Goal: Task Accomplishment & Management: Complete application form

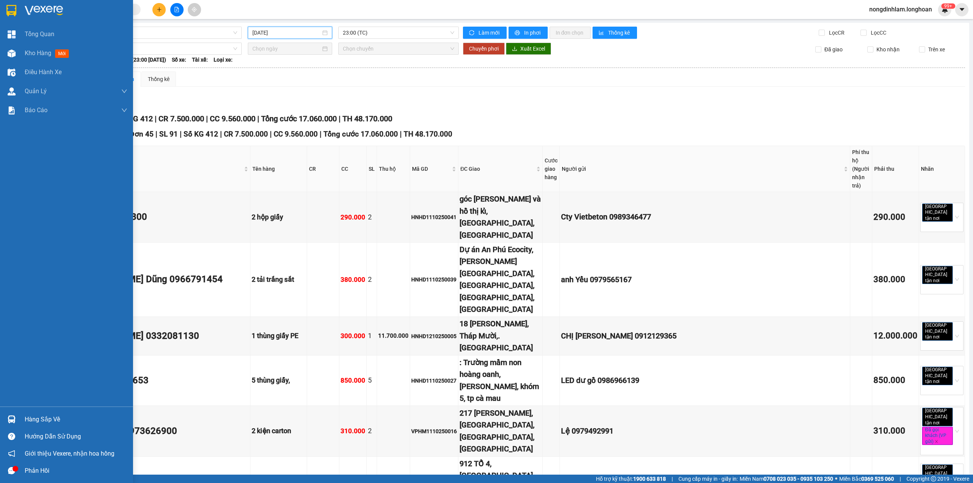
click at [14, 14] on img at bounding box center [11, 10] width 10 height 11
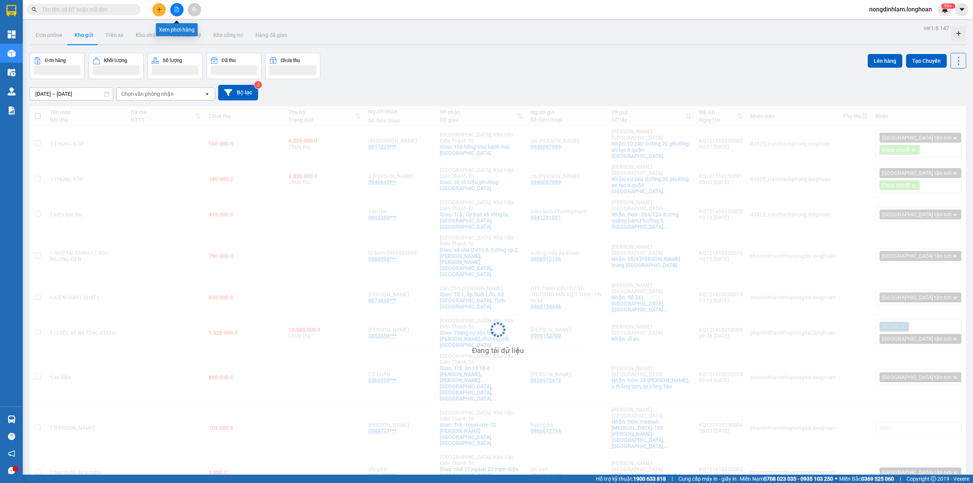
click at [177, 11] on icon "file-add" at bounding box center [176, 9] width 5 height 5
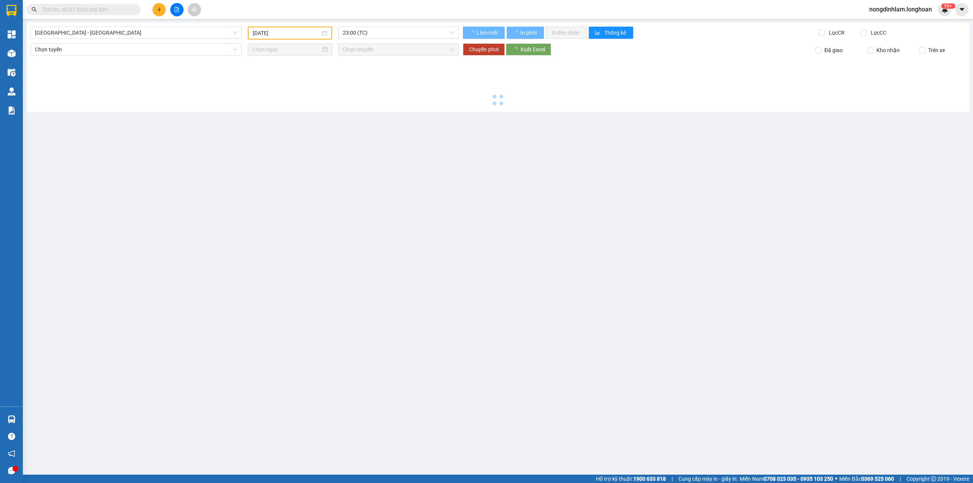
type input "[DATE]"
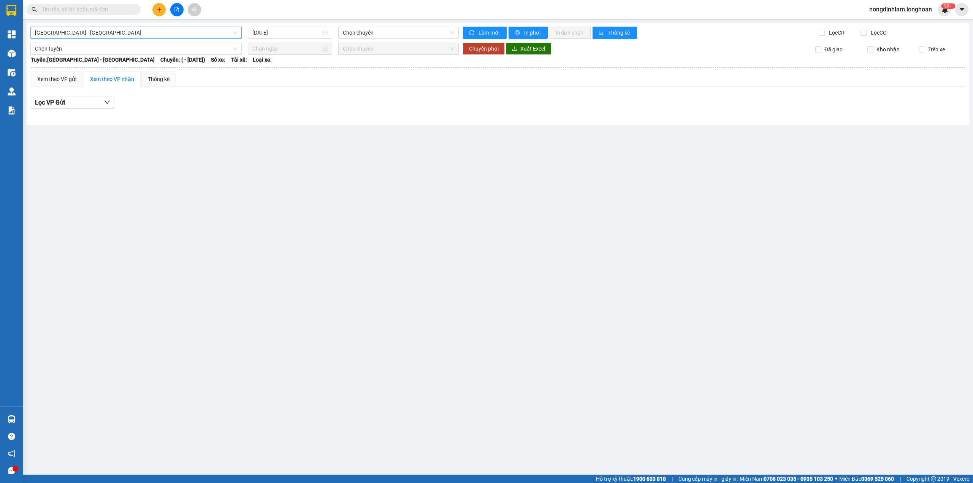
click at [172, 34] on span "[GEOGRAPHIC_DATA] - [GEOGRAPHIC_DATA]" at bounding box center [136, 32] width 202 height 11
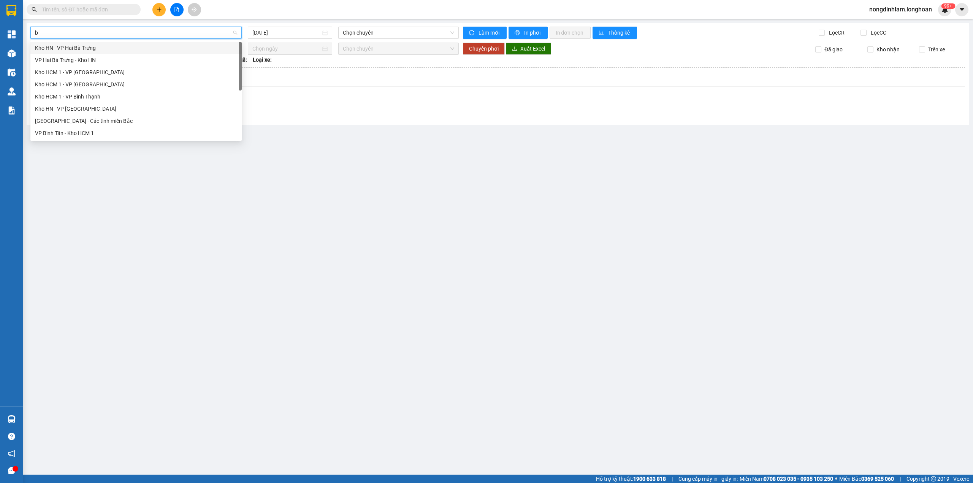
type input "bi"
click at [108, 124] on div "VP Bình Thạnh - Kho HCM 1" at bounding box center [136, 121] width 202 height 8
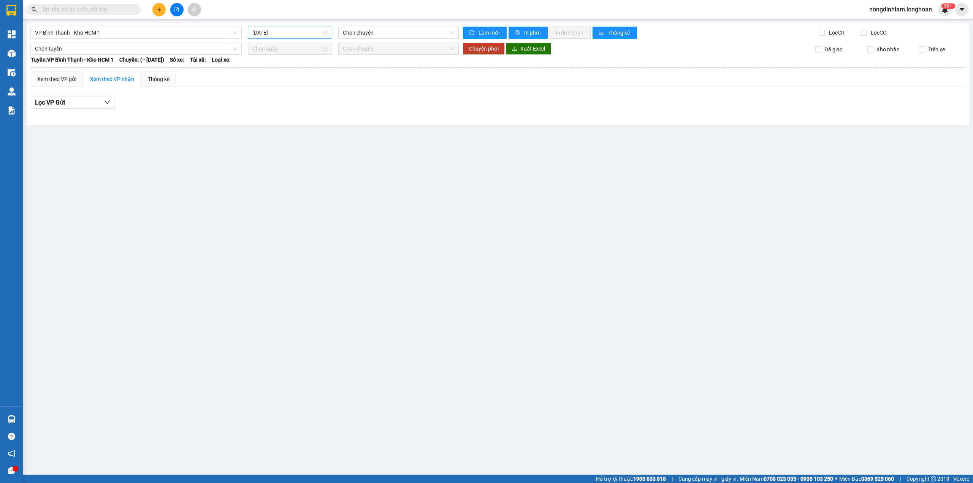
click at [306, 27] on div "[DATE]" at bounding box center [290, 33] width 84 height 12
click at [286, 99] on div "14" at bounding box center [286, 99] width 9 height 9
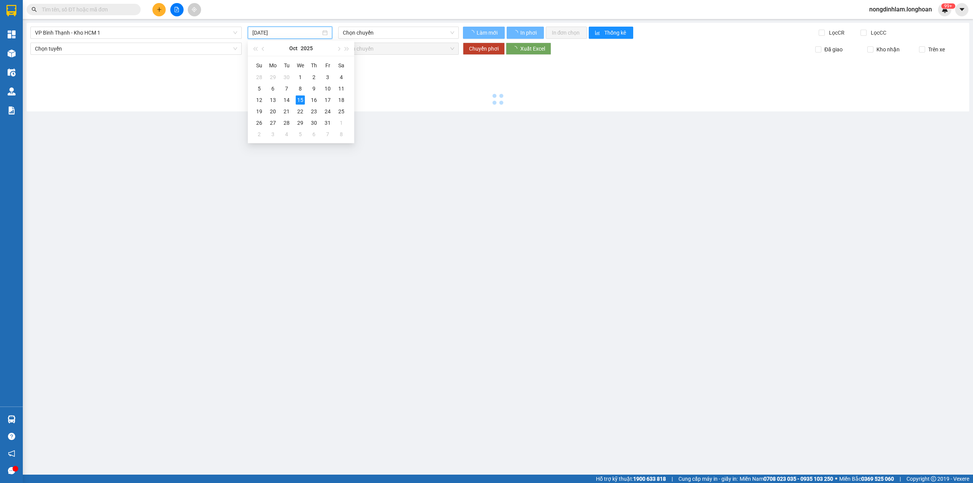
type input "[DATE]"
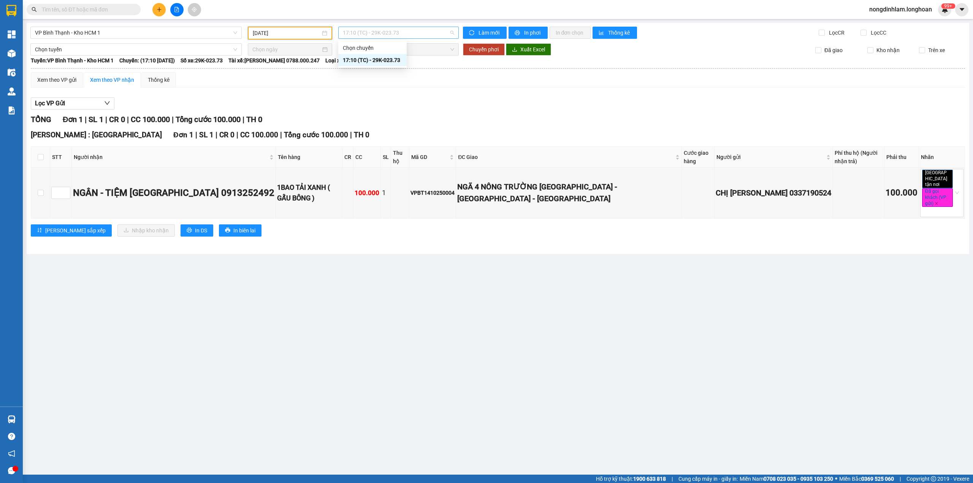
click at [388, 32] on span "17:10 (TC) - 29K-023.73" at bounding box center [399, 32] width 112 height 11
drag, startPoint x: 369, startPoint y: 62, endPoint x: 291, endPoint y: 50, distance: 78.3
click at [368, 62] on div "17:10 (TC) - 29K-023.73" at bounding box center [372, 60] width 59 height 8
click at [131, 34] on span "VP Bình Thạnh - Kho HCM 1" at bounding box center [136, 32] width 202 height 11
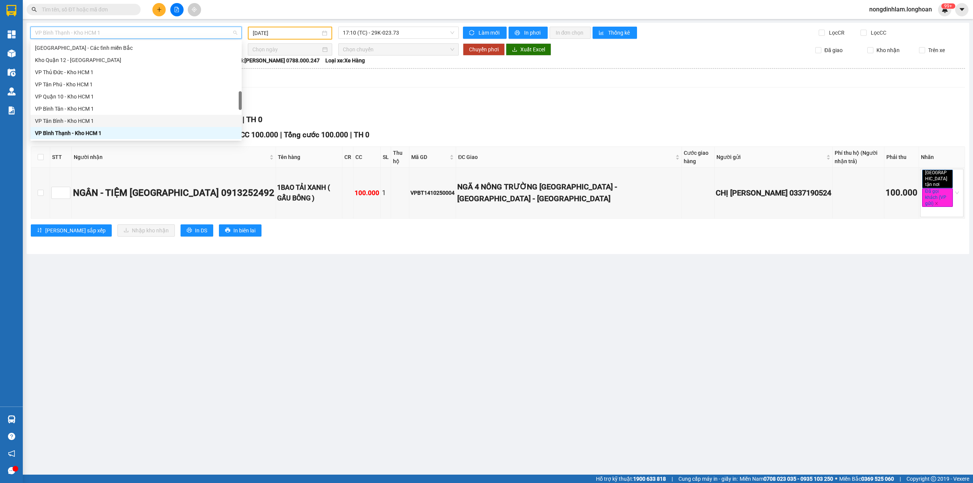
click at [82, 120] on div "VP Tân Bình - Kho HCM 1" at bounding box center [136, 121] width 202 height 8
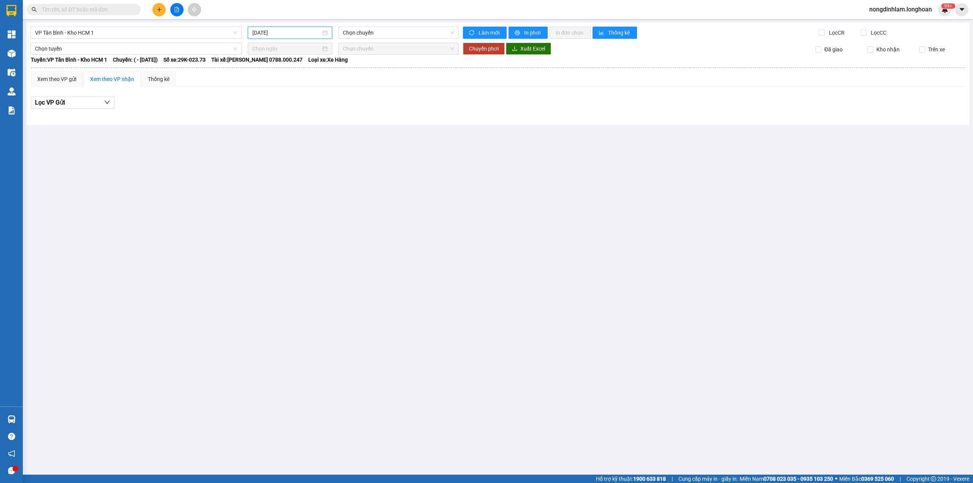
click at [279, 32] on input "[DATE]" at bounding box center [286, 32] width 68 height 8
click at [283, 96] on div "14" at bounding box center [286, 99] width 9 height 9
type input "[DATE]"
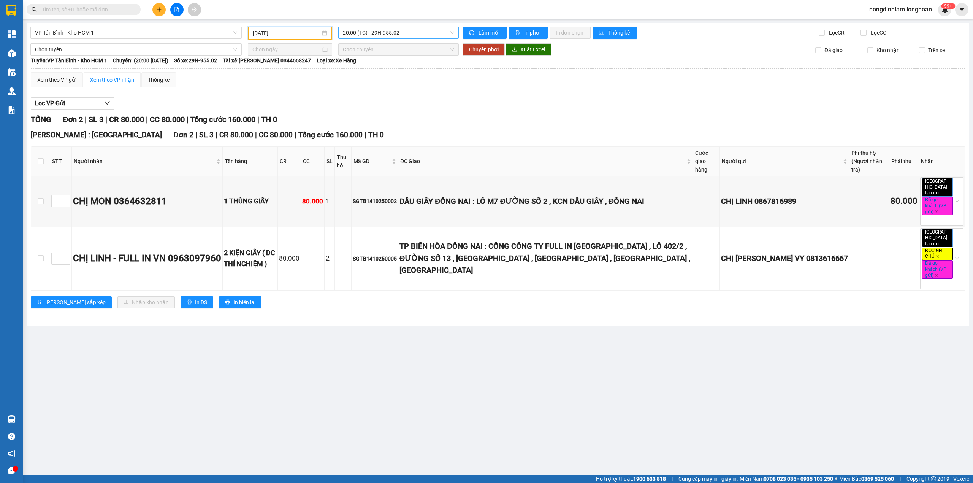
click at [410, 34] on span "20:00 (TC) - 29H-955.02" at bounding box center [399, 32] width 112 height 11
click at [170, 33] on span "VP Tân Bình - Kho HCM 1" at bounding box center [136, 32] width 202 height 11
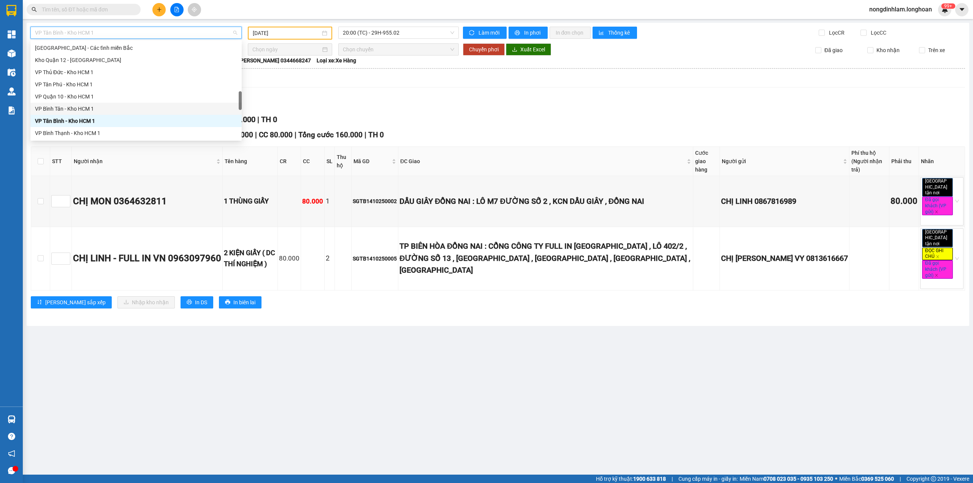
click at [108, 109] on div "VP Bình Tân - Kho HCM 1" at bounding box center [136, 108] width 202 height 8
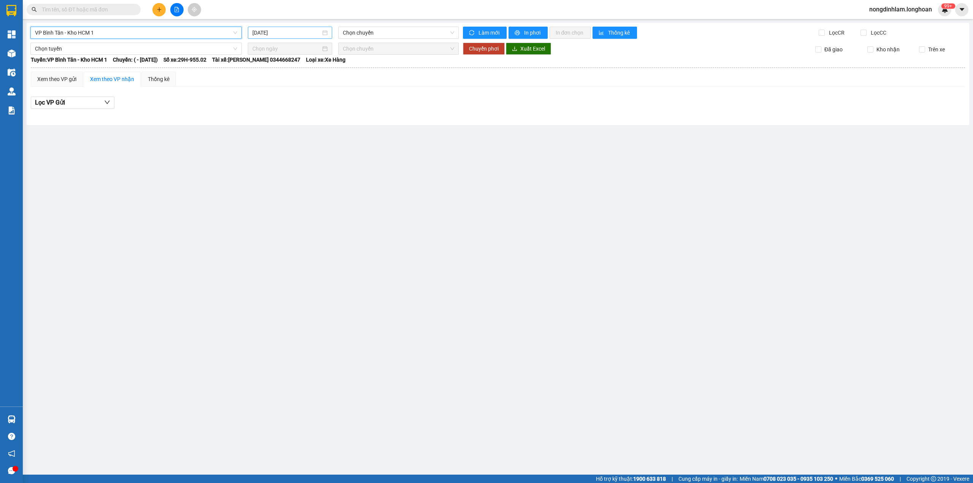
click at [295, 37] on div "[DATE]" at bounding box center [290, 33] width 84 height 12
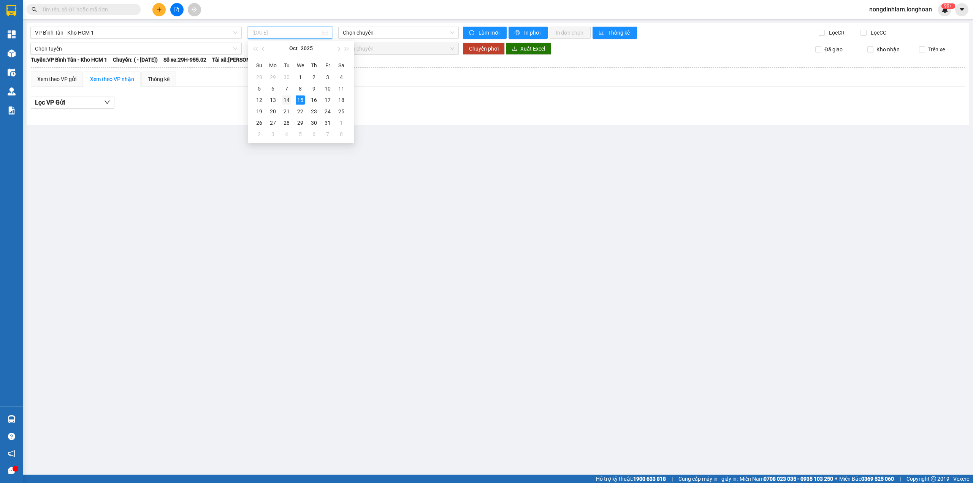
click at [290, 102] on div "14" at bounding box center [286, 99] width 9 height 9
type input "[DATE]"
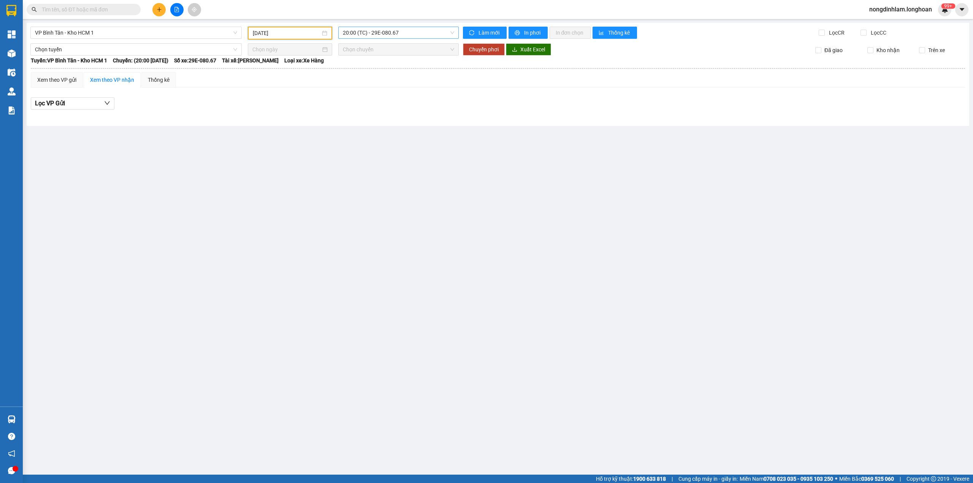
click at [388, 33] on span "20:00 (TC) - 29E-080.67" at bounding box center [399, 32] width 112 height 11
click at [381, 72] on div "22:00 (TC)" at bounding box center [372, 72] width 59 height 8
click at [146, 27] on div "VP Bình Tân - Kho HCM 1" at bounding box center [135, 33] width 211 height 12
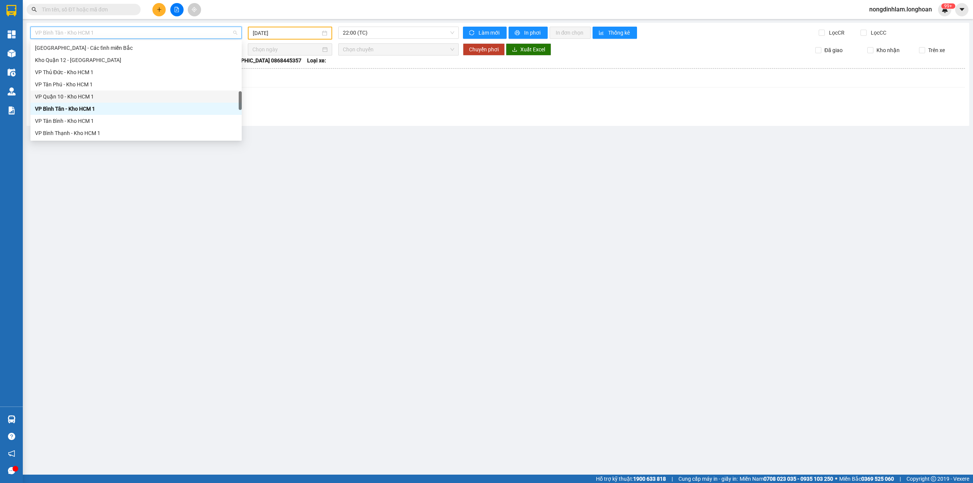
click at [81, 93] on div "VP Quận 10 - Kho HCM 1" at bounding box center [136, 96] width 202 height 8
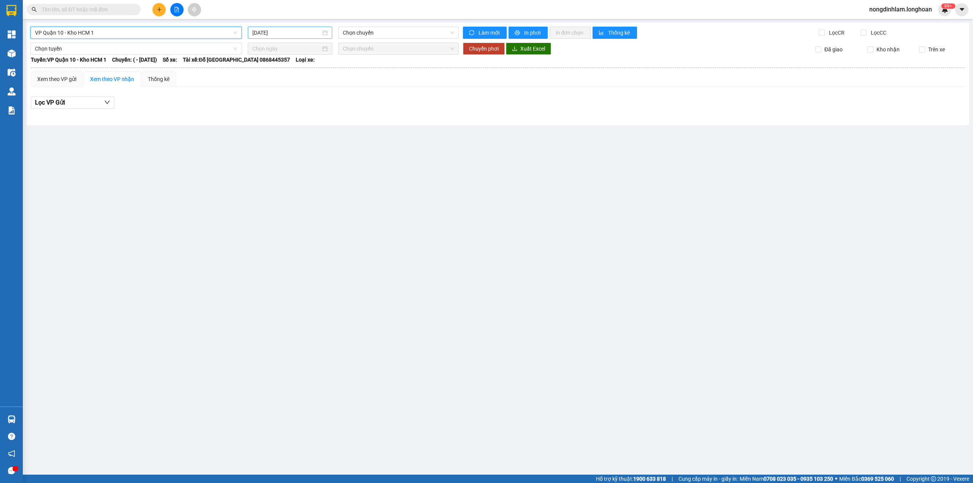
click at [277, 33] on input "[DATE]" at bounding box center [286, 32] width 68 height 8
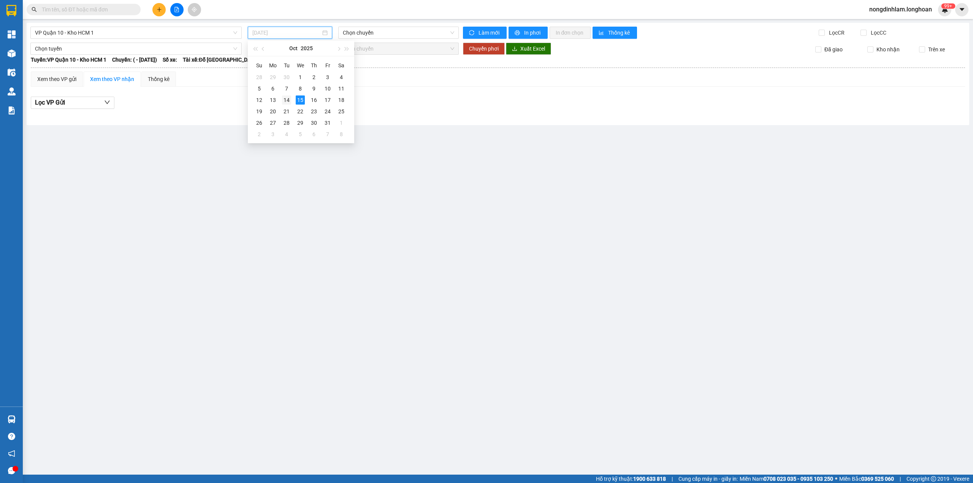
click at [287, 101] on div "14" at bounding box center [286, 99] width 9 height 9
type input "[DATE]"
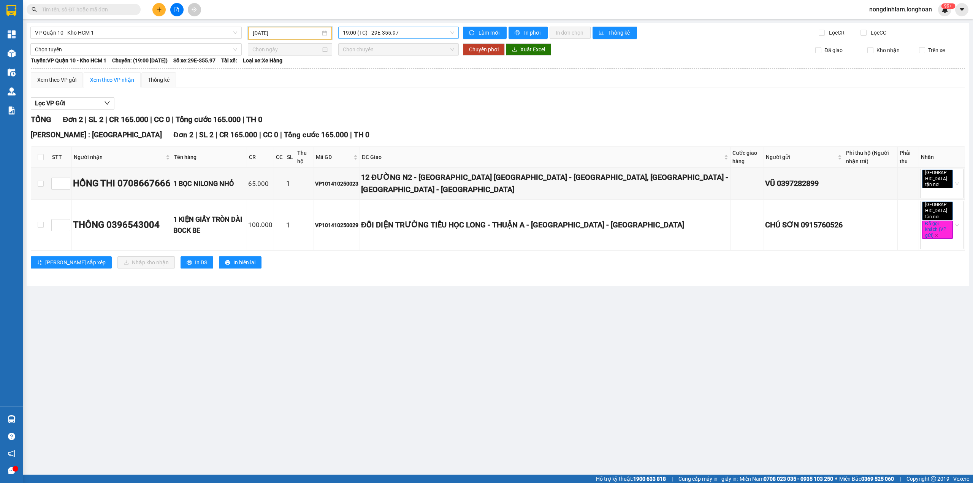
click at [385, 36] on span "19:00 (TC) - 29E-355.97" at bounding box center [399, 32] width 112 height 11
click at [356, 74] on div "21:00 (TC)" at bounding box center [372, 72] width 59 height 8
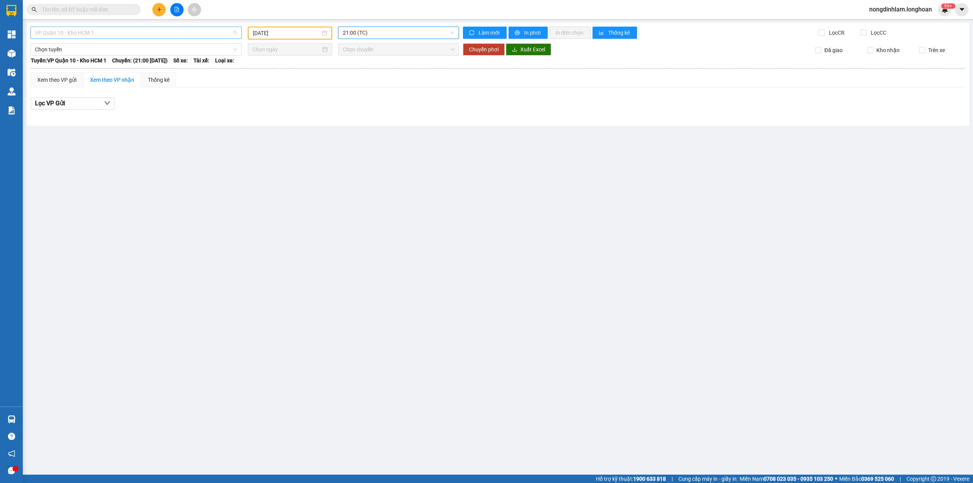
click at [53, 30] on span "VP Quận 10 - Kho HCM 1" at bounding box center [136, 32] width 202 height 11
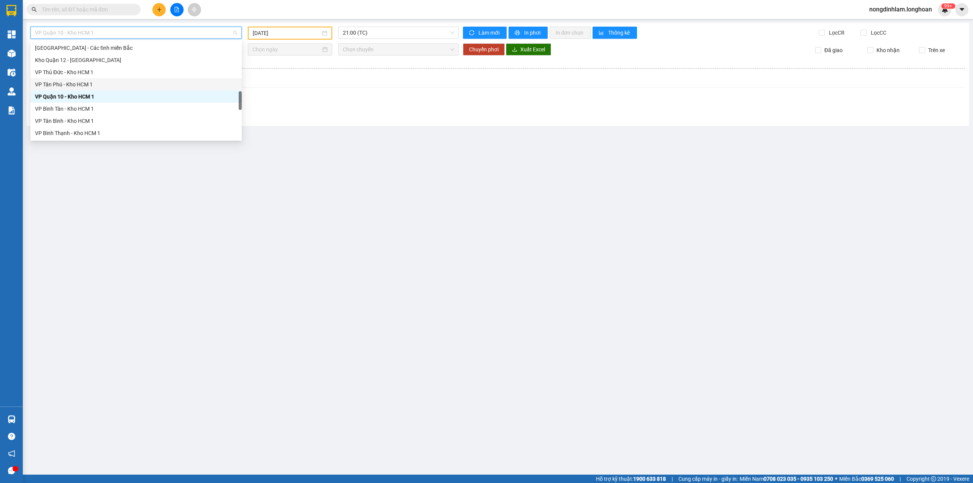
click at [93, 81] on div "VP Tân Phú - Kho HCM 1" at bounding box center [136, 84] width 202 height 8
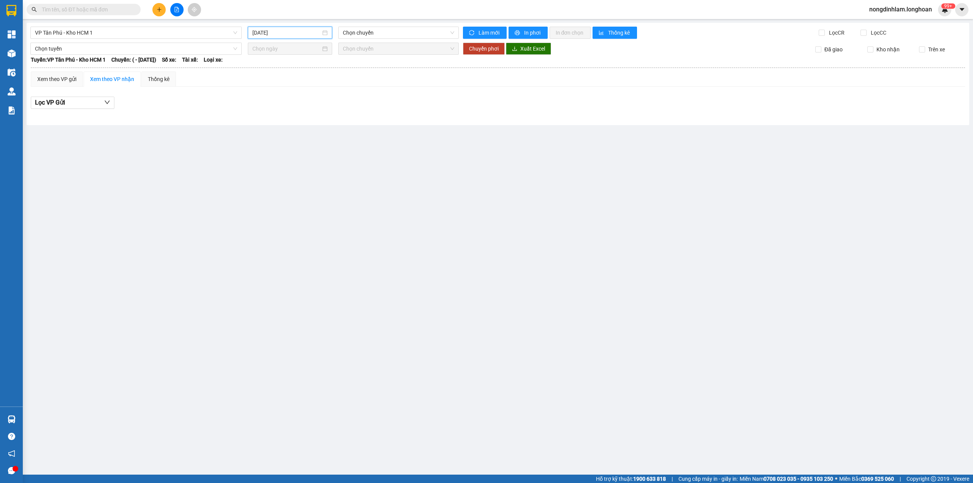
click at [274, 31] on input "[DATE]" at bounding box center [286, 32] width 68 height 8
click at [287, 101] on div "14" at bounding box center [286, 99] width 9 height 9
type input "[DATE]"
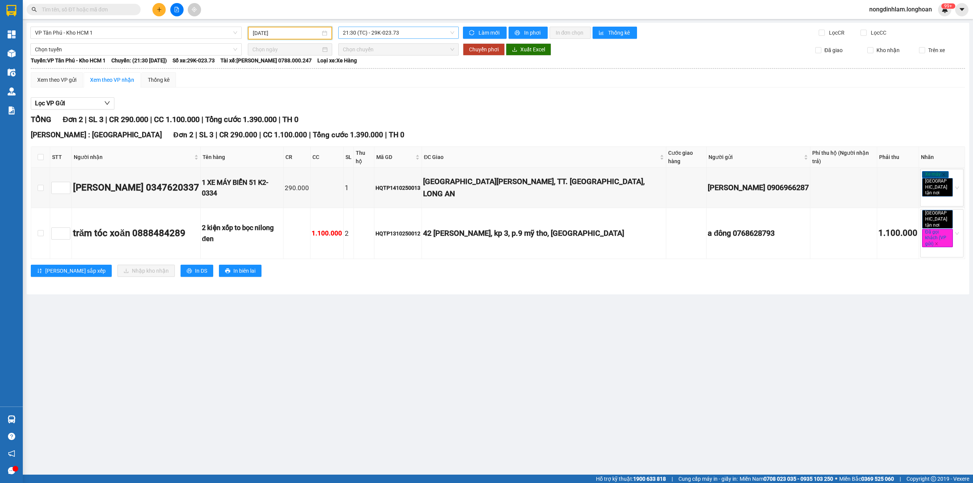
click at [376, 35] on span "21:30 (TC) - 29K-023.73" at bounding box center [399, 32] width 112 height 11
click at [378, 77] on div "22:30 (TC) - 29H-955.02" at bounding box center [372, 72] width 68 height 12
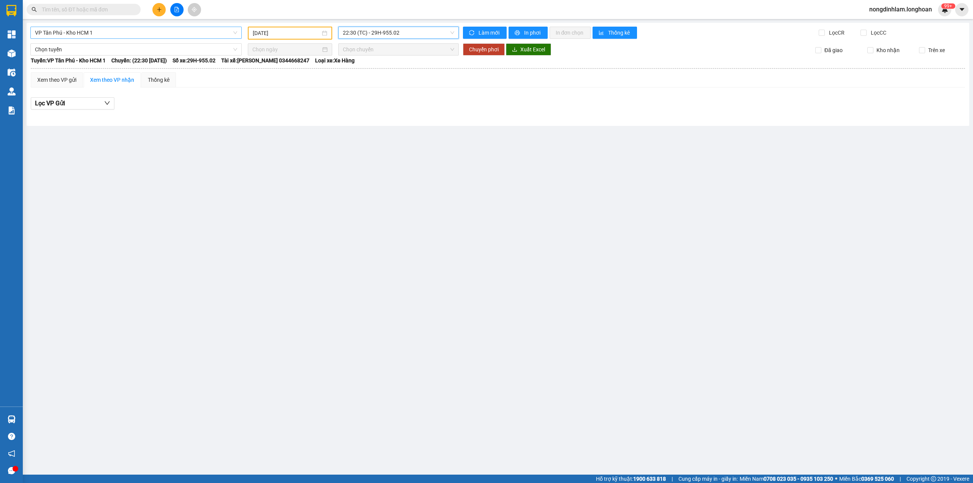
click at [104, 36] on span "VP Tân Phú - Kho HCM 1" at bounding box center [136, 32] width 202 height 11
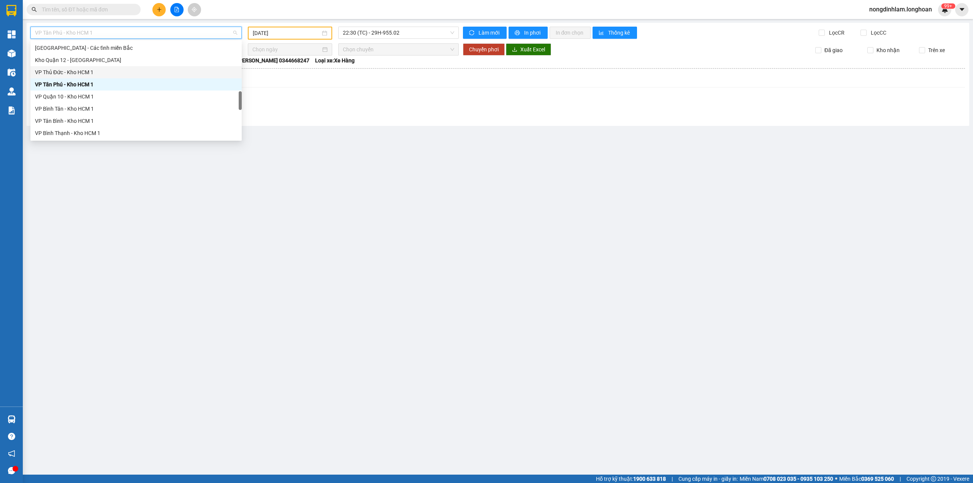
click at [83, 72] on div "VP Thủ Đức - Kho HCM 1" at bounding box center [136, 72] width 202 height 8
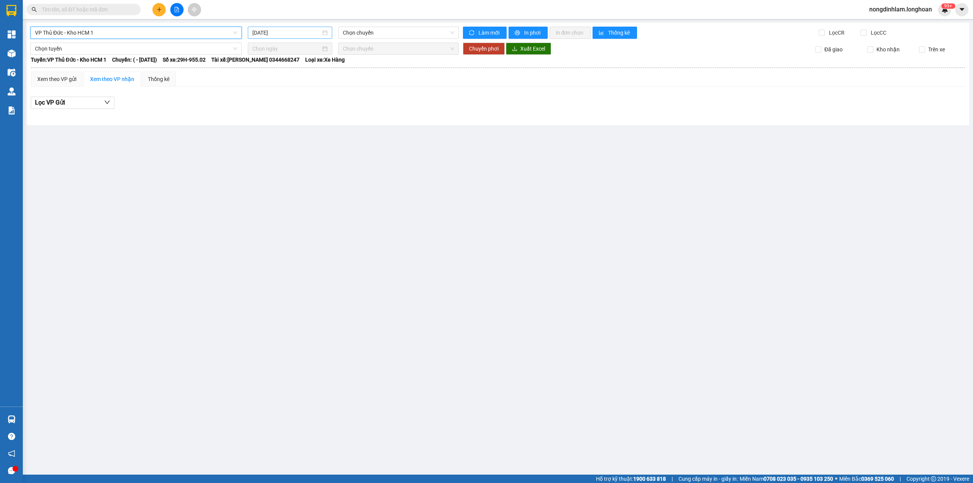
click at [277, 28] on div "[DATE]" at bounding box center [290, 33] width 84 height 12
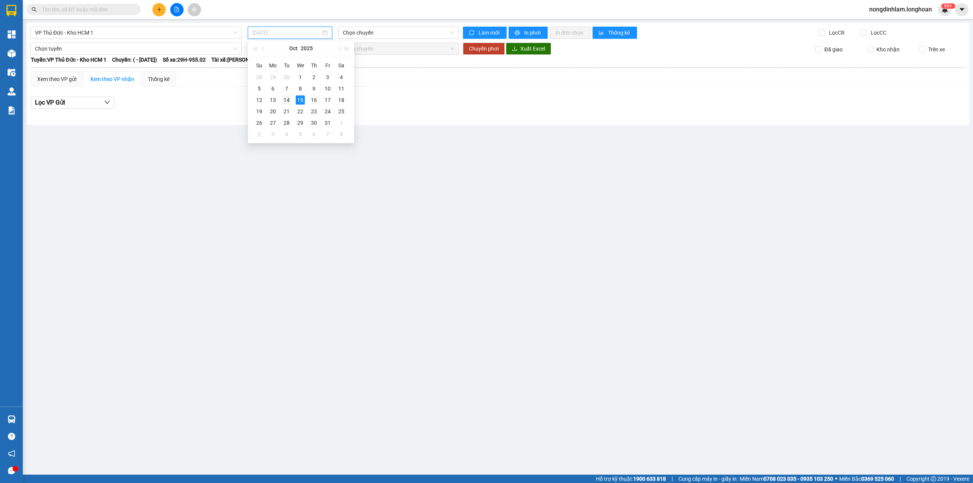
click at [288, 100] on div "14" at bounding box center [286, 99] width 9 height 9
type input "[DATE]"
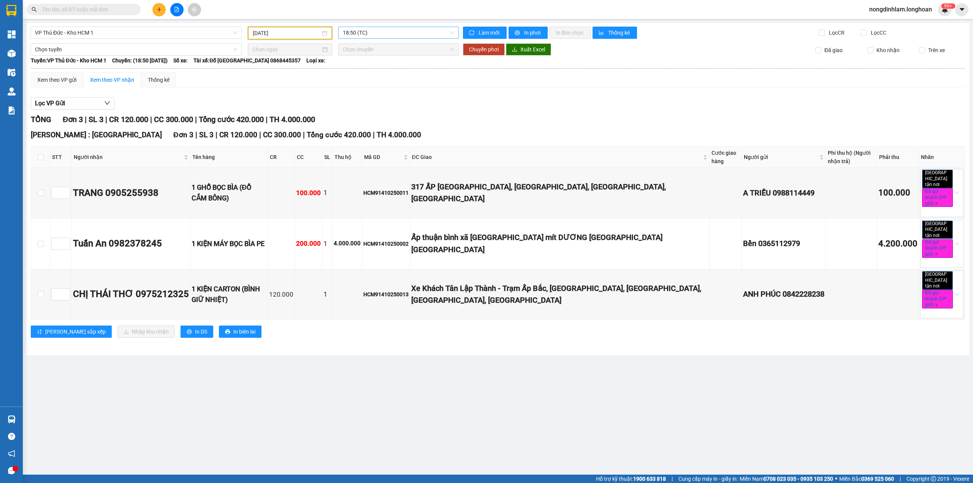
click at [397, 32] on span "18:50 (TC)" at bounding box center [399, 32] width 112 height 11
click at [92, 33] on span "VP Thủ Đức - Kho HCM 1" at bounding box center [136, 32] width 202 height 11
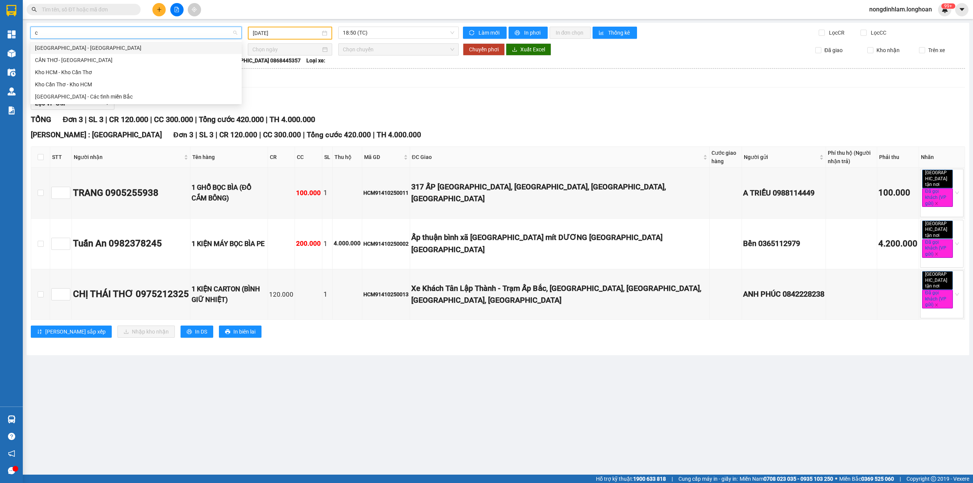
type input "câ"
click at [81, 79] on div "Kho Cần Thơ - Kho HCM" at bounding box center [135, 84] width 211 height 12
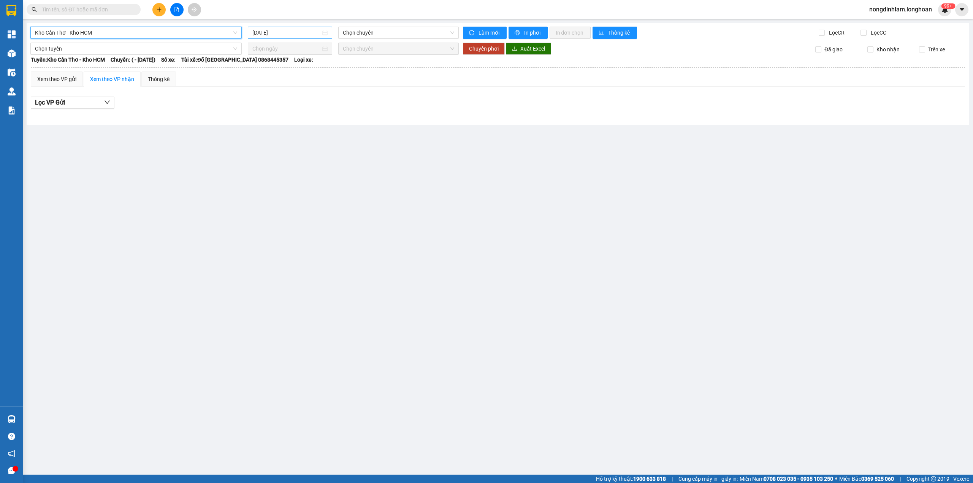
click at [287, 35] on input "[DATE]" at bounding box center [286, 32] width 68 height 8
click at [286, 102] on div "14" at bounding box center [286, 99] width 9 height 9
click at [399, 35] on span "Chọn chuyến" at bounding box center [399, 32] width 112 height 11
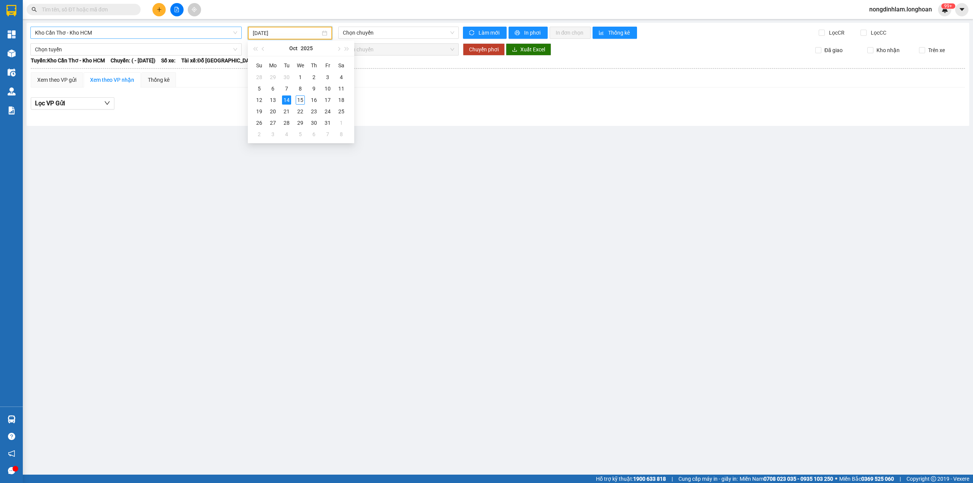
click at [269, 35] on input "[DATE]" at bounding box center [287, 33] width 68 height 8
click at [274, 100] on div "13" at bounding box center [272, 99] width 9 height 9
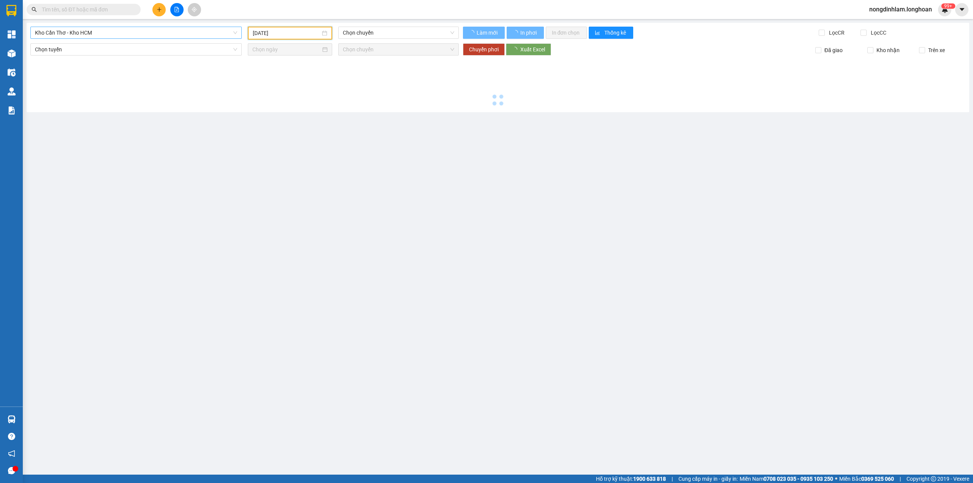
type input "[DATE]"
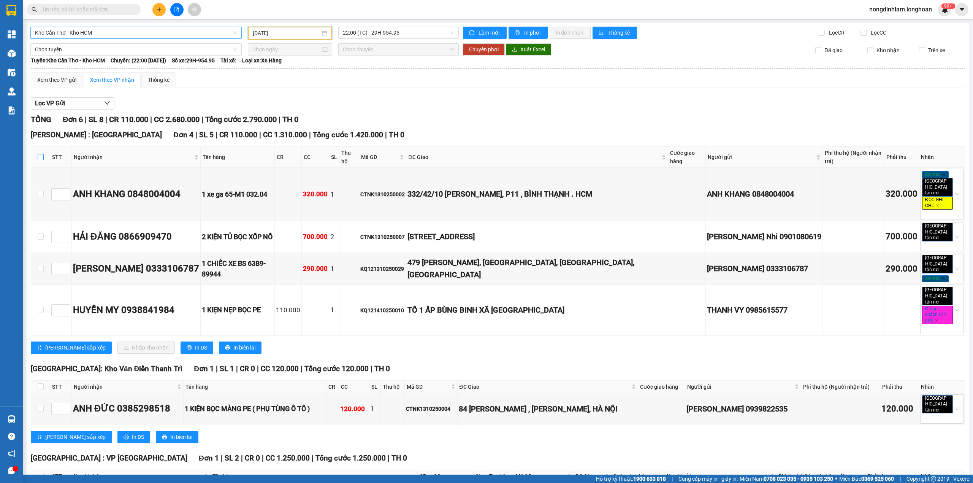
click at [42, 154] on input "checkbox" at bounding box center [41, 157] width 6 height 6
checkbox input "true"
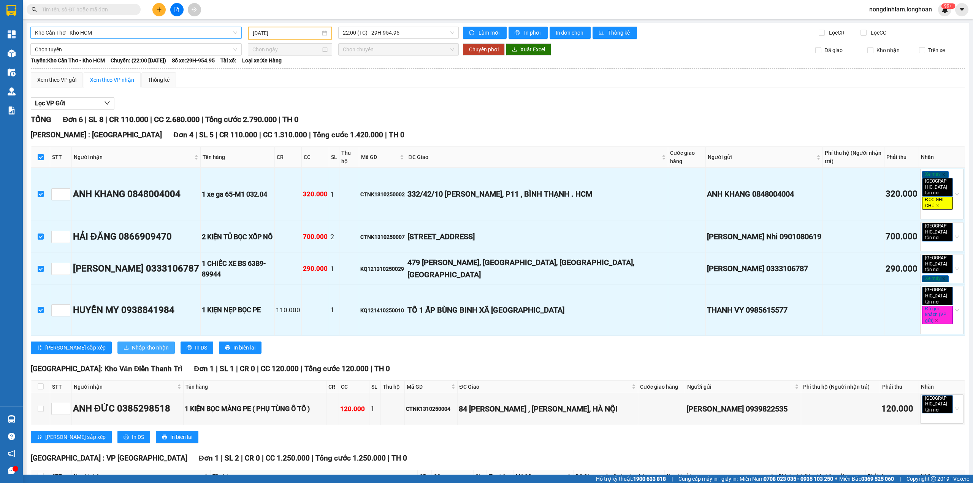
click at [132, 343] on span "Nhập kho nhận" at bounding box center [150, 347] width 37 height 8
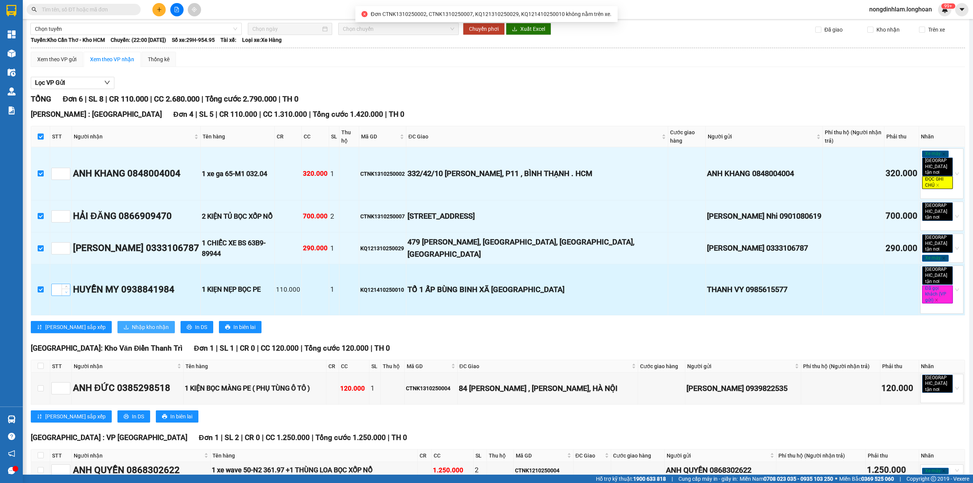
scroll to position [32, 0]
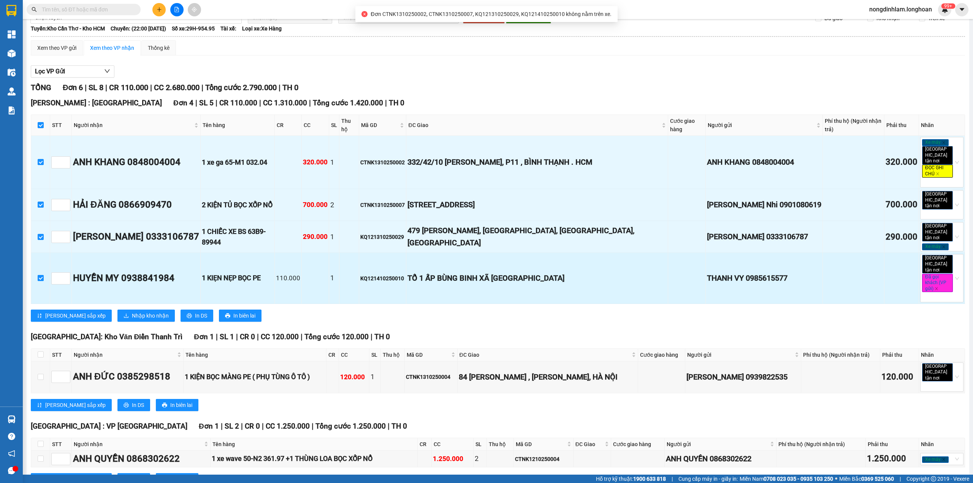
click at [43, 275] on input "checkbox" at bounding box center [41, 278] width 6 height 6
checkbox input "false"
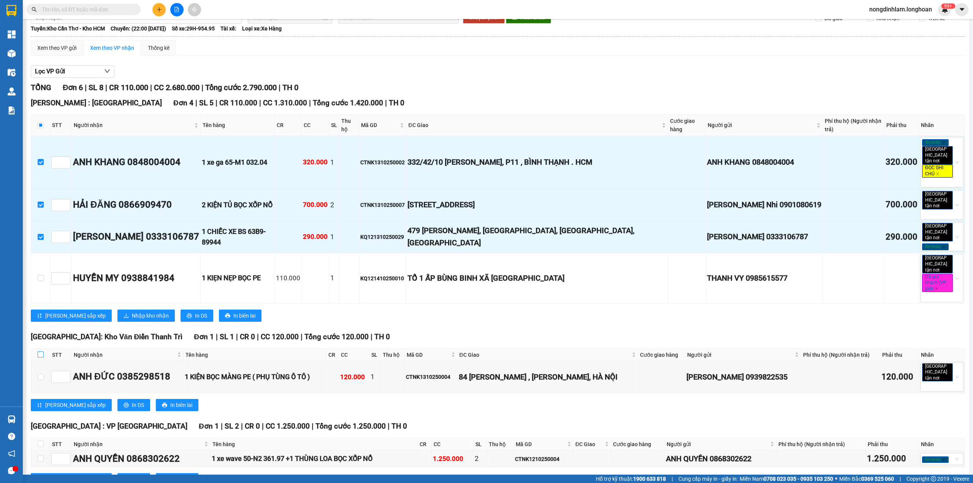
click at [40, 351] on input "checkbox" at bounding box center [41, 354] width 6 height 6
checkbox input "true"
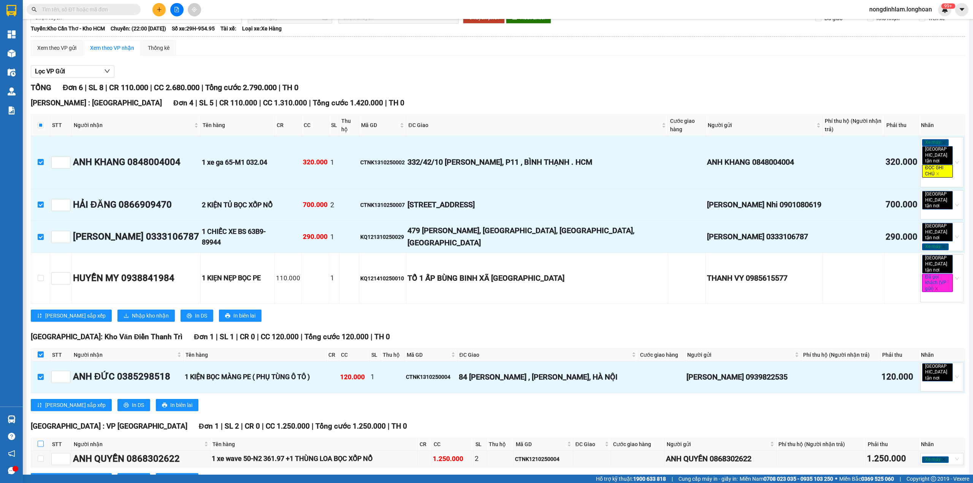
click at [42, 440] on input "checkbox" at bounding box center [41, 443] width 6 height 6
checkbox input "true"
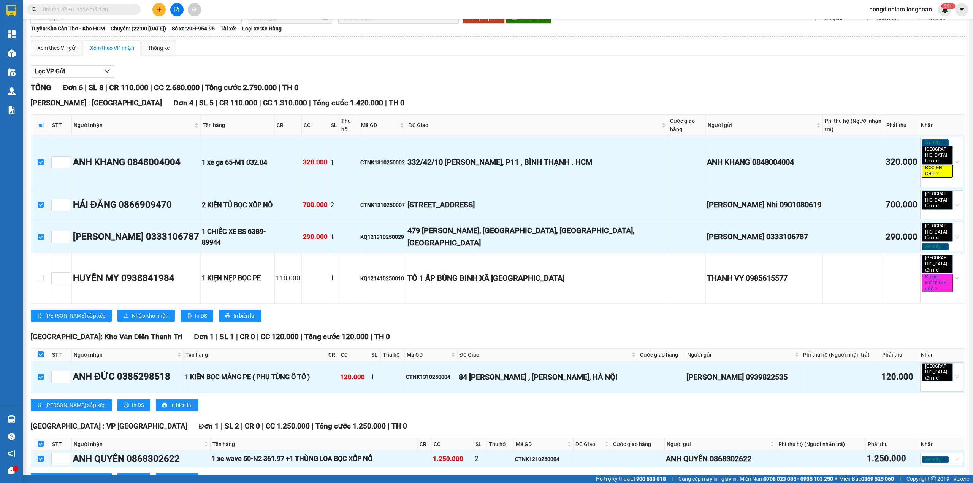
scroll to position [0, 0]
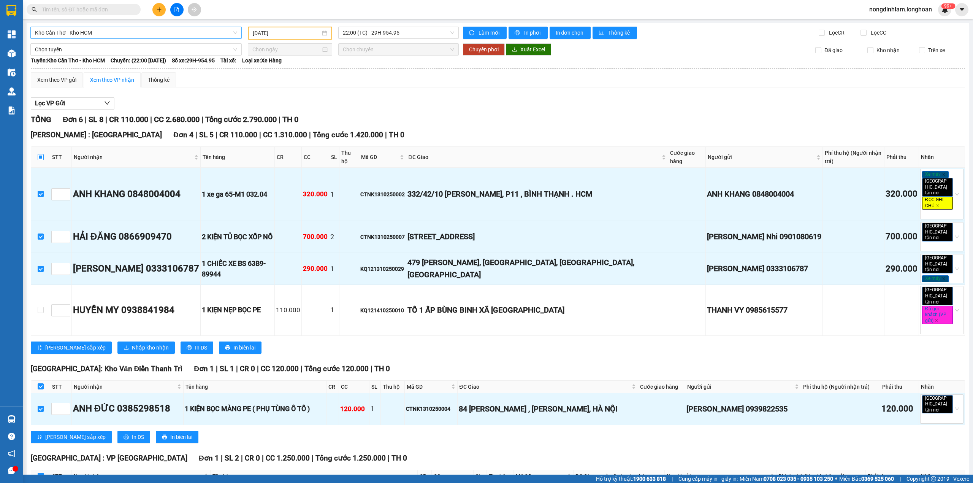
click at [40, 154] on input "checkbox" at bounding box center [41, 157] width 6 height 6
checkbox input "true"
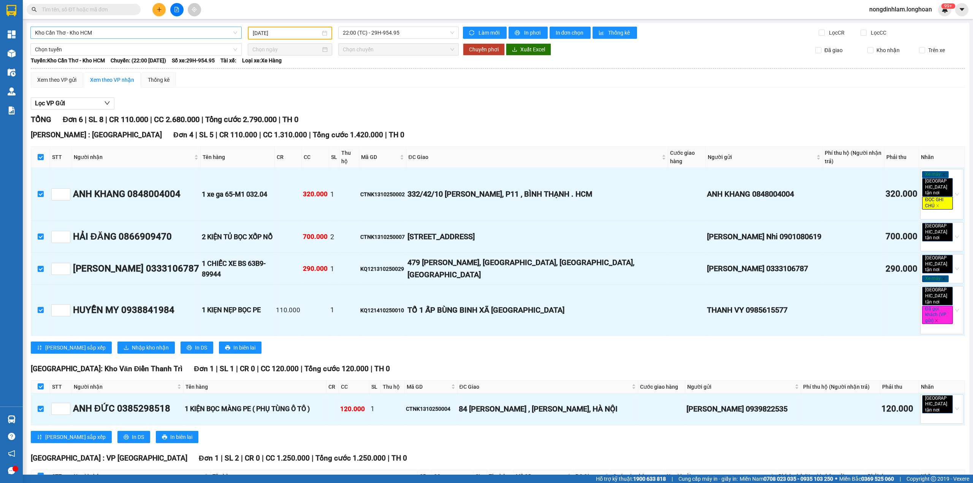
click at [40, 154] on input "checkbox" at bounding box center [41, 157] width 6 height 6
checkbox input "false"
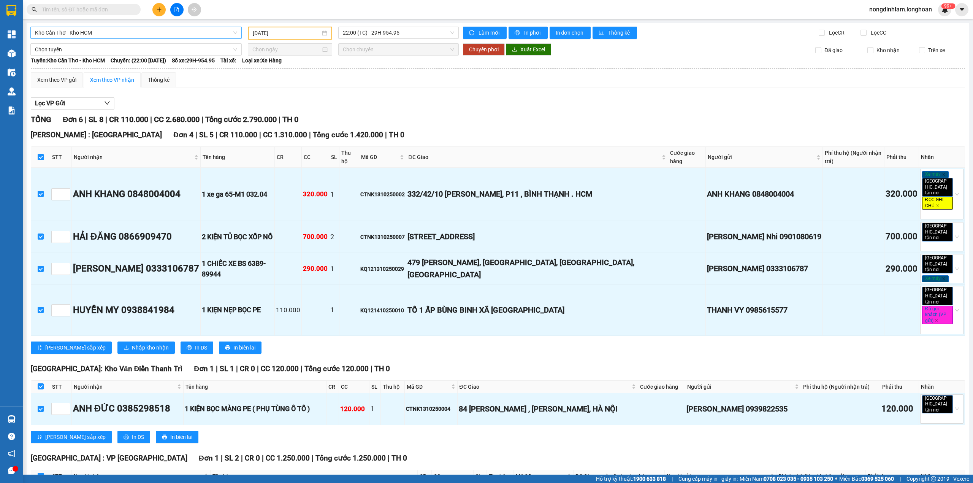
checkbox input "false"
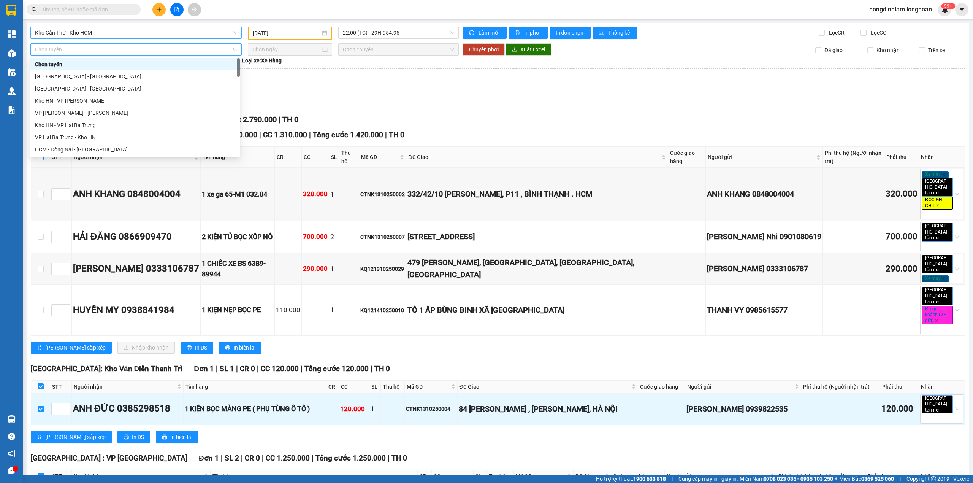
click at [145, 46] on span "Chọn tuyến" at bounding box center [136, 49] width 202 height 11
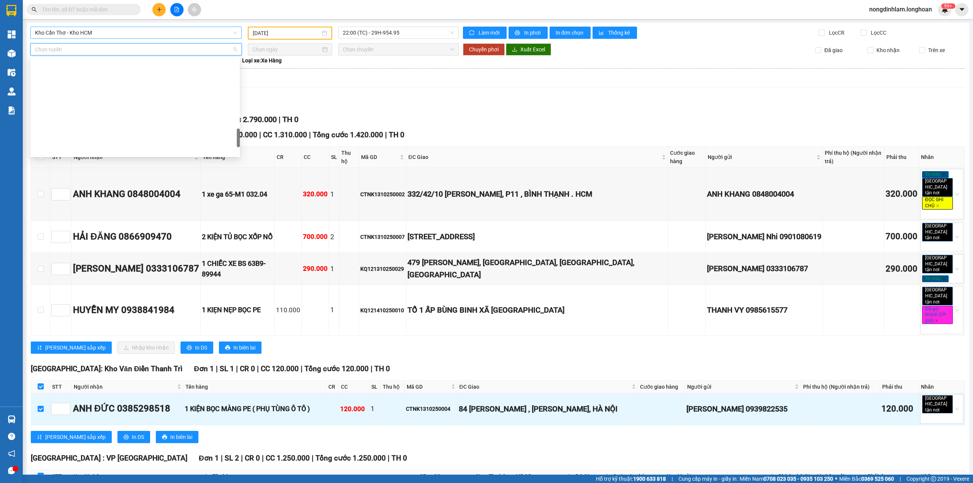
scroll to position [535, 0]
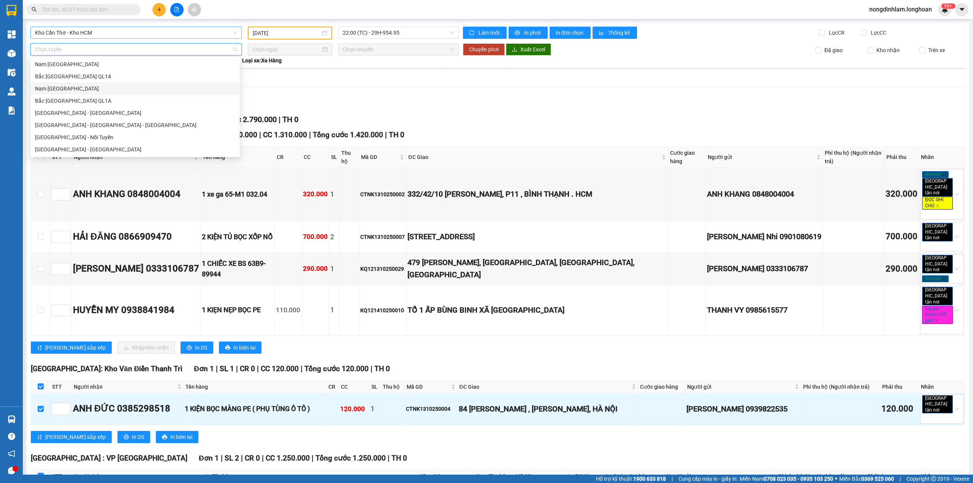
click at [103, 88] on div "Nam [GEOGRAPHIC_DATA]" at bounding box center [135, 88] width 200 height 8
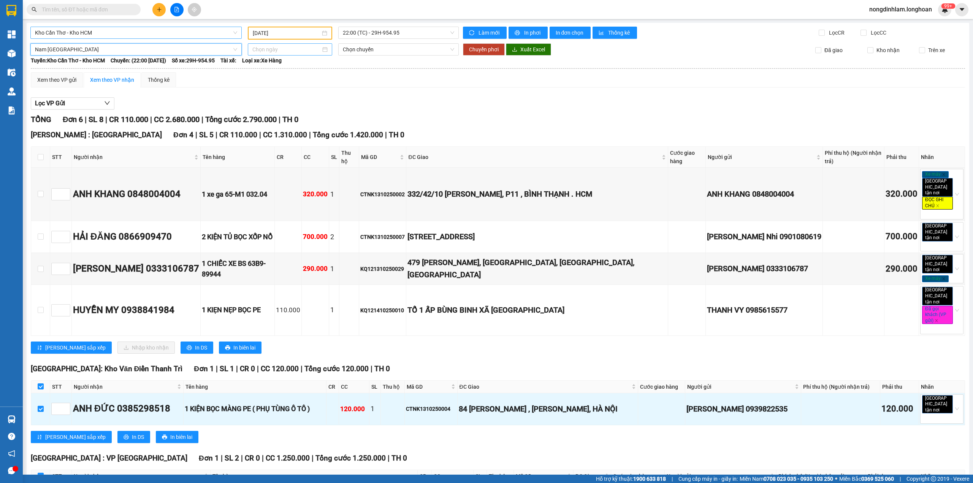
click at [309, 45] on input at bounding box center [286, 49] width 68 height 8
type input "[DATE]"
click at [284, 116] on div "14" at bounding box center [284, 115] width 9 height 9
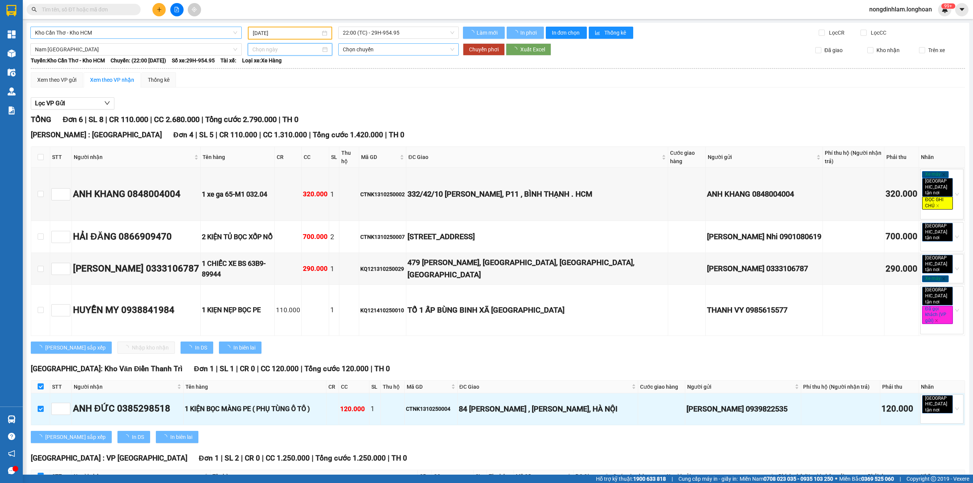
type input "[DATE]"
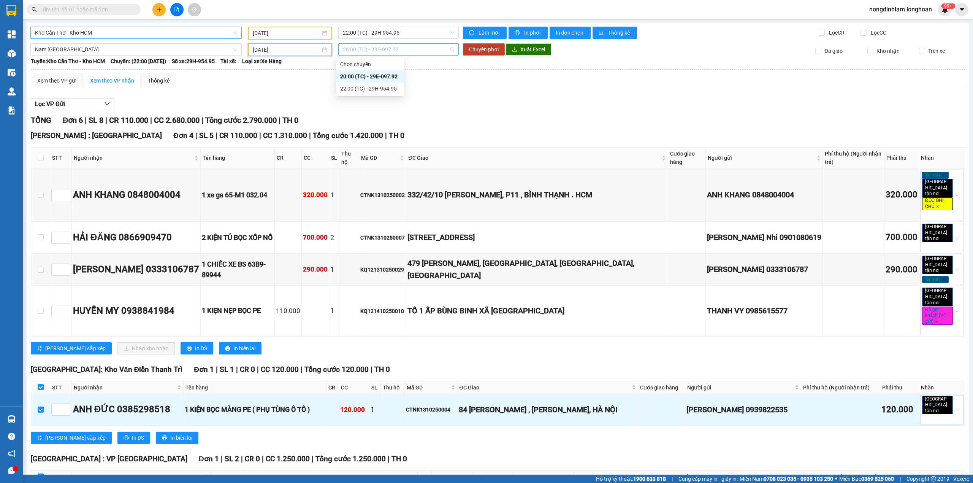
click at [407, 49] on span "20:00 (TC) - 29E-097.92" at bounding box center [399, 49] width 112 height 11
click at [484, 48] on span "Chuyển phơi" at bounding box center [484, 49] width 30 height 8
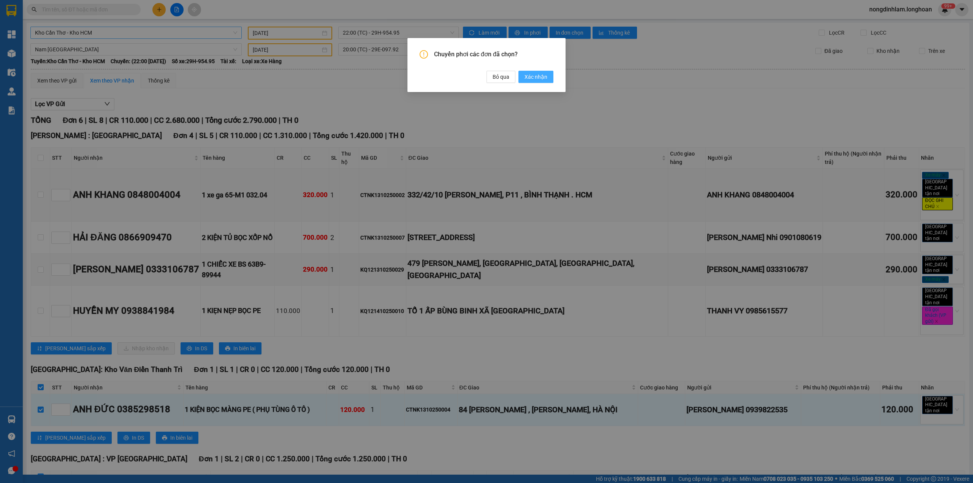
click at [540, 79] on span "Xác nhận" at bounding box center [535, 77] width 23 height 8
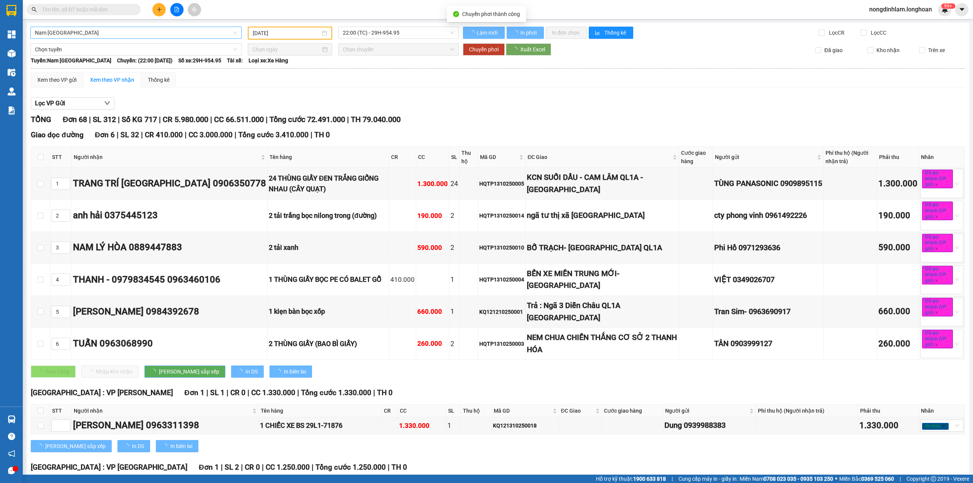
type input "[DATE]"
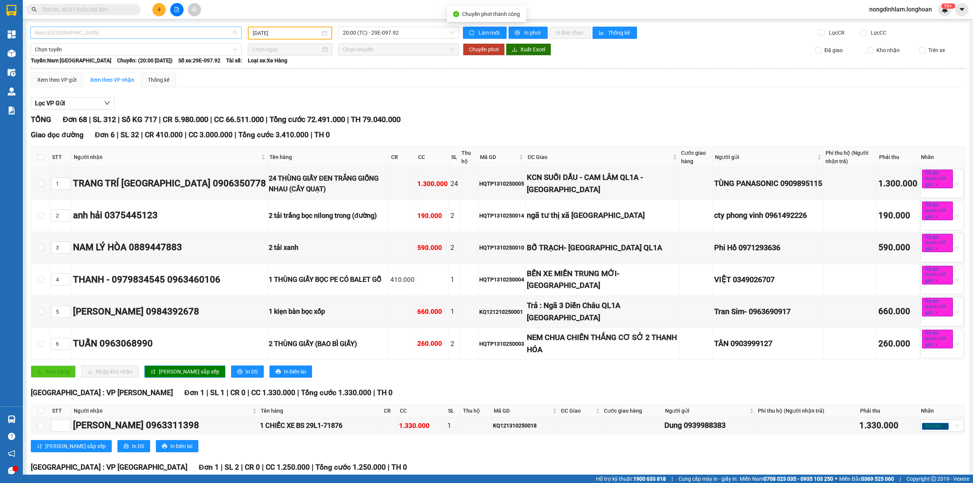
click at [136, 34] on span "Nam [GEOGRAPHIC_DATA]" at bounding box center [136, 32] width 202 height 11
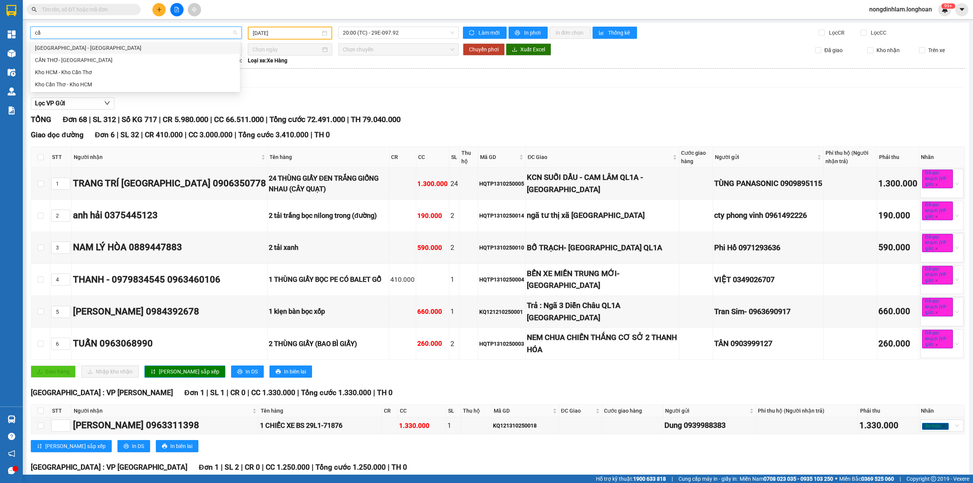
type input "cần"
click at [94, 80] on div "Kho Cần Thơ - Kho HCM" at bounding box center [135, 84] width 200 height 8
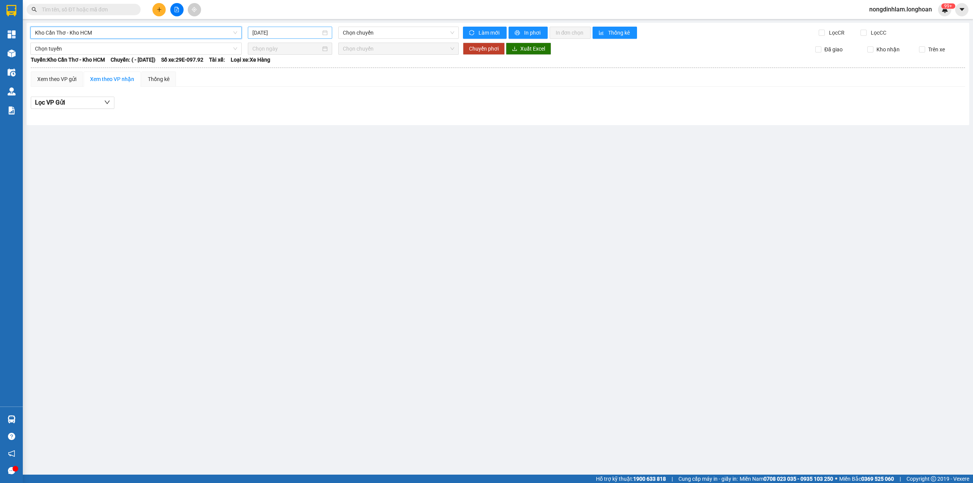
click at [269, 34] on input "[DATE]" at bounding box center [286, 32] width 68 height 8
click at [288, 99] on div "14" at bounding box center [286, 99] width 9 height 9
click at [297, 36] on input "[DATE]" at bounding box center [287, 33] width 68 height 8
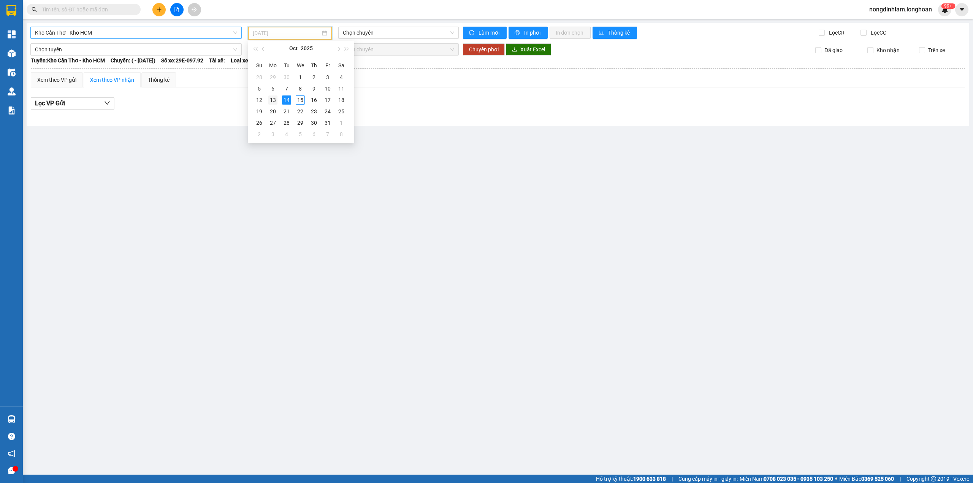
click at [271, 100] on div "13" at bounding box center [272, 99] width 9 height 9
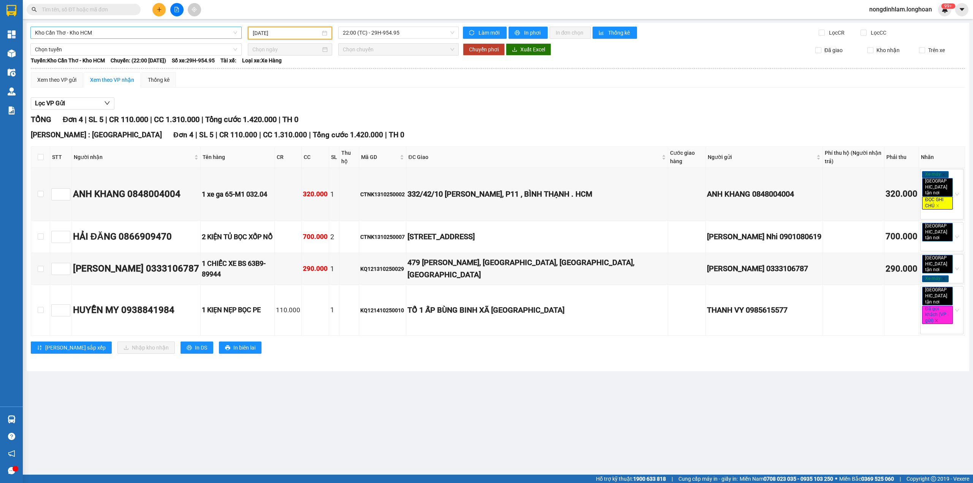
click at [297, 30] on input "[DATE]" at bounding box center [287, 33] width 68 height 8
click at [260, 100] on div "12" at bounding box center [259, 99] width 9 height 9
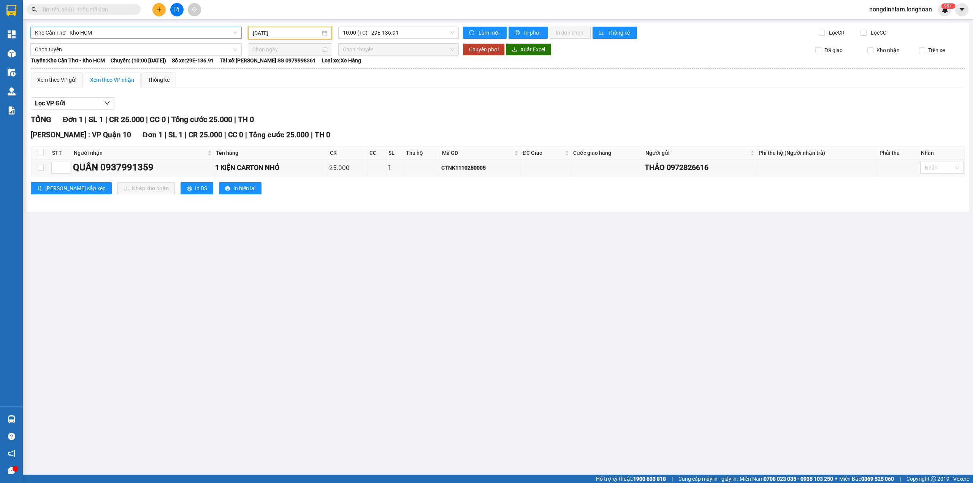
click at [285, 33] on input "[DATE]" at bounding box center [287, 33] width 68 height 8
click at [339, 87] on div "11" at bounding box center [341, 88] width 9 height 9
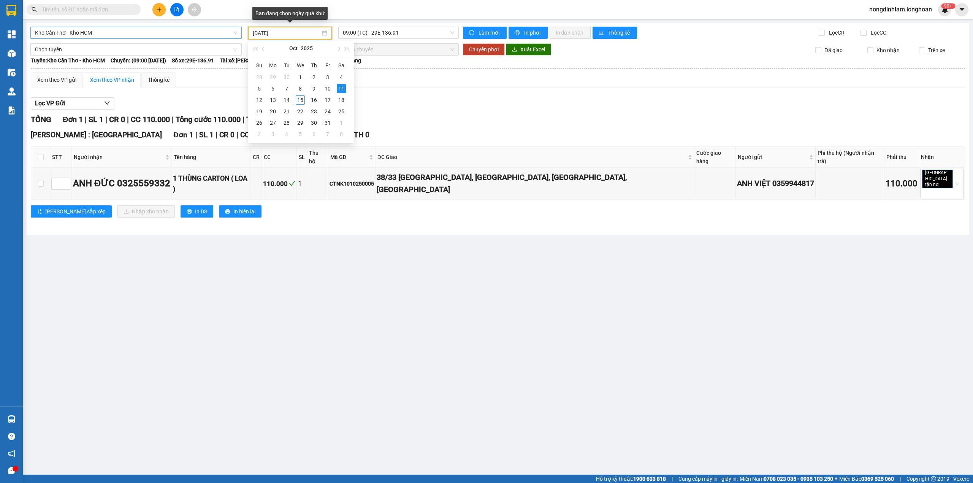
click at [287, 36] on input "[DATE]" at bounding box center [287, 33] width 68 height 8
type input "[DATE]"
click at [206, 35] on span "Kho Cần Thơ - Kho HCM" at bounding box center [136, 32] width 202 height 11
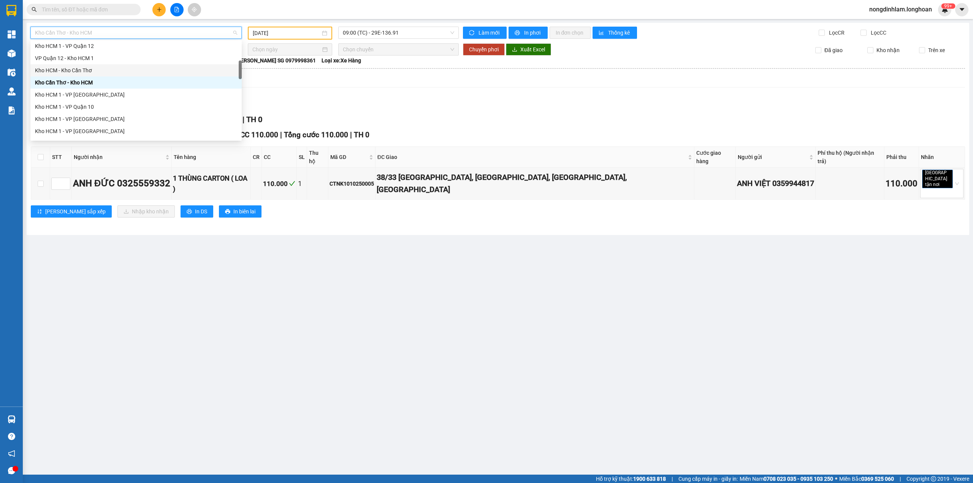
scroll to position [73, 0]
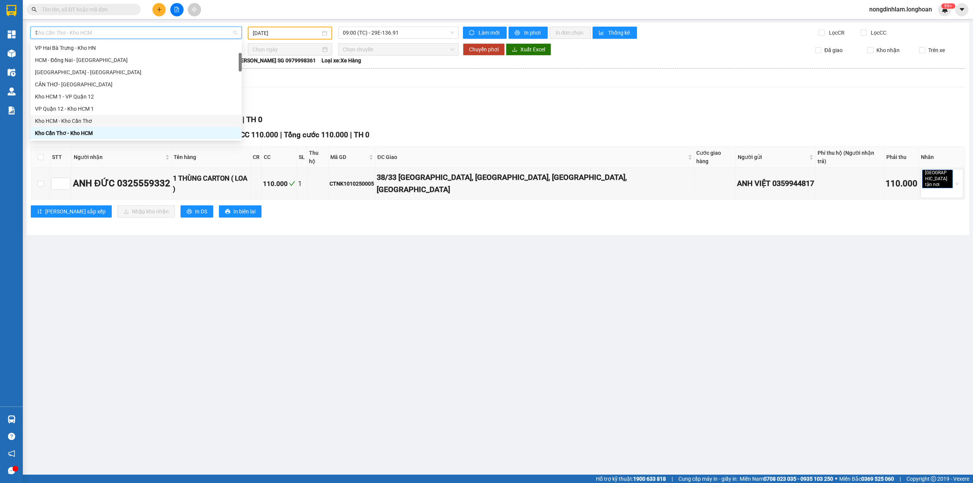
type input "12"
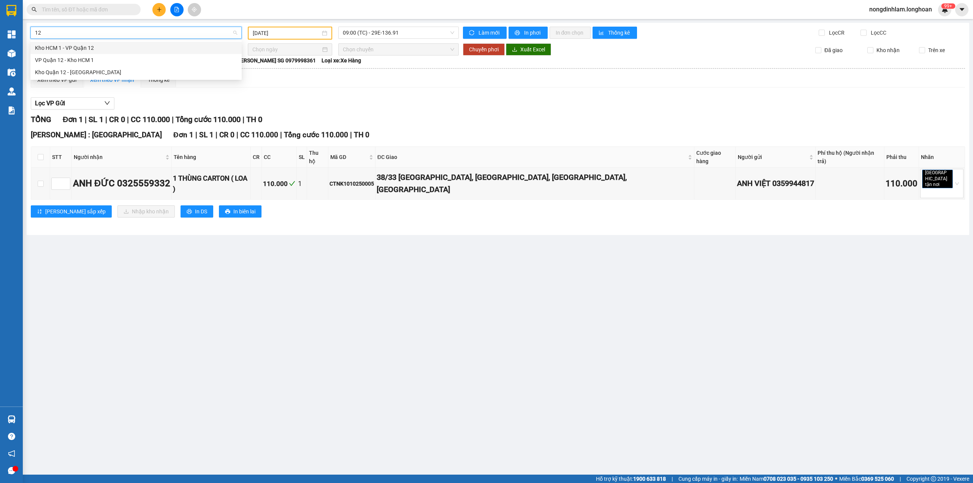
scroll to position [0, 0]
click at [81, 57] on div "VP Quận 12 - Kho HCM 1" at bounding box center [136, 60] width 202 height 8
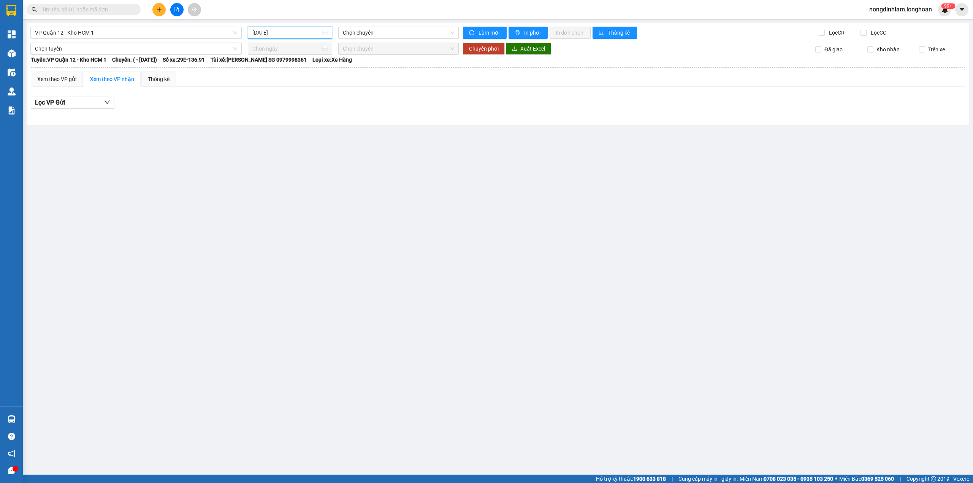
click at [277, 36] on input "[DATE]" at bounding box center [286, 32] width 68 height 8
click at [283, 100] on div "14" at bounding box center [286, 99] width 9 height 9
click at [376, 36] on span "21:20 (TC) - 29E-083.29" at bounding box center [399, 32] width 112 height 11
click at [280, 31] on input "[DATE]" at bounding box center [287, 33] width 68 height 8
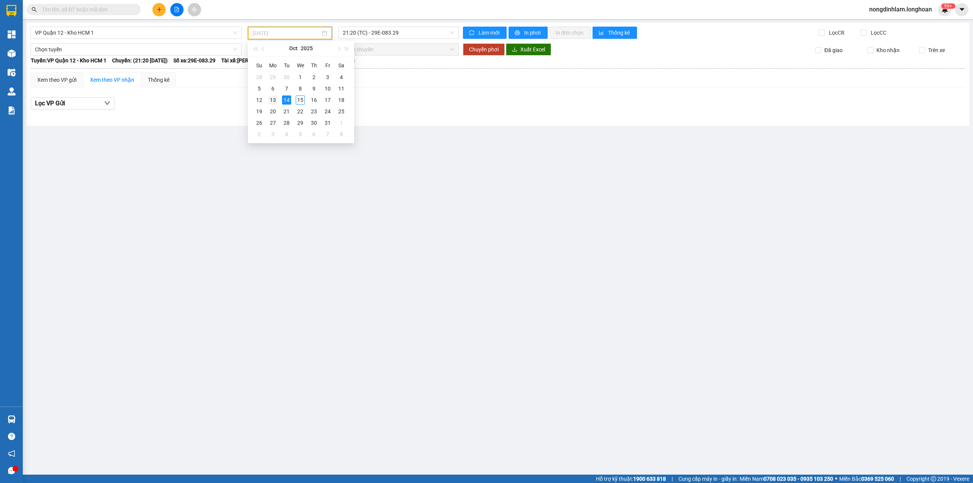
click at [274, 101] on div "13" at bounding box center [272, 99] width 9 height 9
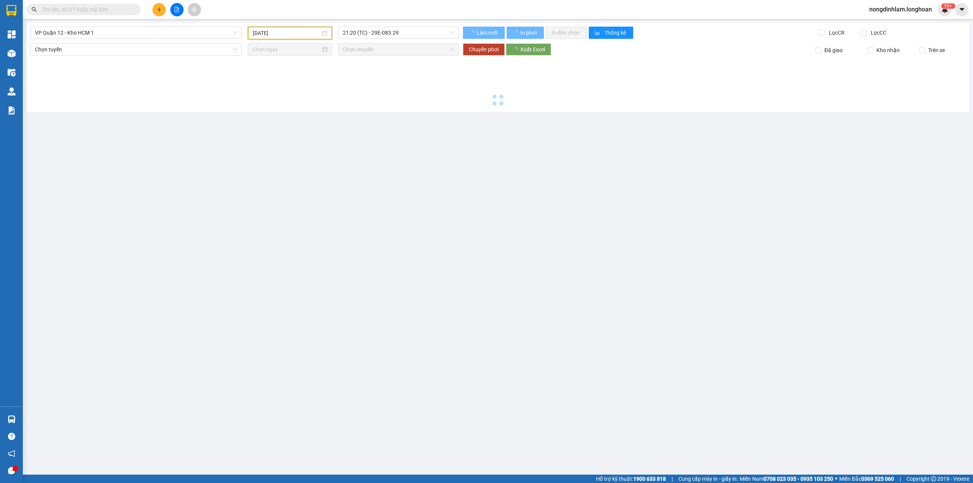
type input "[DATE]"
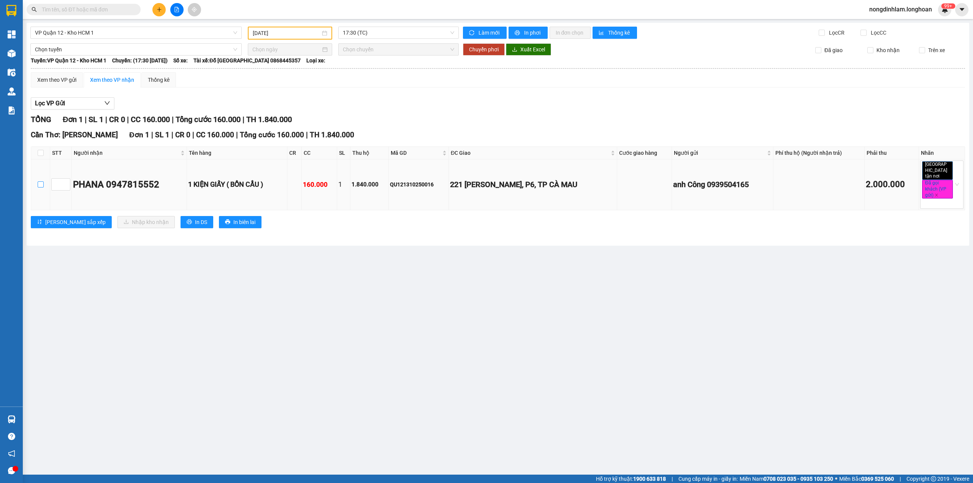
click at [38, 182] on input "checkbox" at bounding box center [41, 184] width 6 height 6
checkbox input "true"
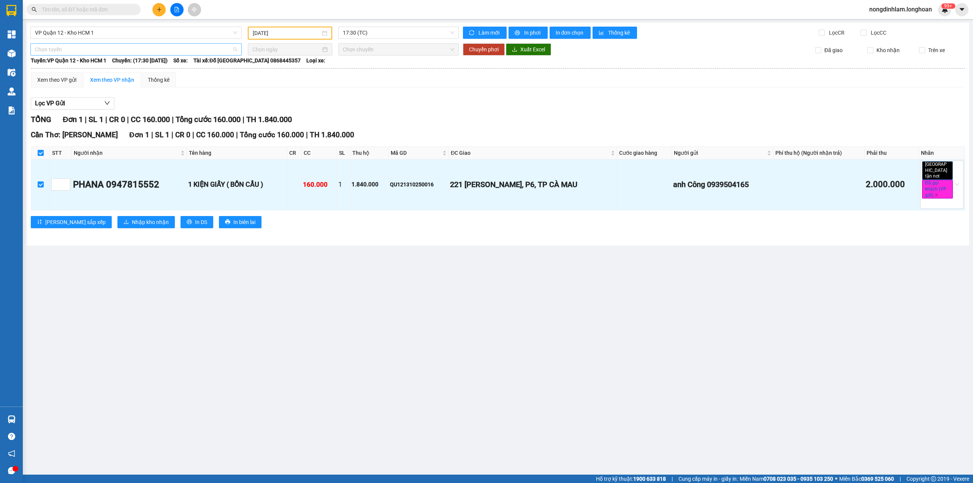
click at [156, 49] on span "Chọn tuyến" at bounding box center [136, 49] width 202 height 11
type input "cân"
click at [70, 89] on div "Kho HCM - Kho Cần Thơ" at bounding box center [136, 88] width 202 height 8
click at [280, 47] on input at bounding box center [286, 49] width 68 height 8
type input "[DATE]"
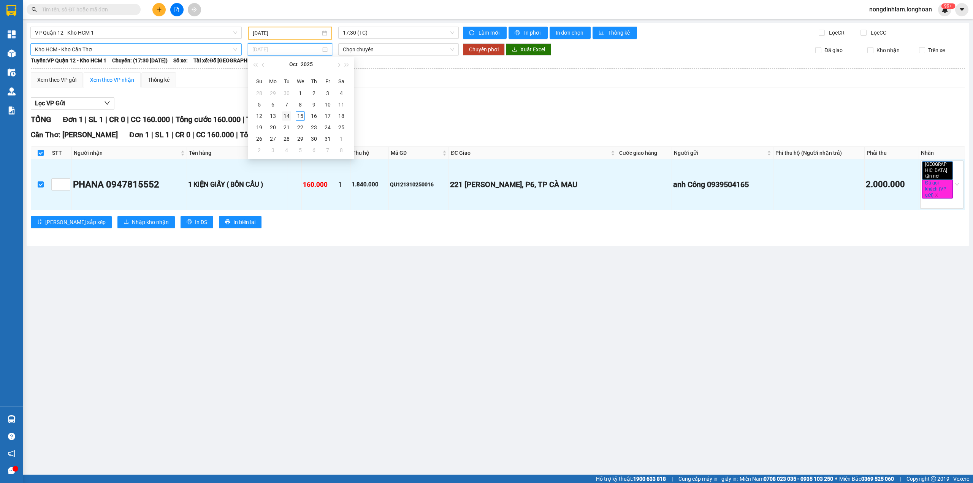
click at [287, 116] on div "14" at bounding box center [286, 115] width 9 height 9
type input "[DATE]"
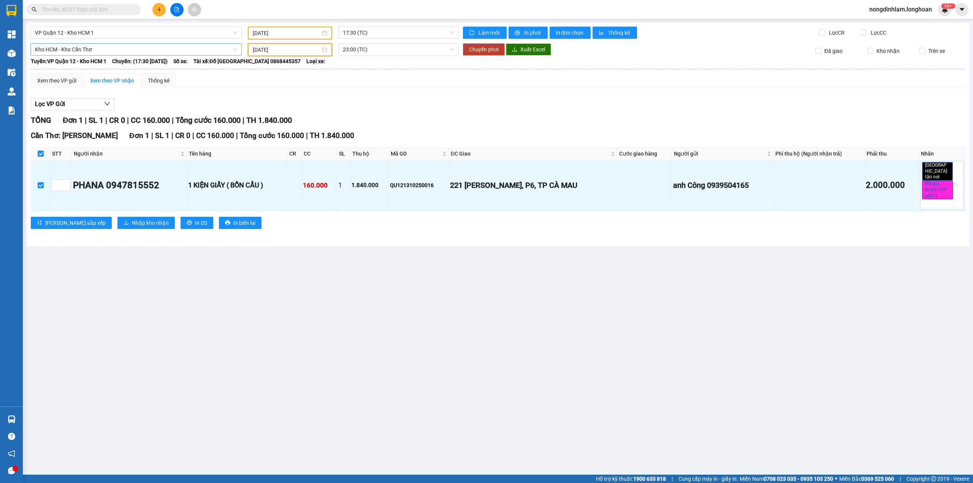
click at [470, 49] on span "Chuyển phơi" at bounding box center [484, 49] width 30 height 8
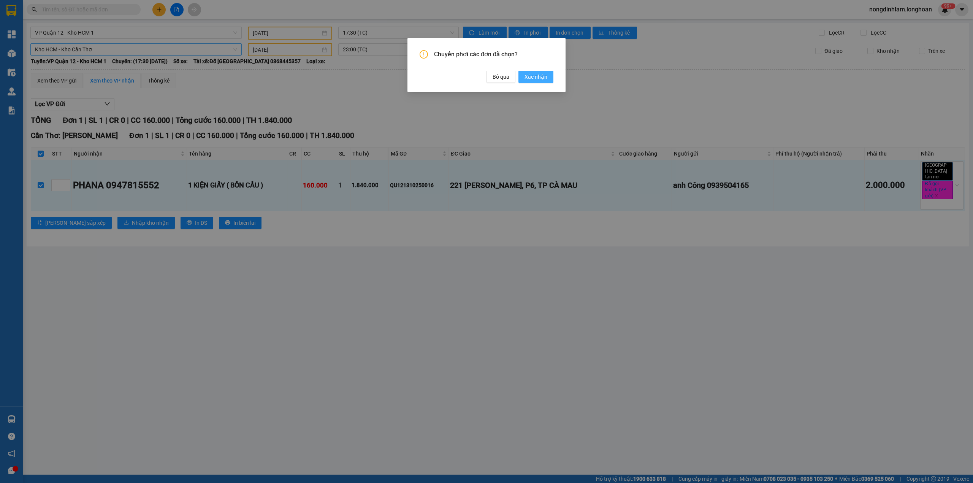
click at [531, 76] on span "Xác nhận" at bounding box center [535, 77] width 23 height 8
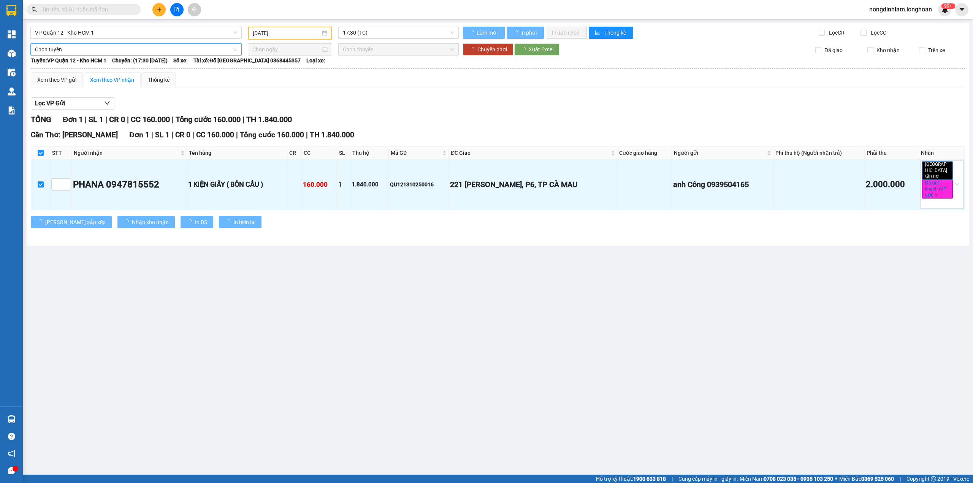
checkbox input "false"
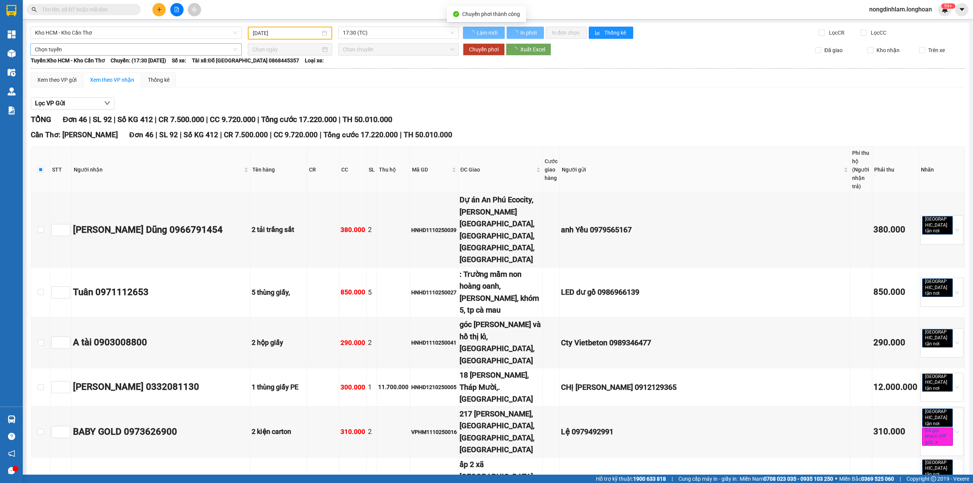
checkbox input "false"
type input "[DATE]"
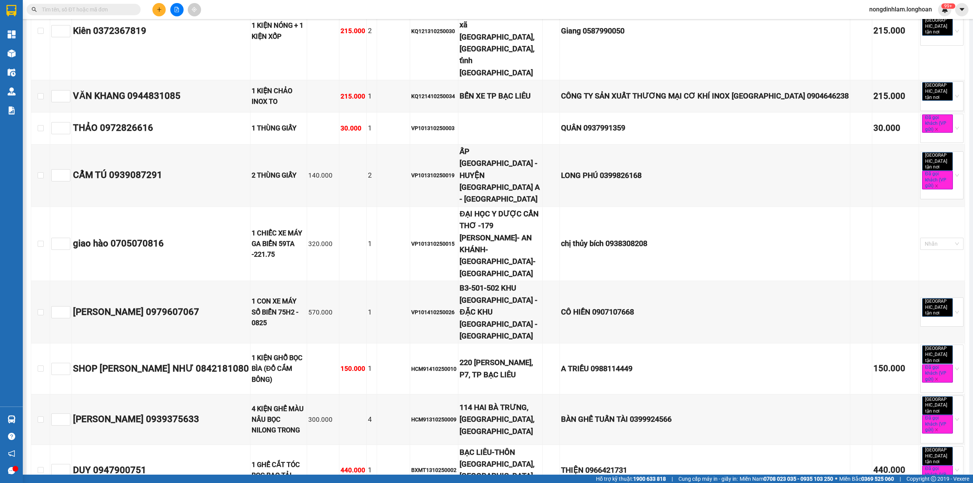
scroll to position [1854, 0]
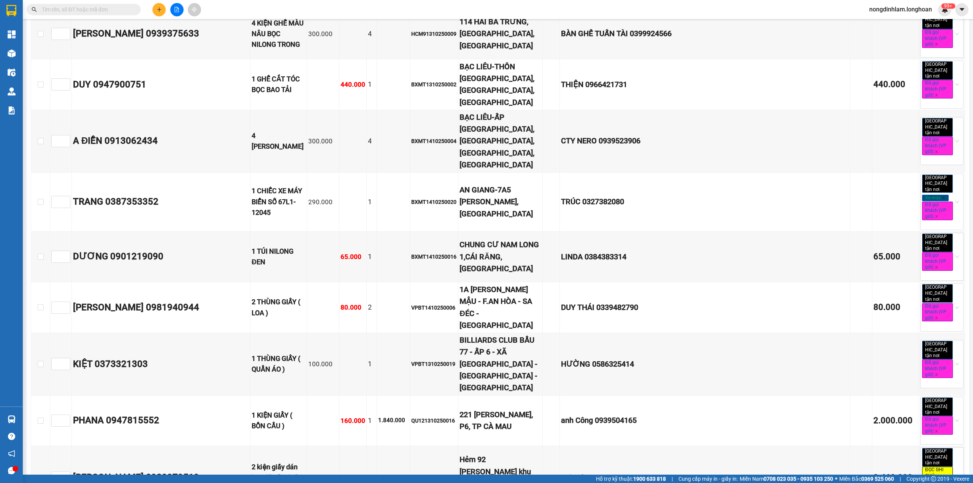
click at [98, 11] on input "text" at bounding box center [87, 9] width 90 height 8
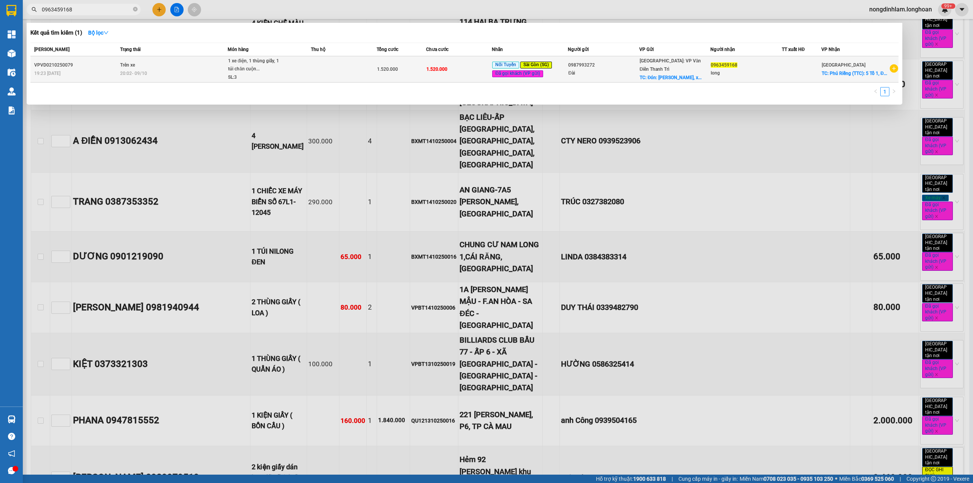
type input "0963459168"
click at [380, 64] on td "1.520.000" at bounding box center [401, 69] width 49 height 26
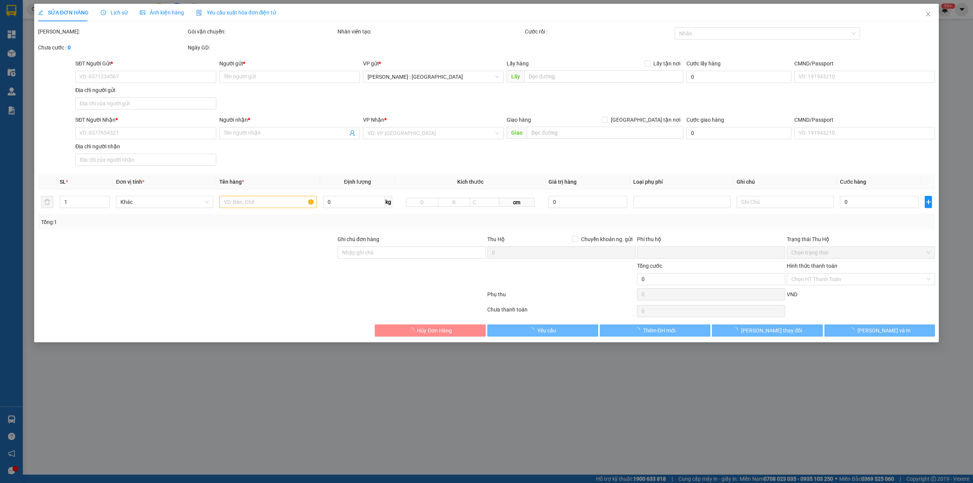
type input "0987993272"
type input "Đài"
checkbox input "true"
type input "Đón: [GEOGRAPHIC_DATA], xã [GEOGRAPHIC_DATA], huyện [GEOGRAPHIC_DATA], [GEOGRAP…"
type input "0963459168"
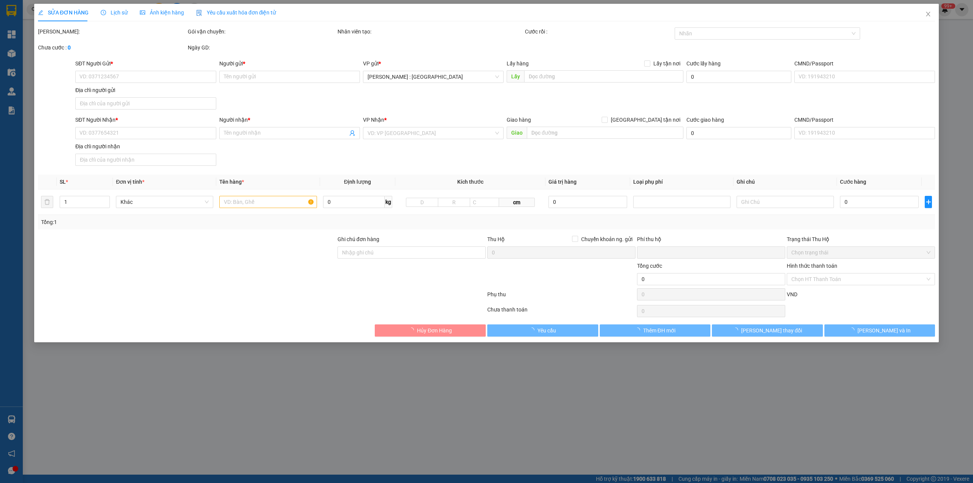
type input "long"
checkbox input "true"
type input "Phú Riềng (TTC): 5 Tổ 1, ĐT 741, Thôn [GEOGRAPHIC_DATA], X. [GEOGRAPHIC_DATA], …"
type input "hư vỡ ko chịu trách nhiệm"
type input "0"
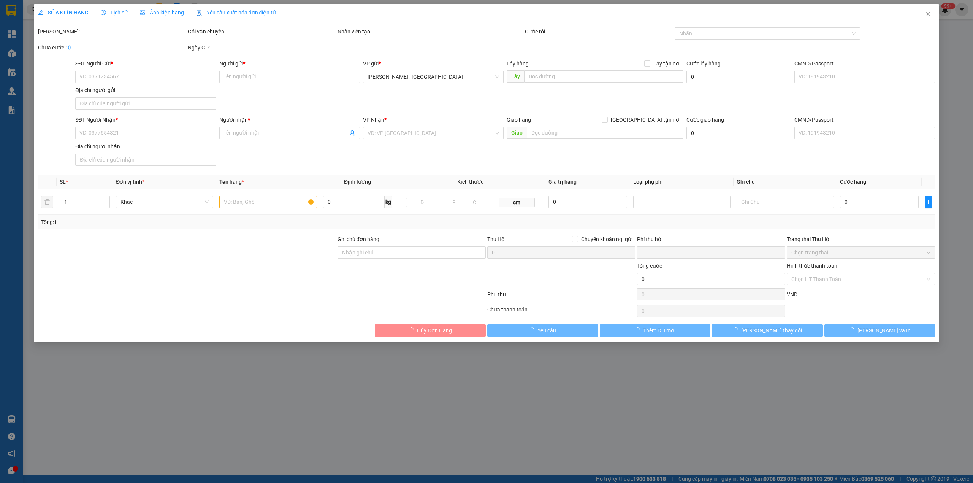
type input "1.520.000"
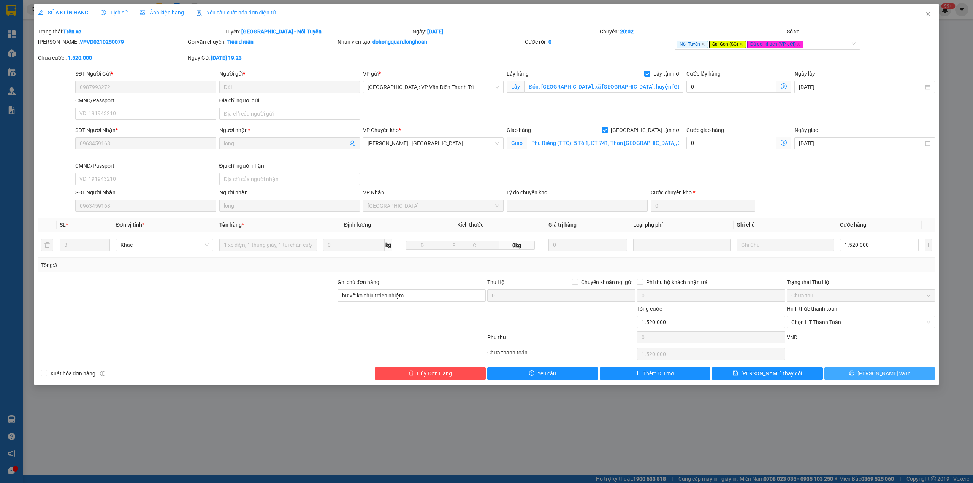
click at [838, 378] on button "[PERSON_NAME] và In" at bounding box center [879, 373] width 111 height 12
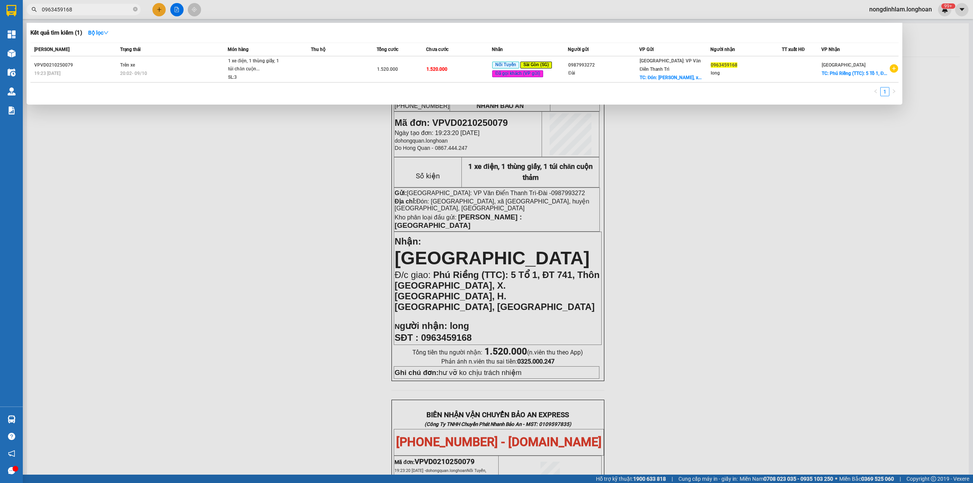
click at [124, 5] on input "0963459168" at bounding box center [87, 9] width 90 height 8
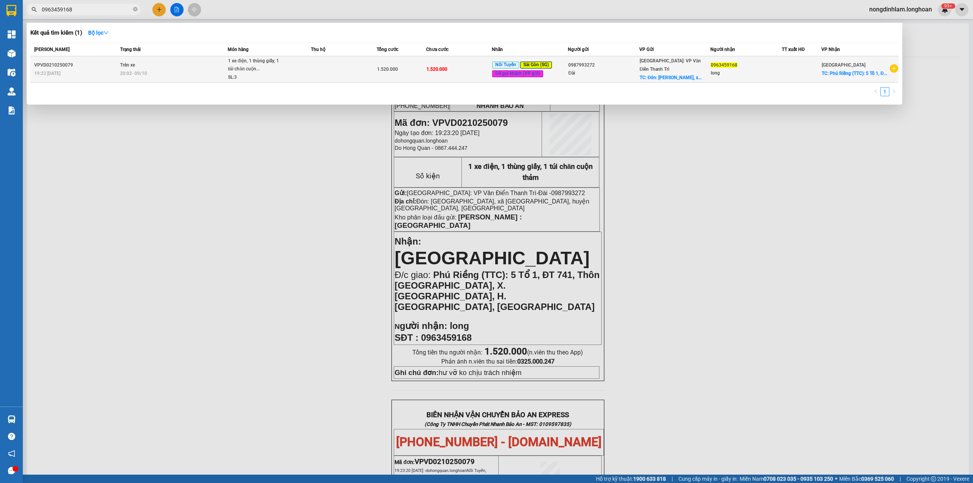
click at [79, 64] on div "VPVD0210250079" at bounding box center [76, 65] width 84 height 8
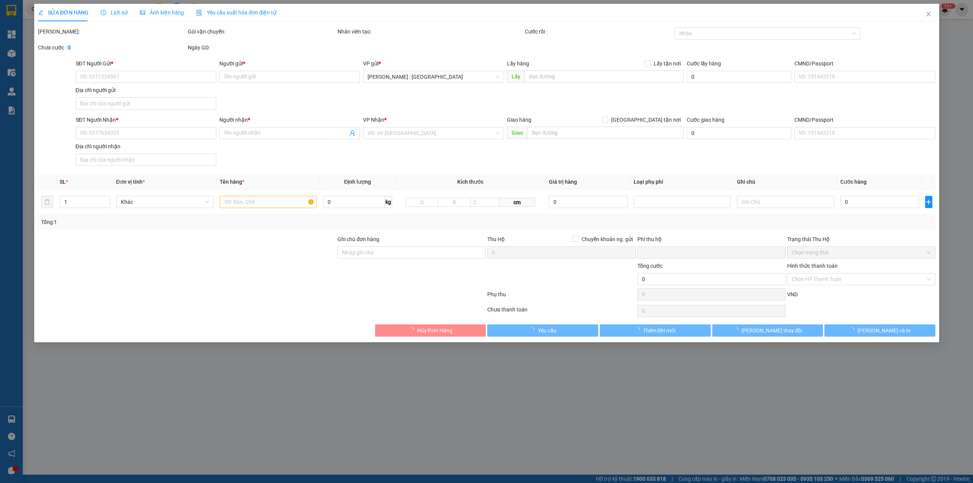
type input "0987993272"
type input "Đài"
checkbox input "true"
type input "Đón: [GEOGRAPHIC_DATA], xã [GEOGRAPHIC_DATA], huyện [GEOGRAPHIC_DATA], [GEOGRAP…"
type input "0963459168"
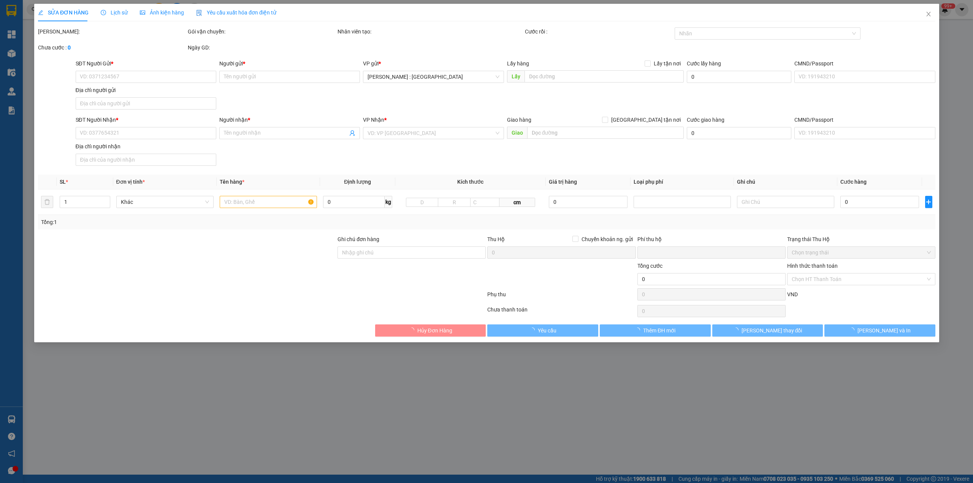
type input "long"
checkbox input "true"
type input "Phú Riềng (TTC): 5 Tổ 1, ĐT 741, Thôn [GEOGRAPHIC_DATA], X. [GEOGRAPHIC_DATA], …"
type input "hư vỡ ko chịu trách nhiệm"
type input "0"
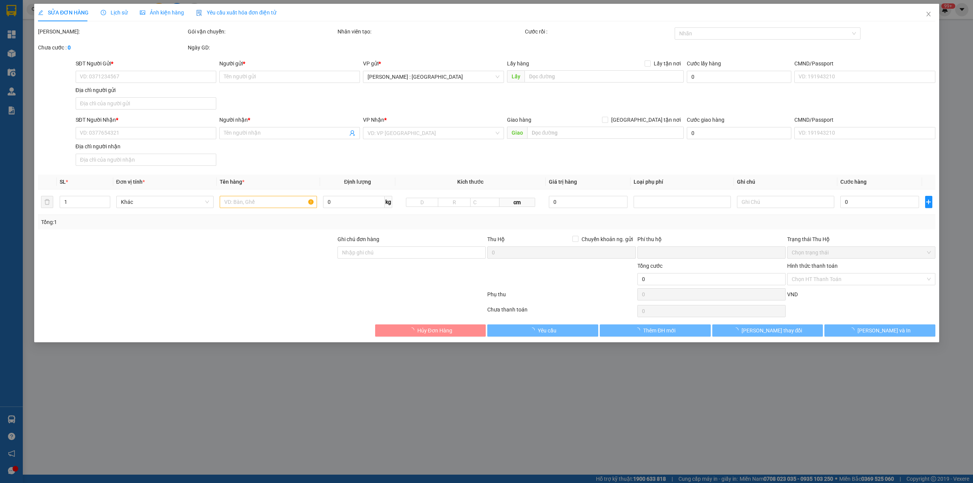
type input "1.520.000"
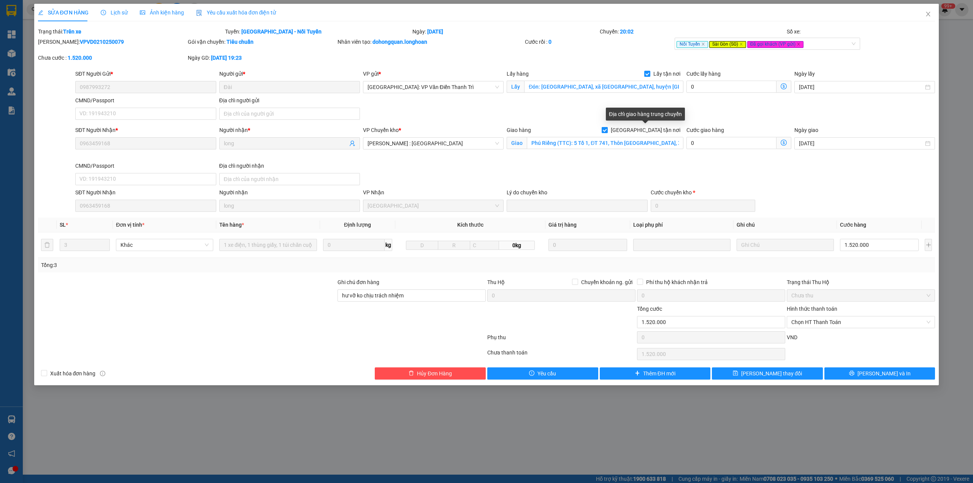
click at [654, 128] on span "[GEOGRAPHIC_DATA] tận nơi" at bounding box center [646, 130] width 76 height 8
click at [607, 128] on input "[GEOGRAPHIC_DATA] tận nơi" at bounding box center [604, 129] width 5 height 5
checkbox input "false"
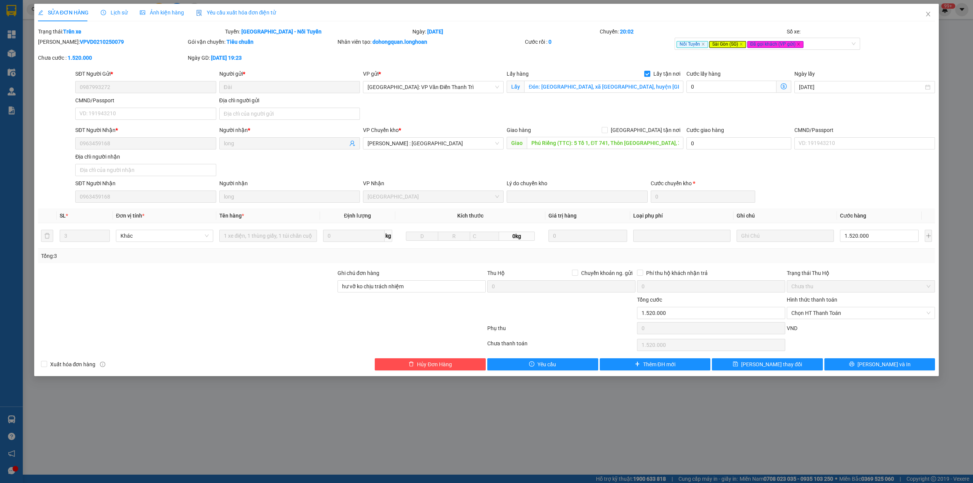
click at [80, 11] on span "SỬA ĐƠN HÀNG" at bounding box center [63, 12] width 51 height 6
click at [116, 16] on div "Lịch sử" at bounding box center [114, 12] width 27 height 8
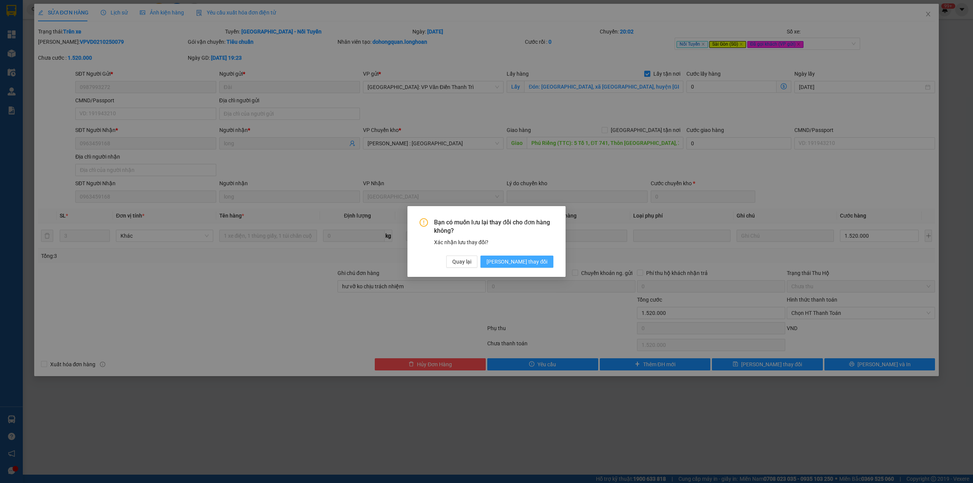
click at [529, 257] on span "[PERSON_NAME] thay đổi" at bounding box center [516, 261] width 61 height 8
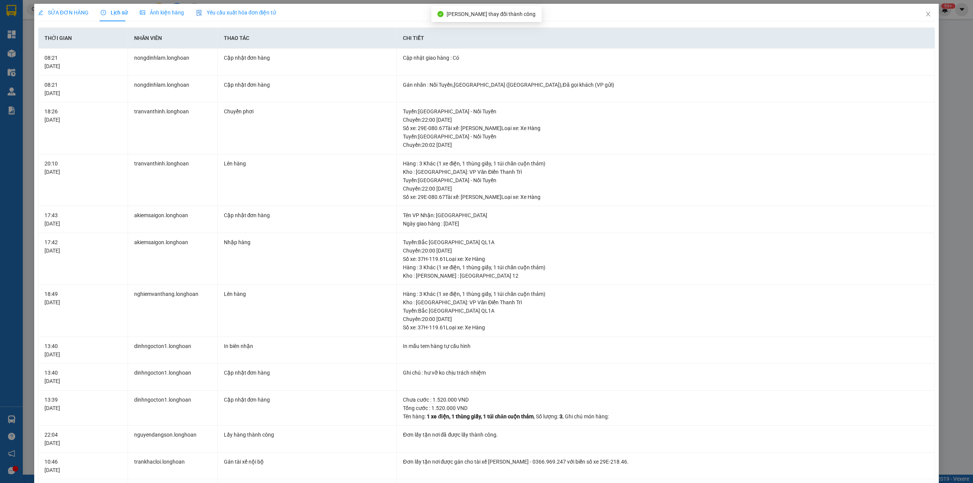
click at [69, 14] on span "SỬA ĐƠN HÀNG" at bounding box center [63, 12] width 51 height 6
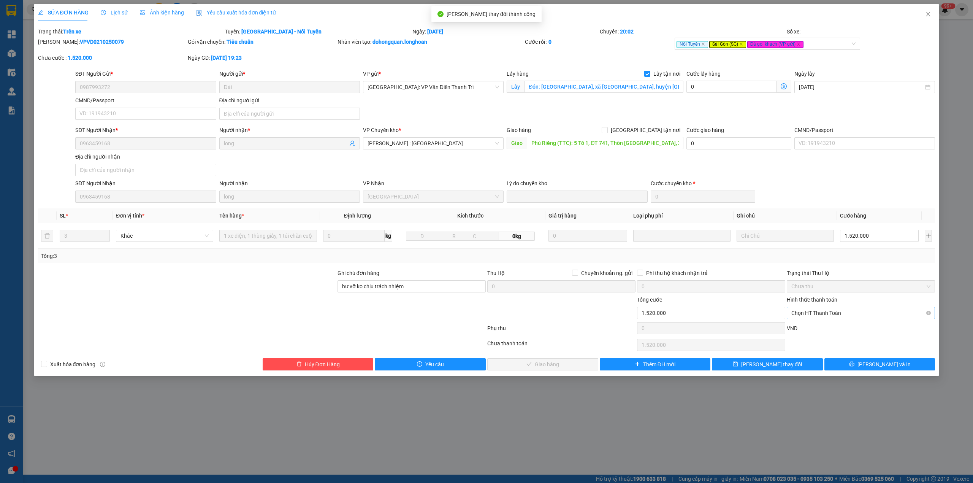
click at [857, 310] on span "Chọn HT Thanh Toán" at bounding box center [860, 312] width 139 height 11
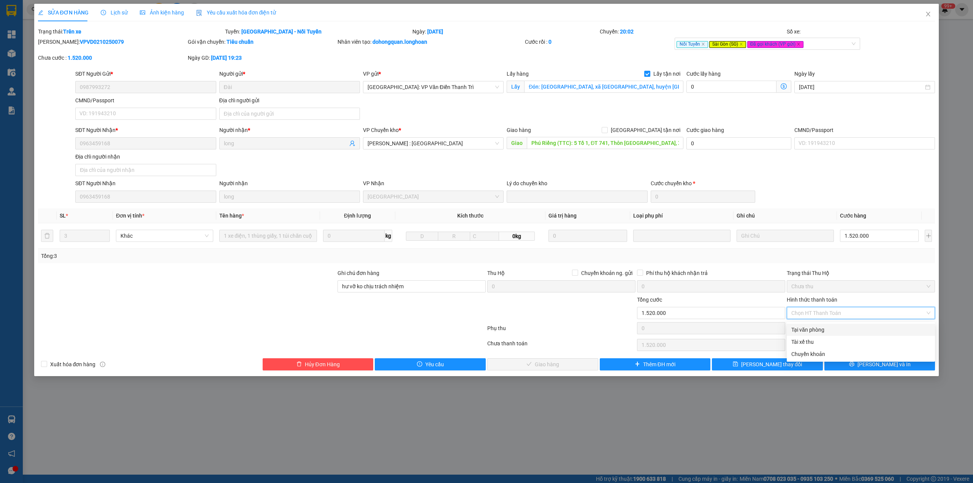
click at [812, 327] on div "Tại văn phòng" at bounding box center [860, 329] width 139 height 8
type input "0"
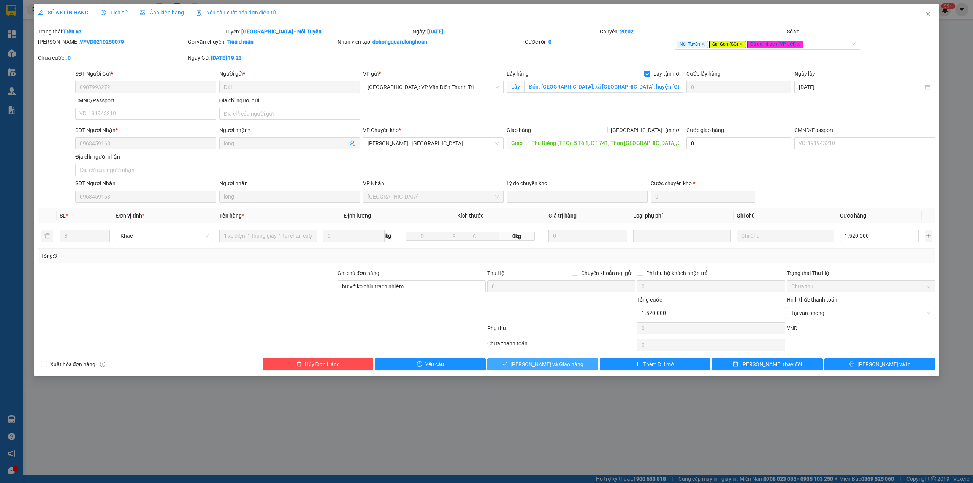
click at [546, 366] on span "[PERSON_NAME] và Giao hàng" at bounding box center [546, 364] width 73 height 8
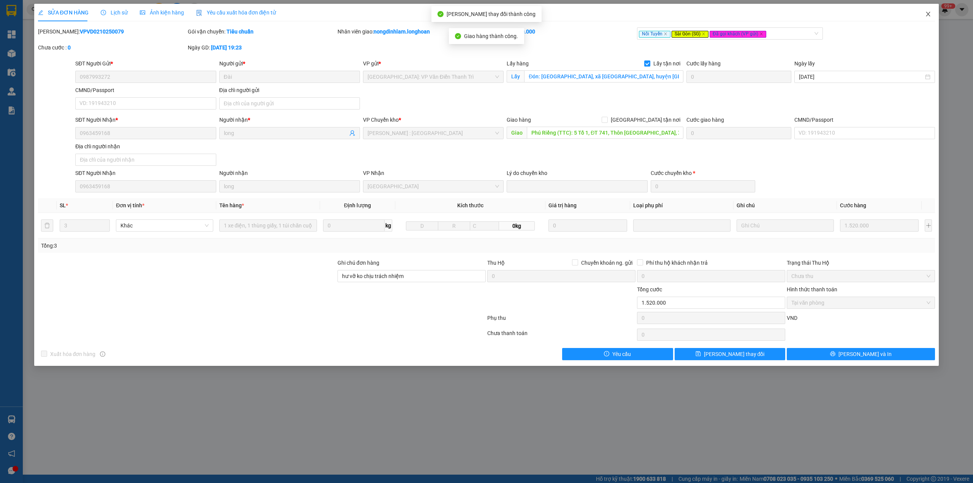
click at [926, 16] on icon "close" at bounding box center [928, 14] width 4 height 5
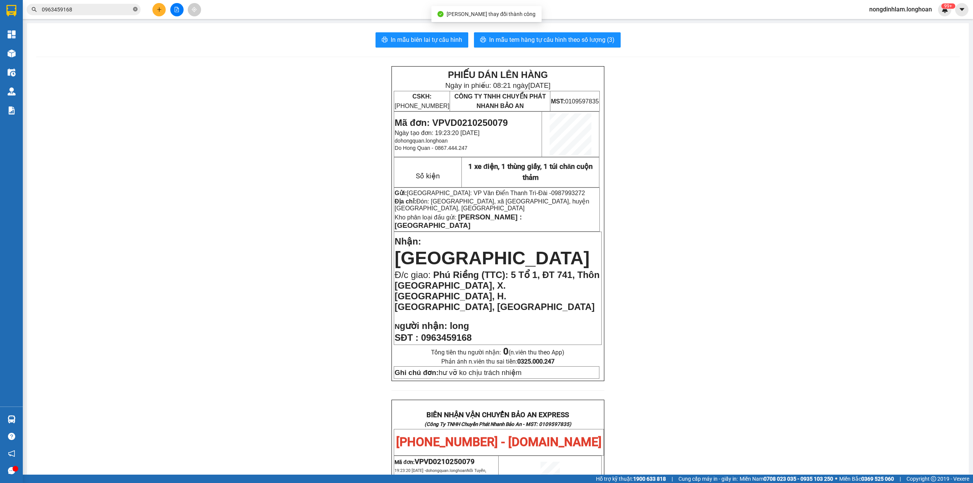
click at [134, 10] on icon "close-circle" at bounding box center [135, 9] width 5 height 5
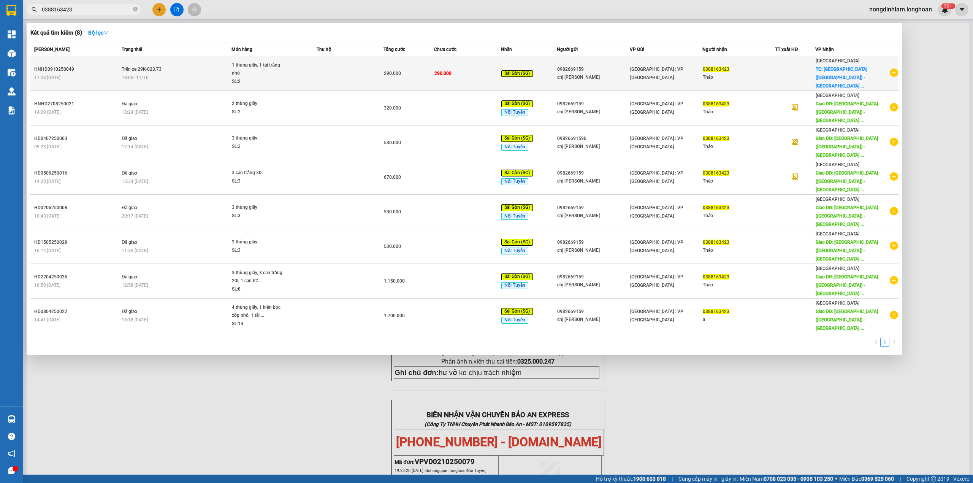
type input "0388163423"
click at [276, 56] on td "1 thùng giấy, 1 tải trắng nhỏ SL: 2" at bounding box center [273, 73] width 85 height 35
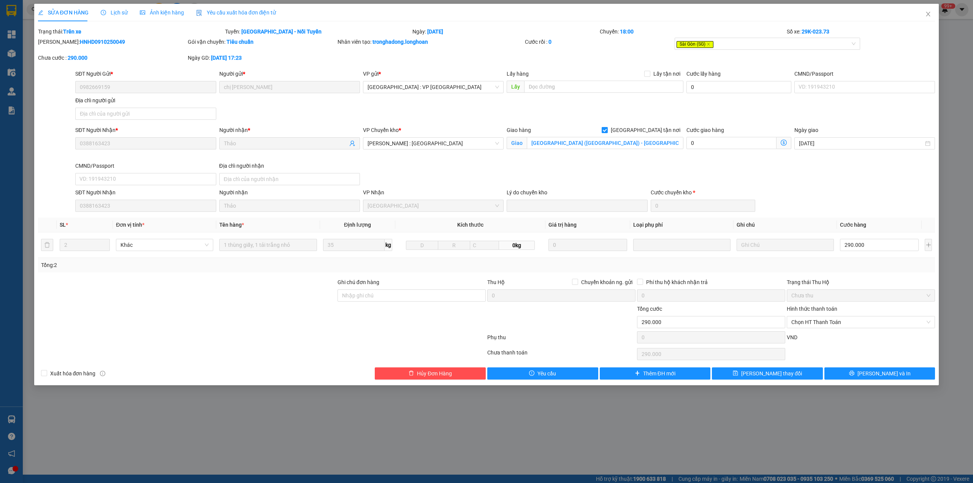
click at [656, 128] on span "[GEOGRAPHIC_DATA] tận nơi" at bounding box center [646, 130] width 76 height 8
click at [607, 128] on input "[GEOGRAPHIC_DATA] tận nơi" at bounding box center [604, 129] width 5 height 5
checkbox input "false"
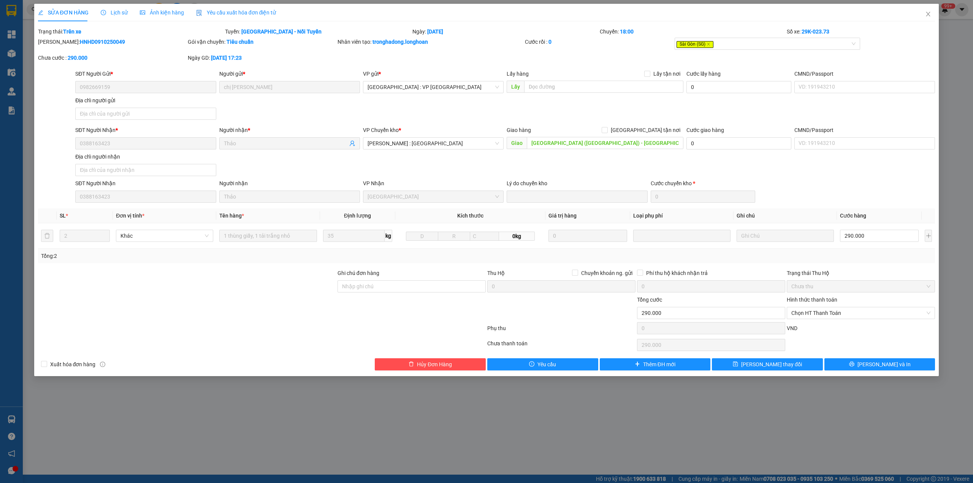
click at [115, 9] on span "Lịch sử" at bounding box center [114, 12] width 27 height 6
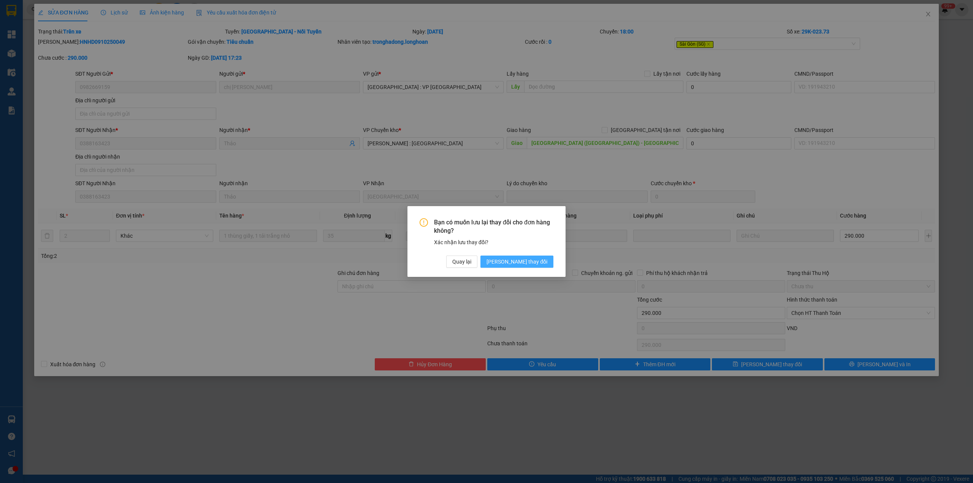
click at [540, 260] on span "[PERSON_NAME] thay đổi" at bounding box center [516, 261] width 61 height 8
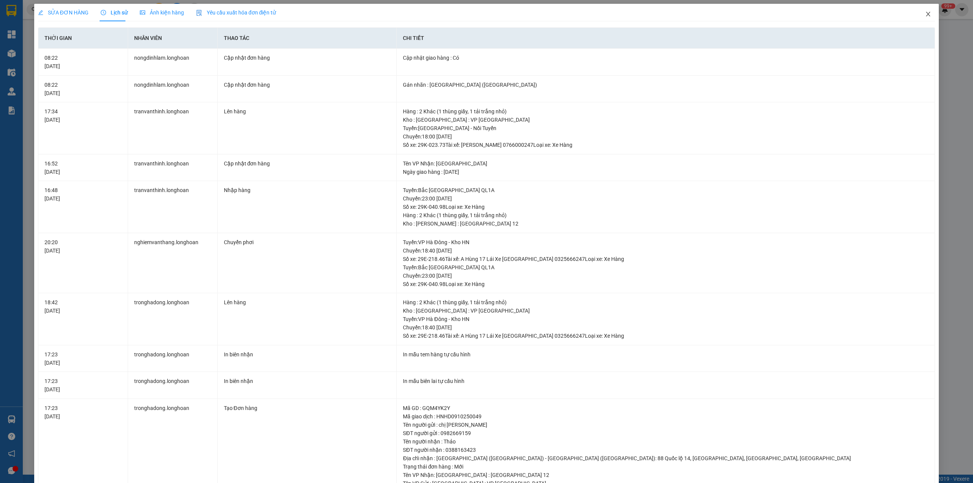
click at [925, 14] on icon "close" at bounding box center [928, 14] width 6 height 6
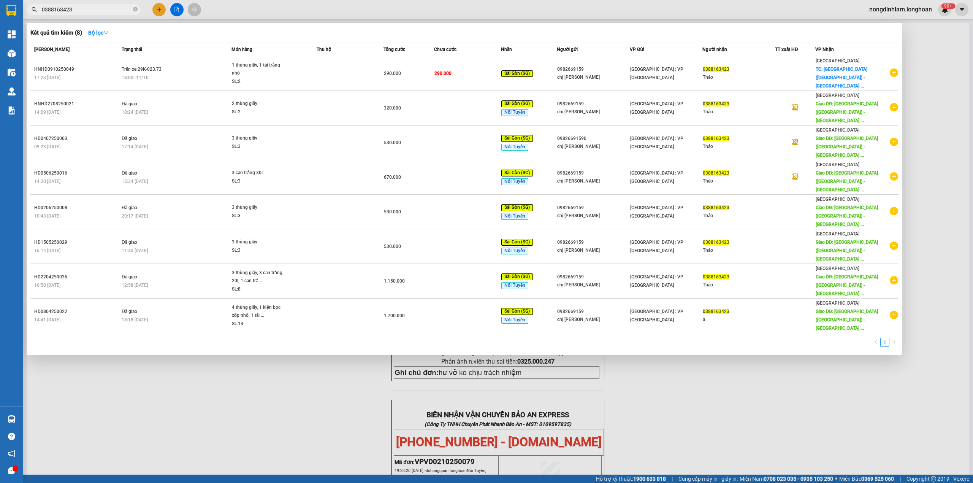
click at [96, 9] on input "0388163423" at bounding box center [87, 9] width 90 height 8
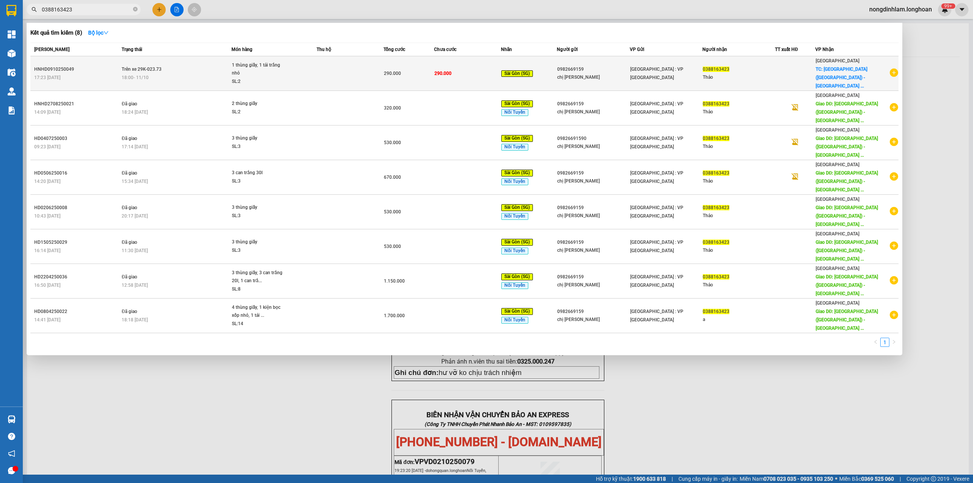
click at [128, 60] on td "Trên xe 29K-023.73 18:00 [DATE]" at bounding box center [176, 73] width 112 height 35
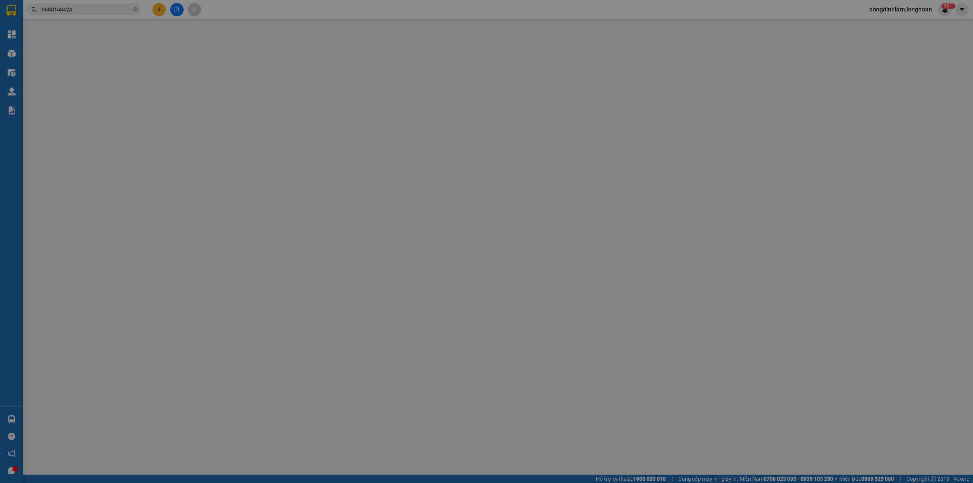
type input "0982669159"
type input "chị [PERSON_NAME]"
type input "0388163423"
type input "Thảo"
type input "[GEOGRAPHIC_DATA] ([GEOGRAPHIC_DATA]) - [GEOGRAPHIC_DATA] ([GEOGRAPHIC_DATA]): …"
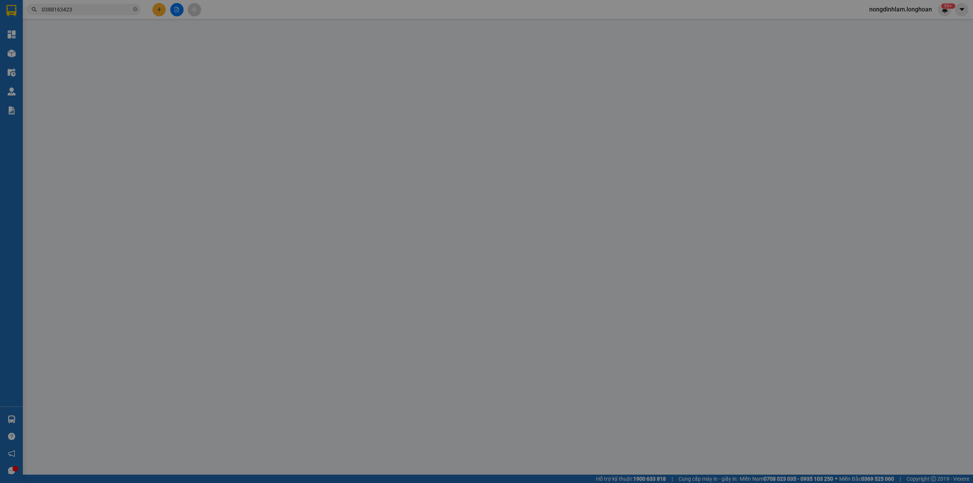
type input "0"
type input "290.000"
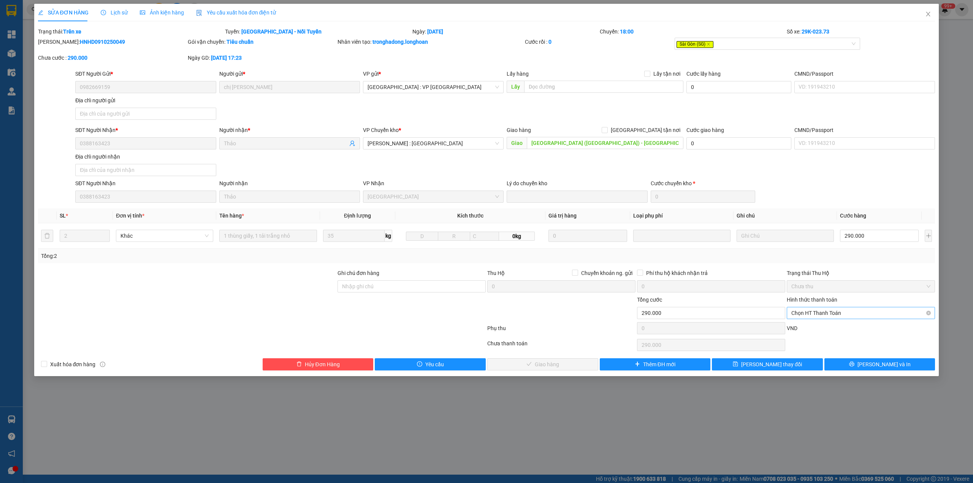
click at [830, 308] on div "Chọn HT Thanh Toán" at bounding box center [861, 313] width 148 height 12
click at [807, 329] on div "Tại văn phòng" at bounding box center [860, 329] width 139 height 8
type input "0"
click at [525, 365] on button "[PERSON_NAME] và Giao hàng" at bounding box center [542, 364] width 111 height 12
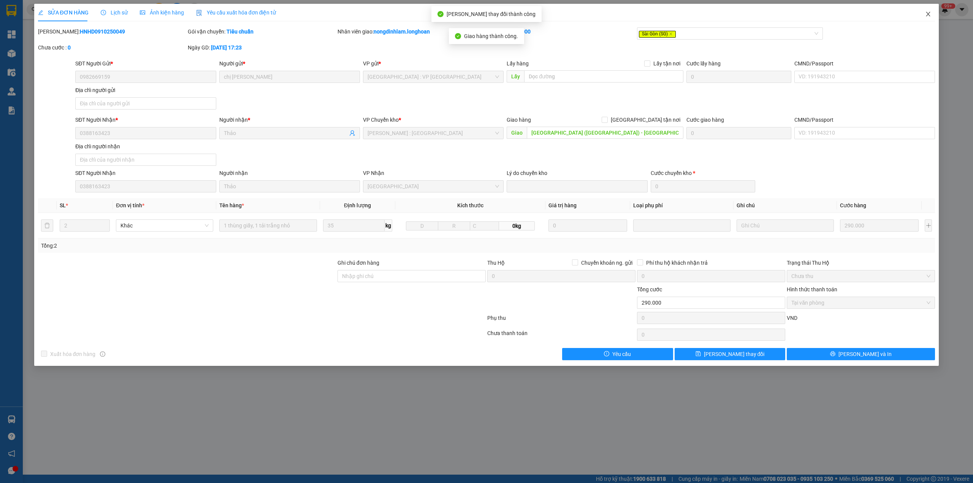
click at [926, 14] on icon "close" at bounding box center [928, 14] width 6 height 6
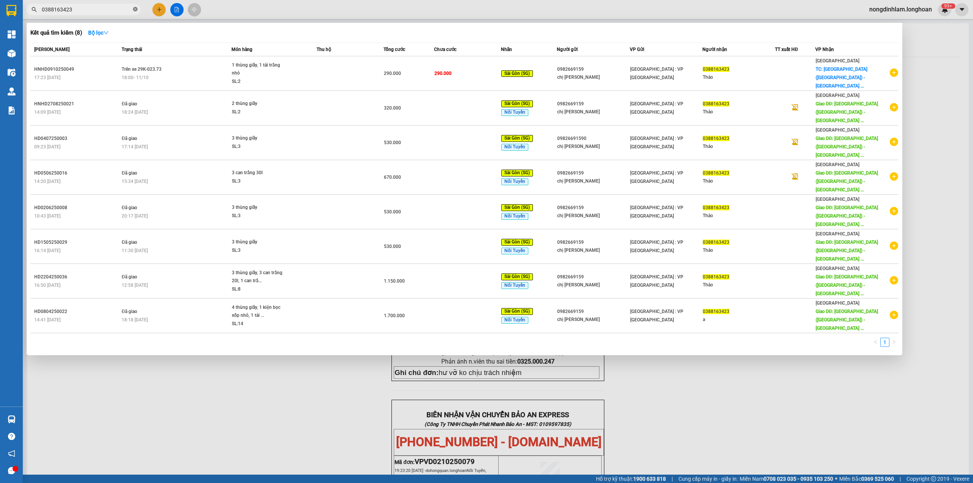
click at [136, 11] on icon "close-circle" at bounding box center [135, 9] width 5 height 5
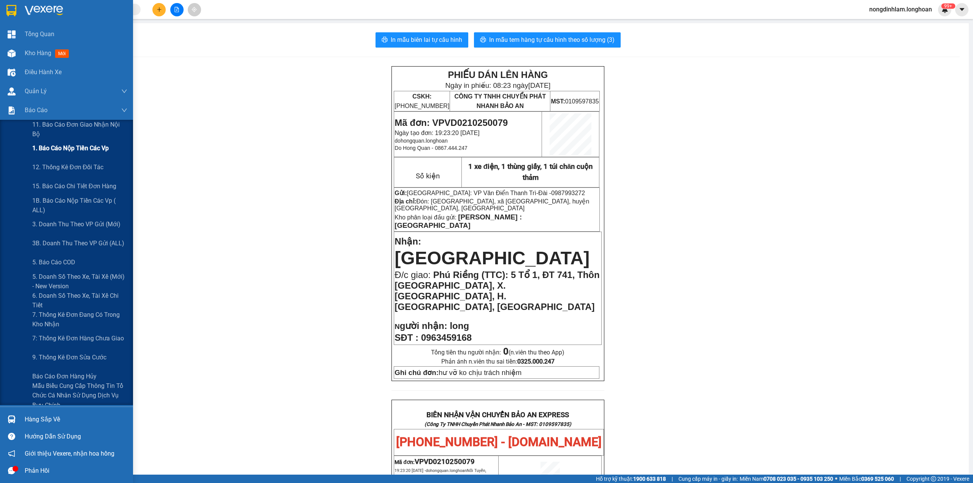
click at [63, 155] on div "1. Báo cáo nộp tiền các vp" at bounding box center [79, 148] width 95 height 19
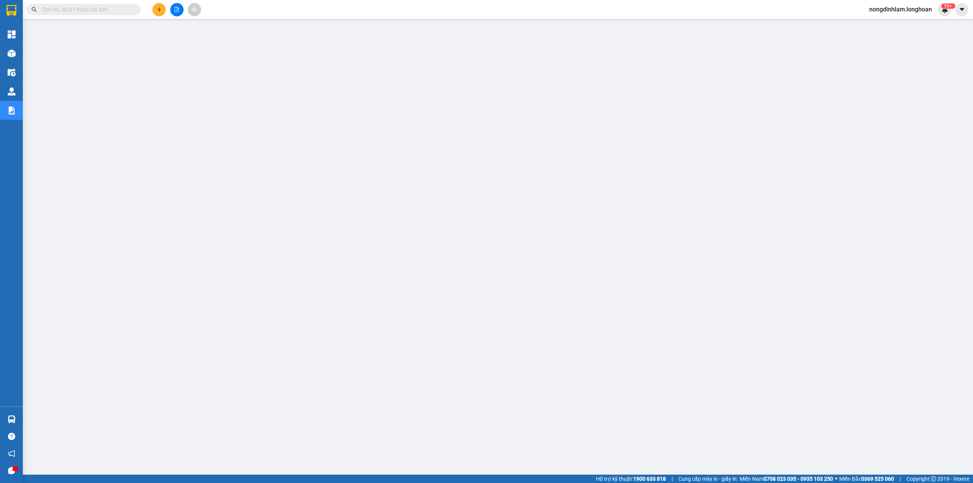
click at [116, 12] on input "text" at bounding box center [87, 9] width 90 height 8
click at [175, 11] on icon "file-add" at bounding box center [176, 9] width 5 height 5
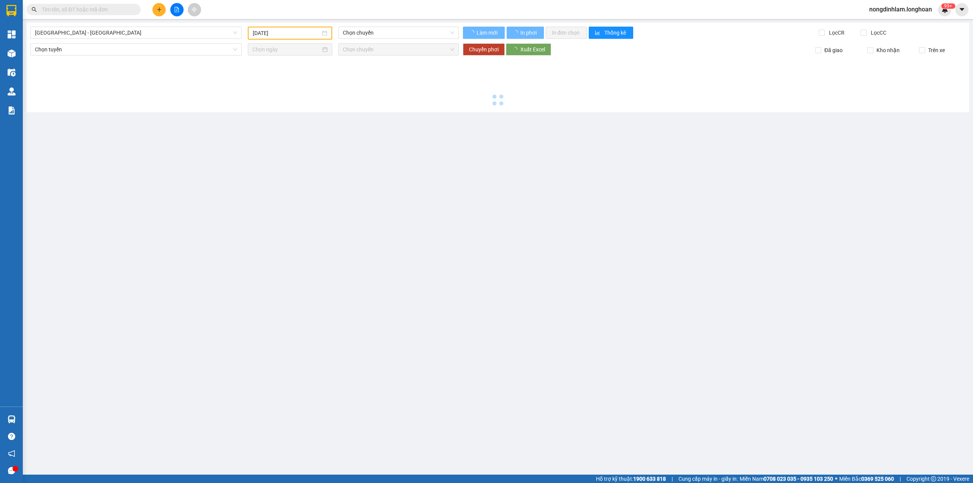
type input "[DATE]"
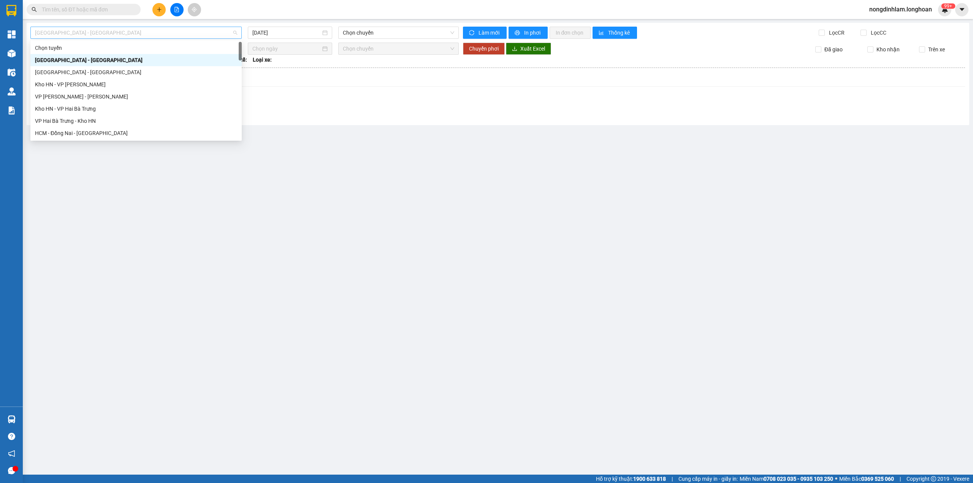
click at [137, 37] on span "[GEOGRAPHIC_DATA] - [GEOGRAPHIC_DATA]" at bounding box center [136, 32] width 202 height 11
click at [96, 72] on div "Nam [GEOGRAPHIC_DATA]" at bounding box center [136, 72] width 202 height 8
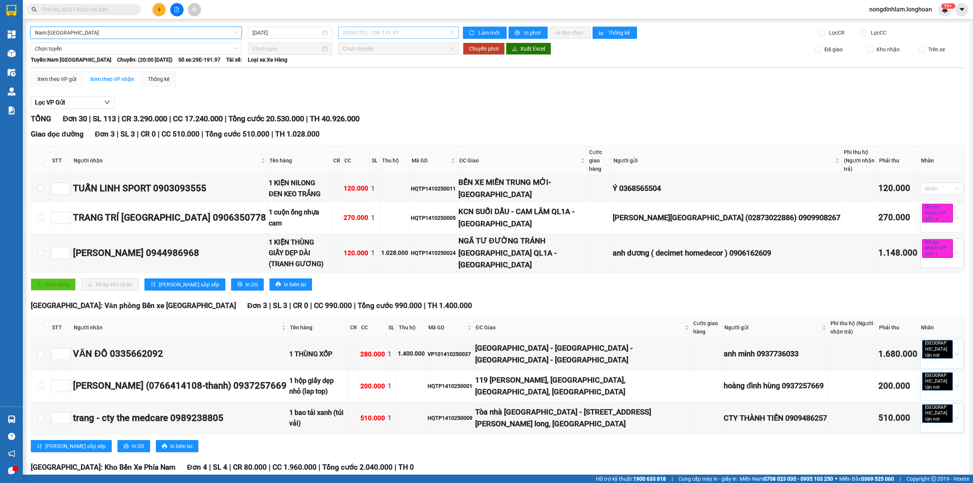
click at [357, 35] on span "20:00 (TC) - 29E-191.97" at bounding box center [399, 32] width 112 height 11
click at [303, 37] on div "[DATE]" at bounding box center [290, 33] width 84 height 12
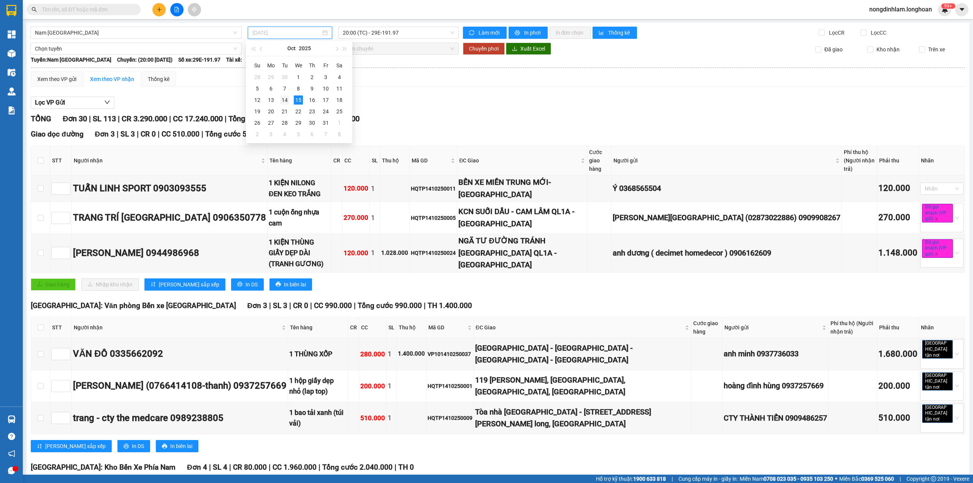
click at [288, 98] on div "14" at bounding box center [284, 99] width 9 height 9
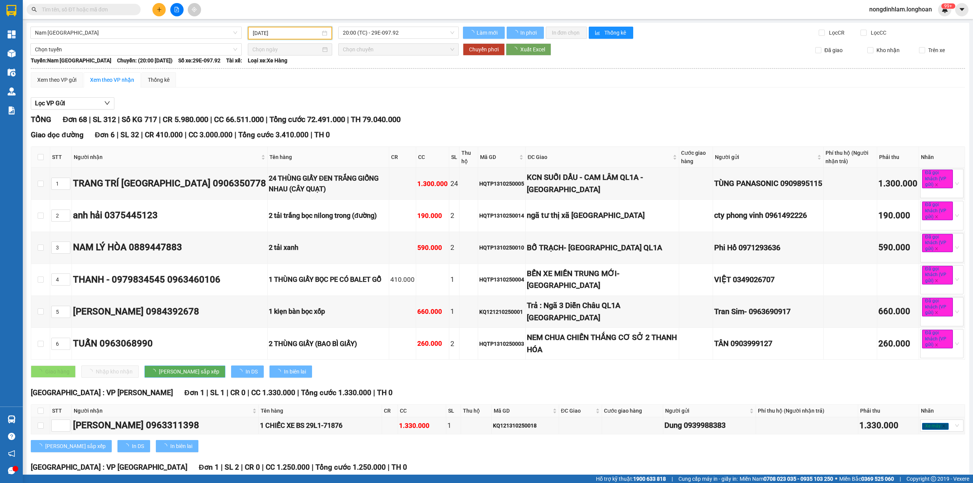
click at [283, 35] on input "[DATE]" at bounding box center [287, 33] width 68 height 8
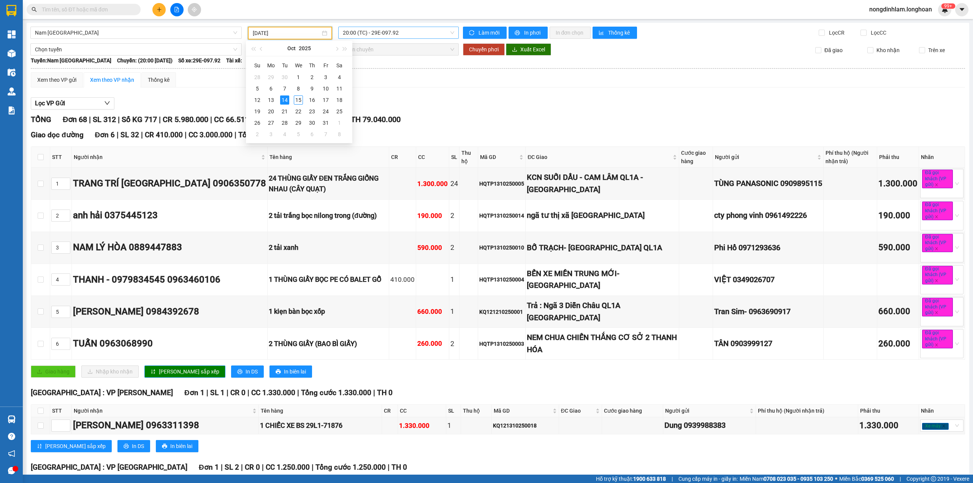
click at [394, 34] on span "20:00 (TC) - 29E-097.92" at bounding box center [399, 32] width 112 height 11
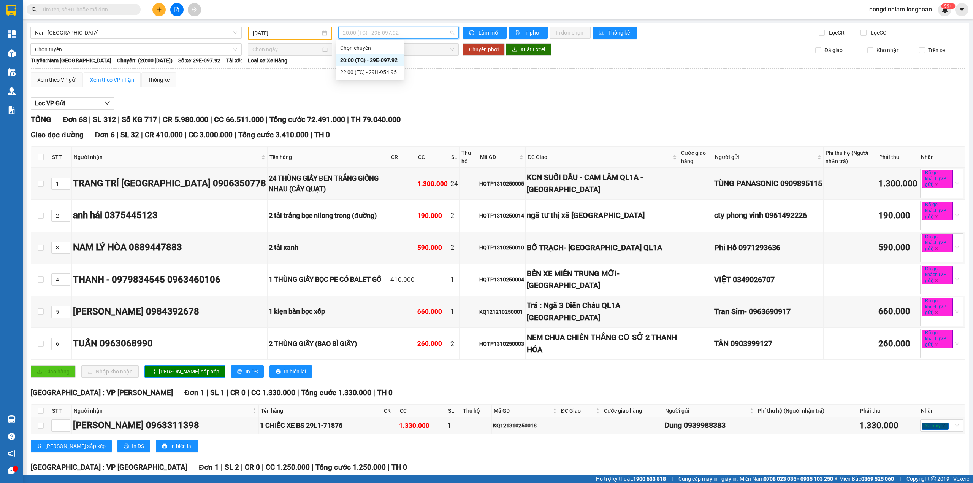
click at [283, 35] on input "[DATE]" at bounding box center [287, 33] width 68 height 8
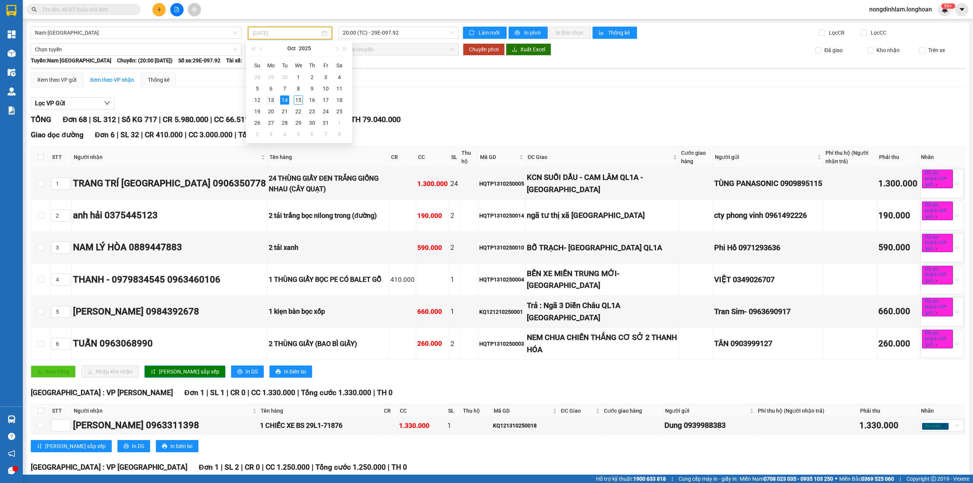
click at [269, 101] on div "13" at bounding box center [270, 99] width 9 height 9
type input "[DATE]"
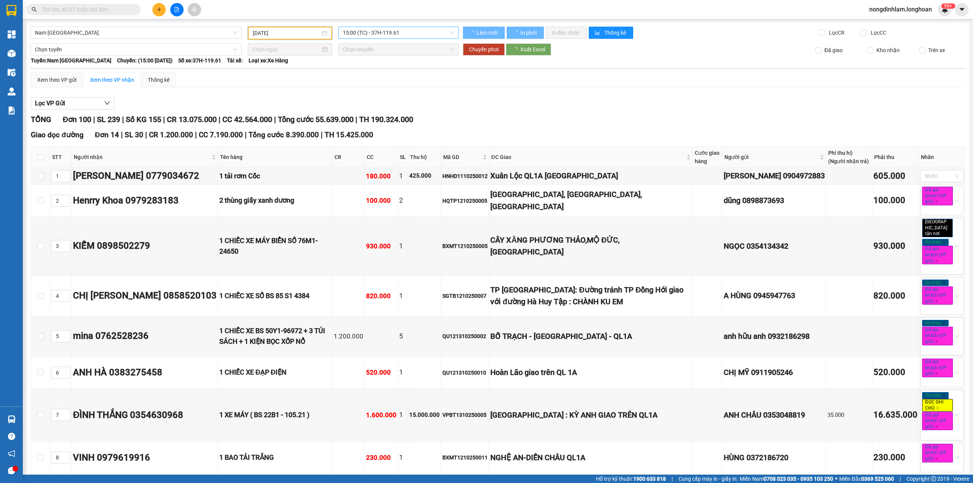
click at [411, 33] on span "15:00 (TC) - 37H-119.61" at bounding box center [399, 32] width 112 height 11
click at [388, 74] on div "22:00 (TC) - 29K-024.94" at bounding box center [369, 72] width 59 height 8
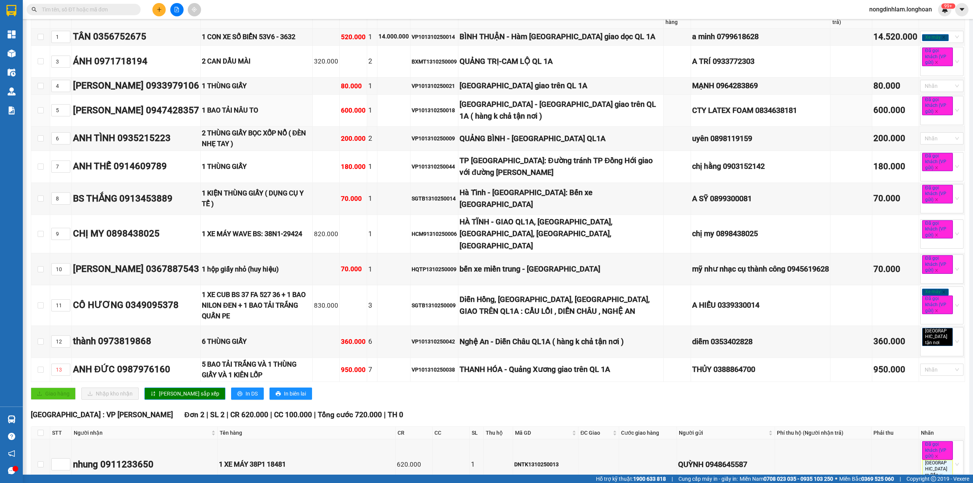
scroll to position [152, 0]
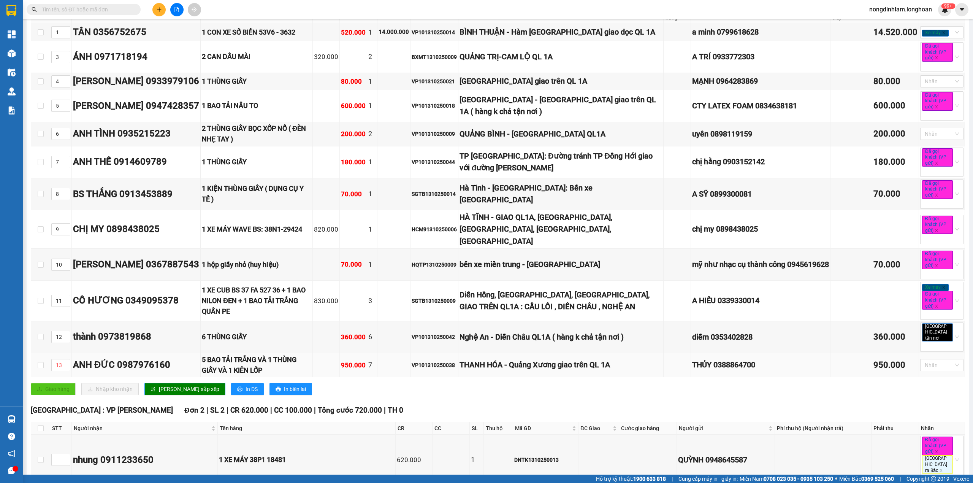
click at [441, 362] on div "VP101310250038" at bounding box center [434, 365] width 45 height 8
copy div "VP101310250038"
click at [99, 9] on input "text" at bounding box center [87, 9] width 90 height 8
paste input "VP101310250038"
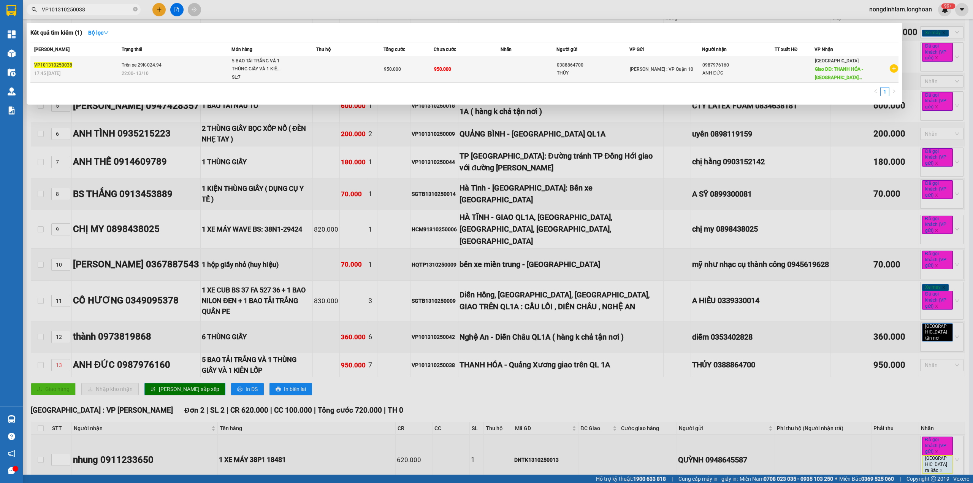
type input "VP101310250038"
click at [147, 67] on span "Trên xe 29K-024.94" at bounding box center [142, 64] width 40 height 5
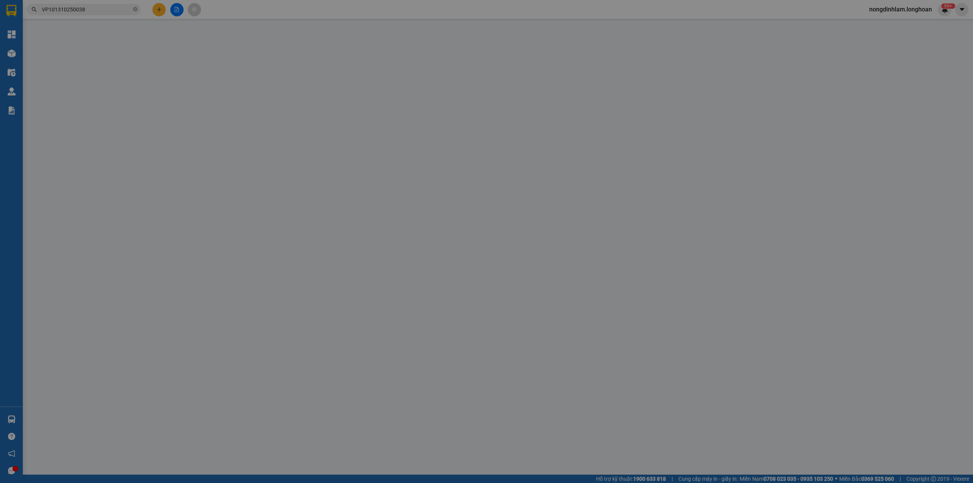
type input "0388864700"
type input "THỦY"
type input "0987976160"
type input "ANH ĐỨC"
type input "THANH HÓA - Quảng Xương giao trên QL 1A"
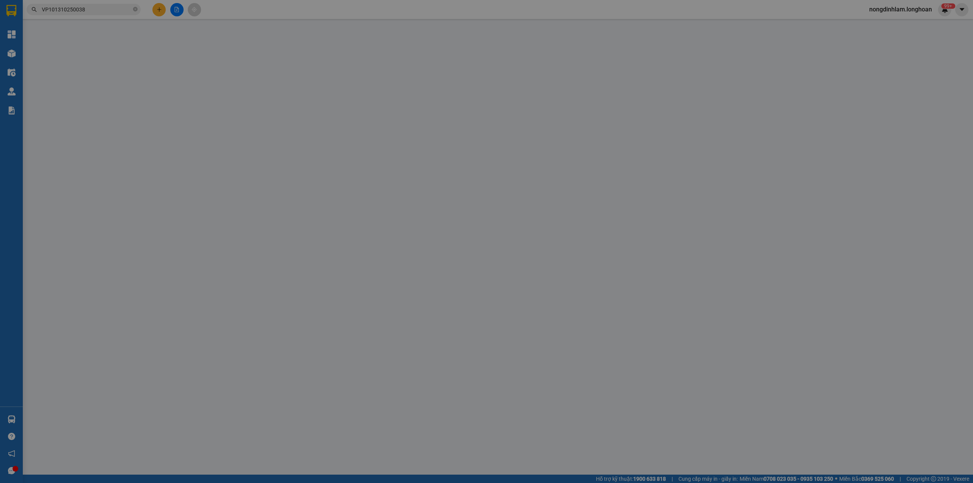
type input "hàng k bao bể vỡ hư hỏng"
type input "0"
type input "950.000"
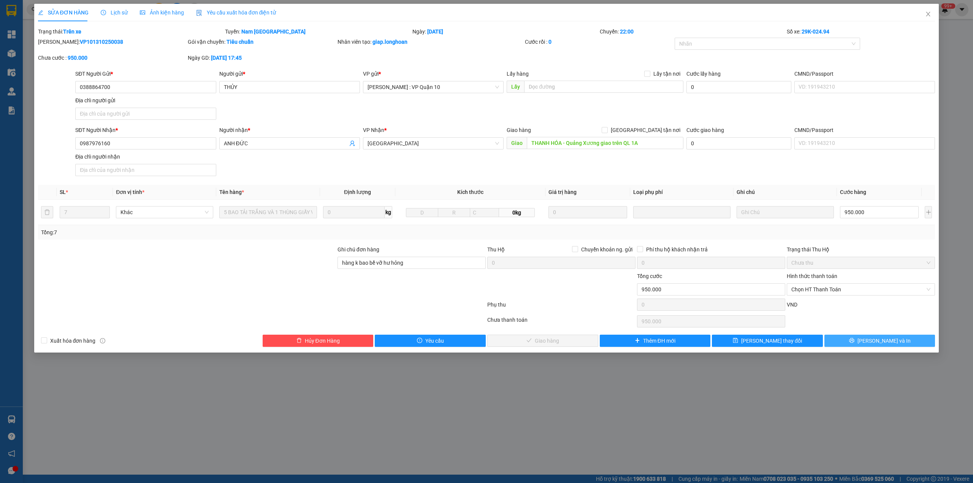
click at [873, 337] on button "[PERSON_NAME] và In" at bounding box center [879, 340] width 111 height 12
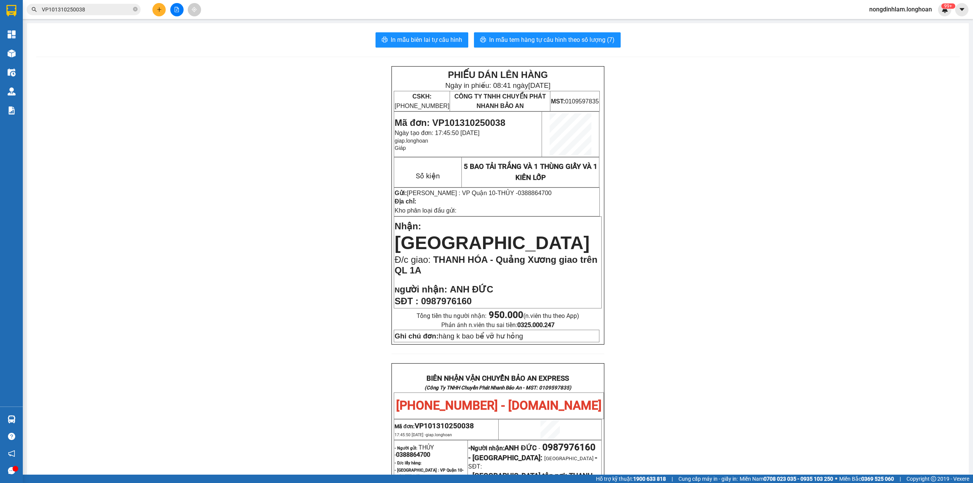
click at [176, 8] on icon "file-add" at bounding box center [176, 9] width 5 height 5
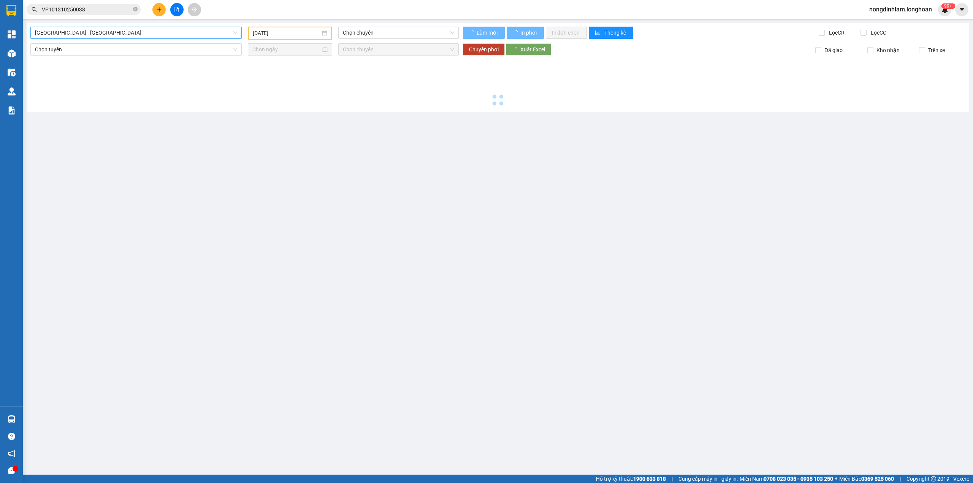
click at [81, 36] on span "[GEOGRAPHIC_DATA] - [GEOGRAPHIC_DATA]" at bounding box center [136, 32] width 202 height 11
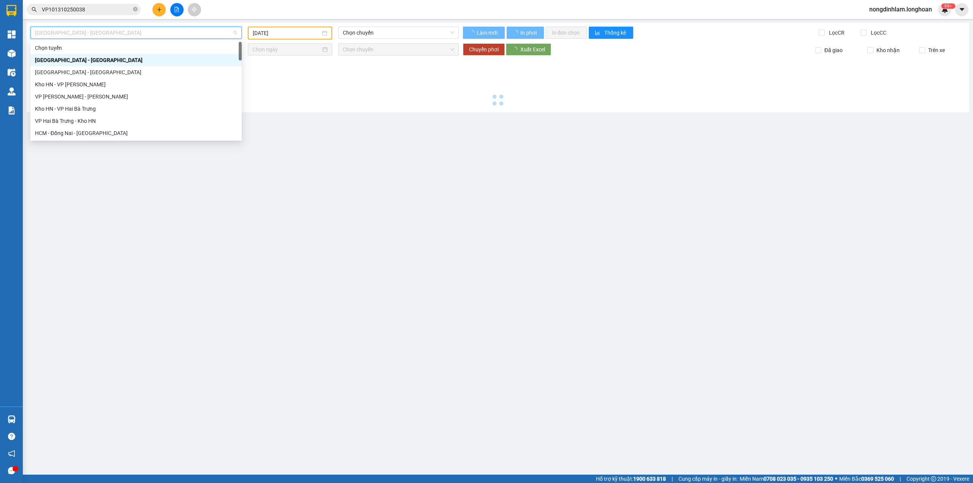
type input "[DATE]"
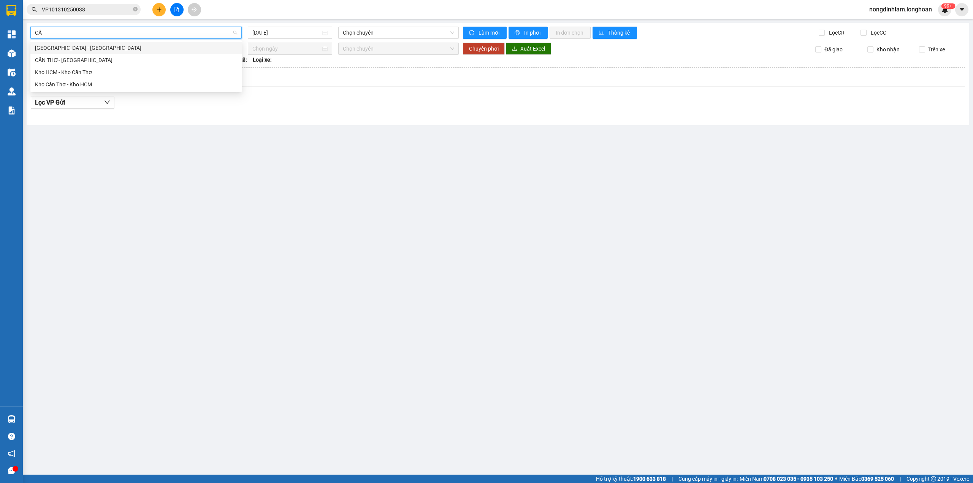
type input "CẦN"
click at [84, 70] on div "Kho HCM - Kho Cần Thơ" at bounding box center [136, 72] width 202 height 8
type input "[DATE]"
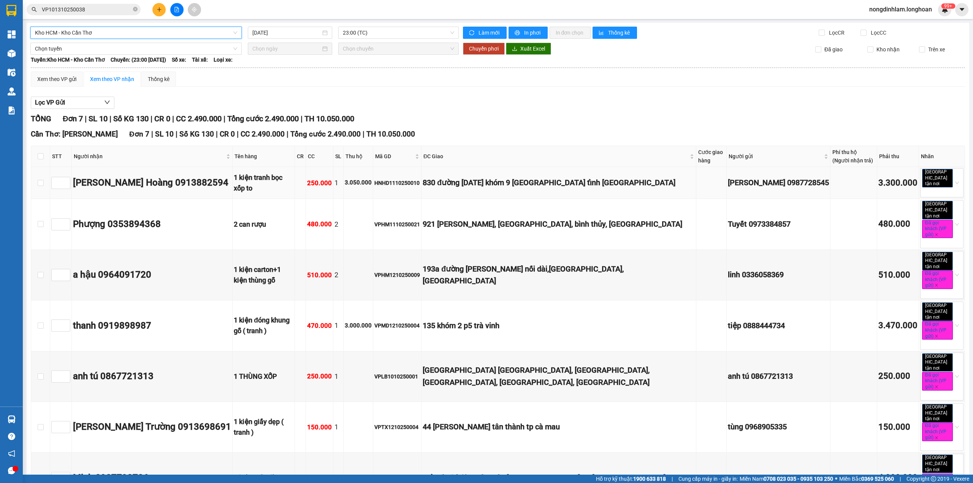
scroll to position [36, 0]
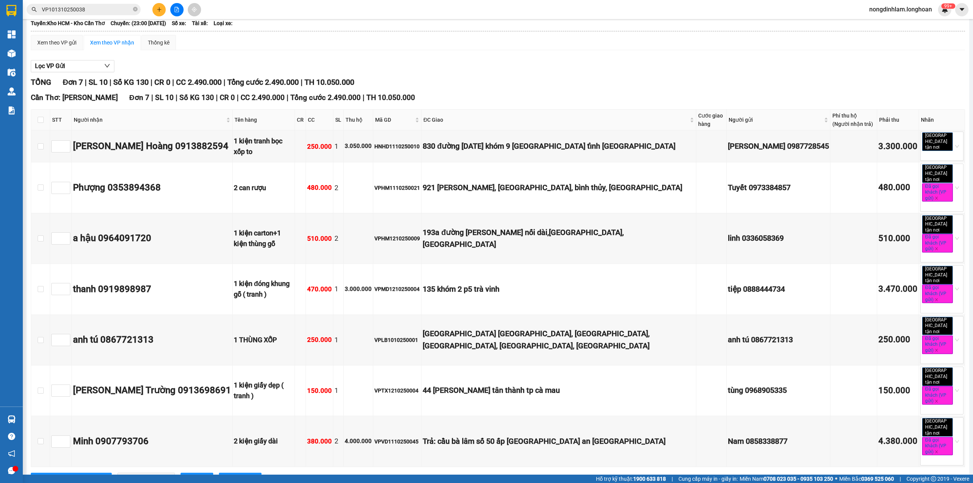
click at [81, 8] on input "VP101310250038" at bounding box center [87, 9] width 90 height 8
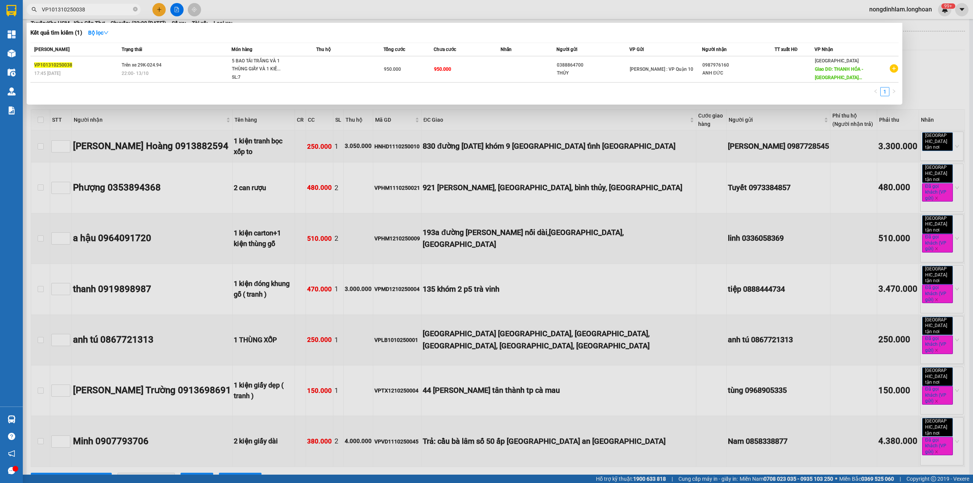
click at [81, 8] on input "VP101310250038" at bounding box center [87, 9] width 90 height 8
type input "0"
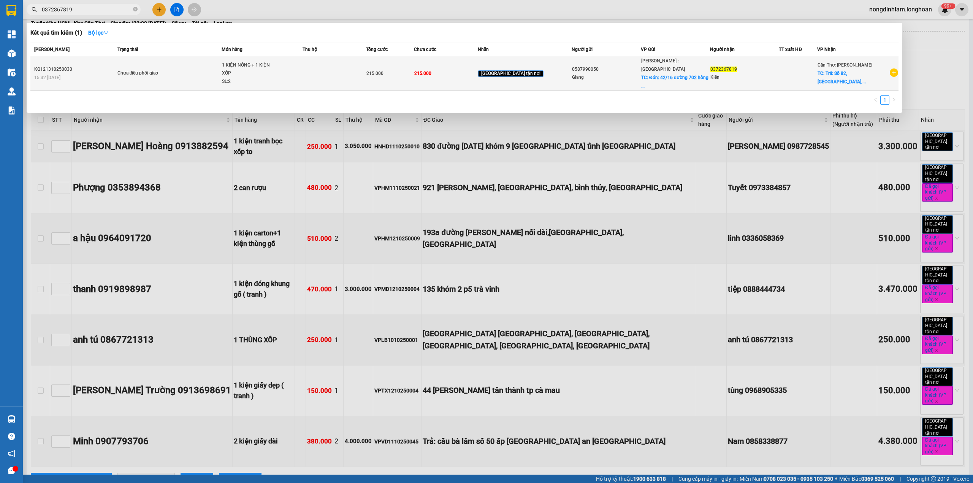
type input "0372367819"
click at [64, 65] on div "KQ121310250030" at bounding box center [74, 69] width 81 height 8
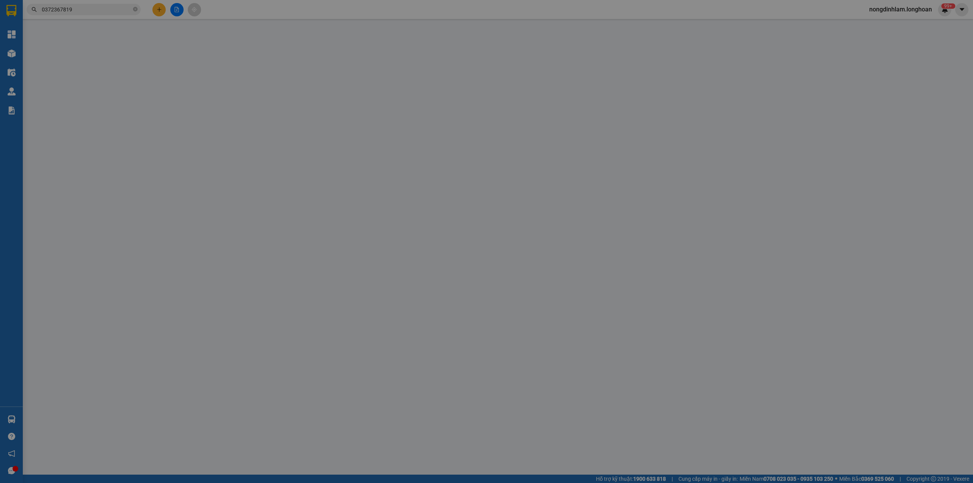
type input "0587990050"
type input "Giang"
checkbox input "true"
type input "Đón: [STREET_ADDRESS]"
type input "0372367819"
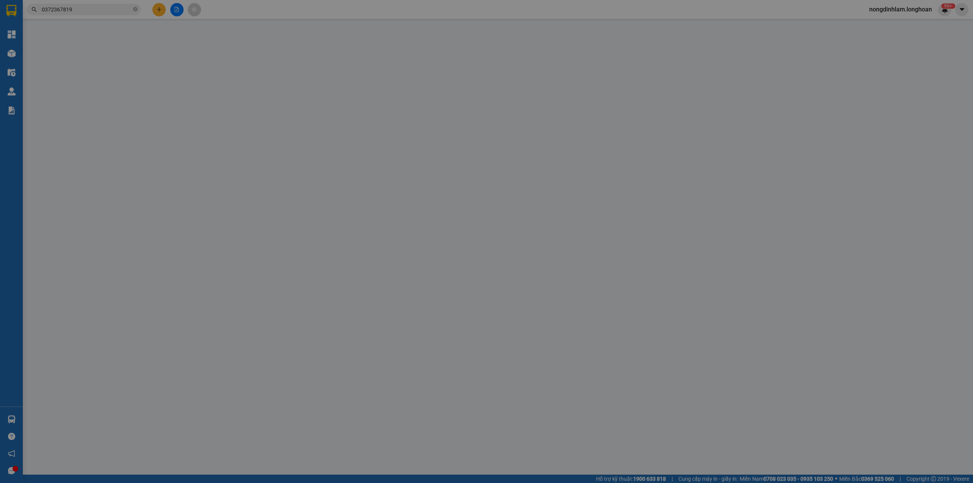
type input "Kiên"
checkbox input "true"
type input "Trả: [GEOGRAPHIC_DATA], [GEOGRAPHIC_DATA], xã [GEOGRAPHIC_DATA], [GEOGRAPHIC_DA…"
type input "0"
type input "215.000"
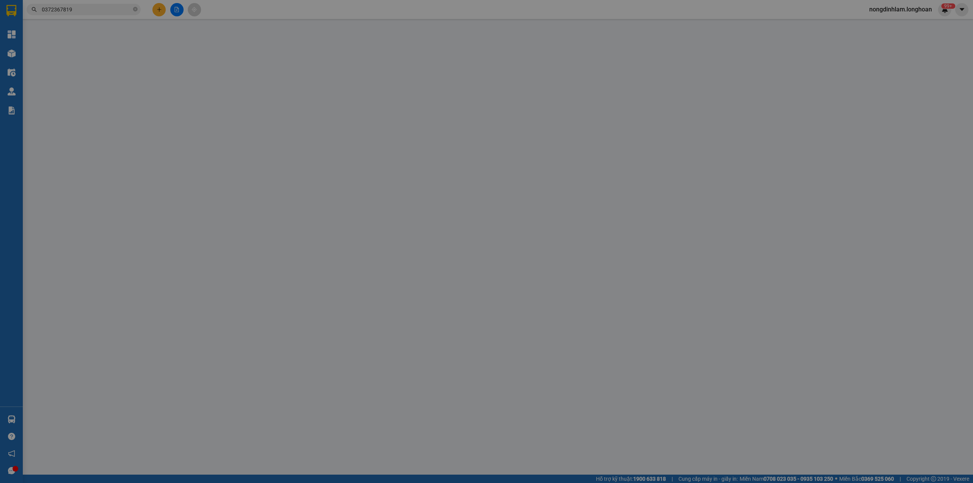
type input "215.000"
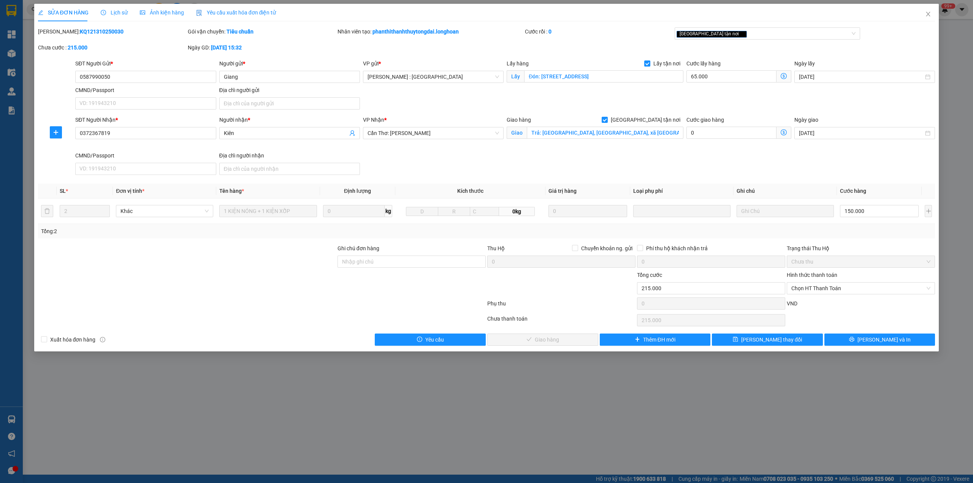
click at [85, 34] on b "KQ121310250030" at bounding box center [102, 31] width 44 height 6
copy b "KQ121310250030"
click at [929, 16] on icon "close" at bounding box center [928, 14] width 6 height 6
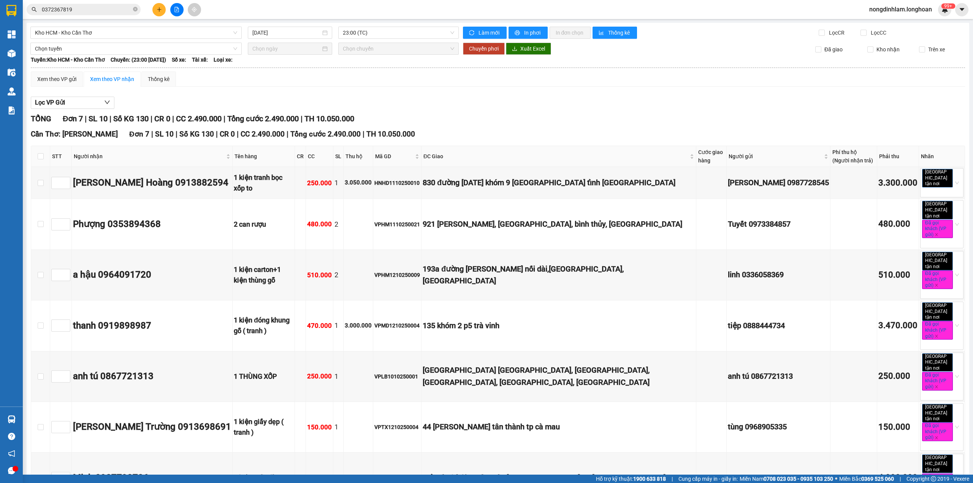
click at [89, 6] on input "0372367819" at bounding box center [87, 9] width 90 height 8
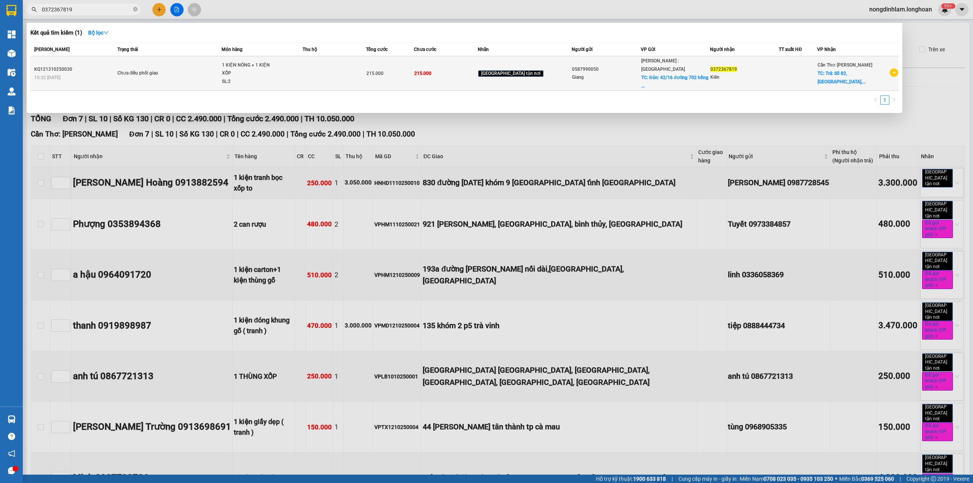
click at [93, 67] on div "KQ121310250030" at bounding box center [74, 69] width 81 height 8
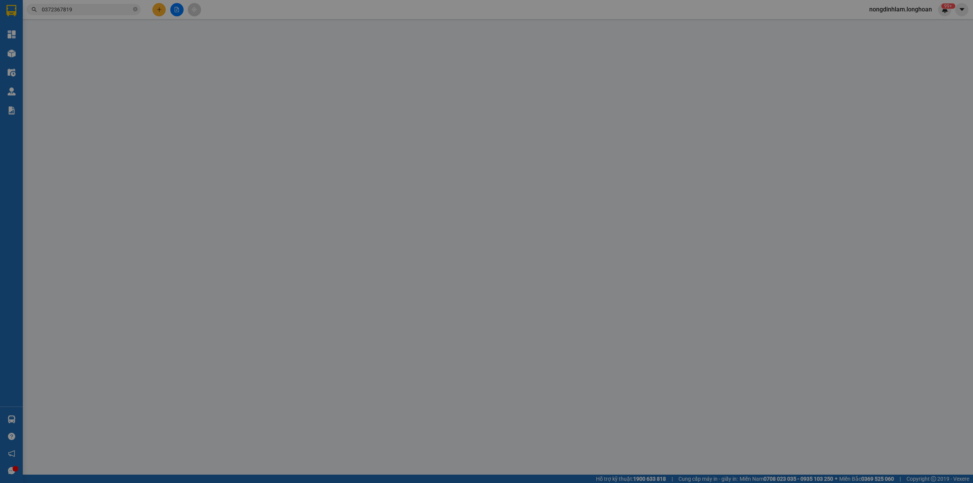
type input "0587990050"
type input "Giang"
checkbox input "true"
type input "Đón: [STREET_ADDRESS]"
type input "0372367819"
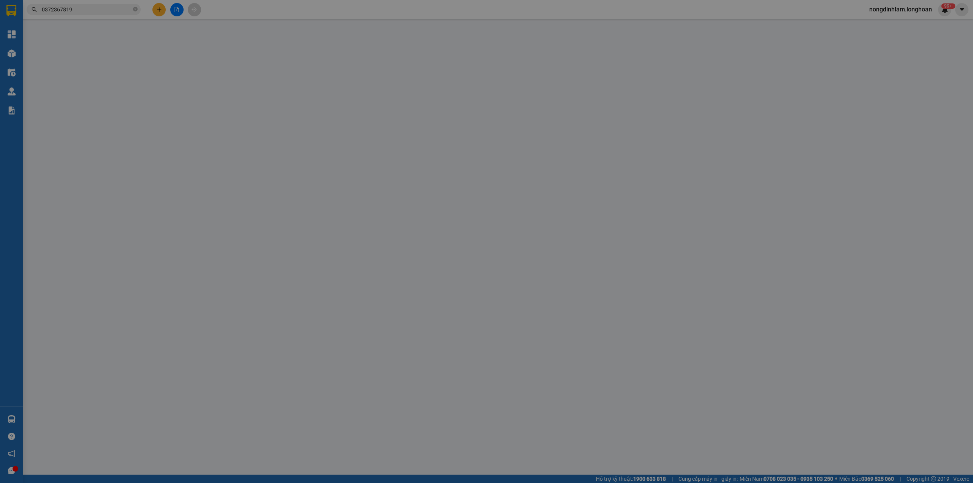
type input "Kiên"
checkbox input "true"
type input "Trả: [GEOGRAPHIC_DATA], [GEOGRAPHIC_DATA], xã [GEOGRAPHIC_DATA], [GEOGRAPHIC_DA…"
type input "0"
type input "215.000"
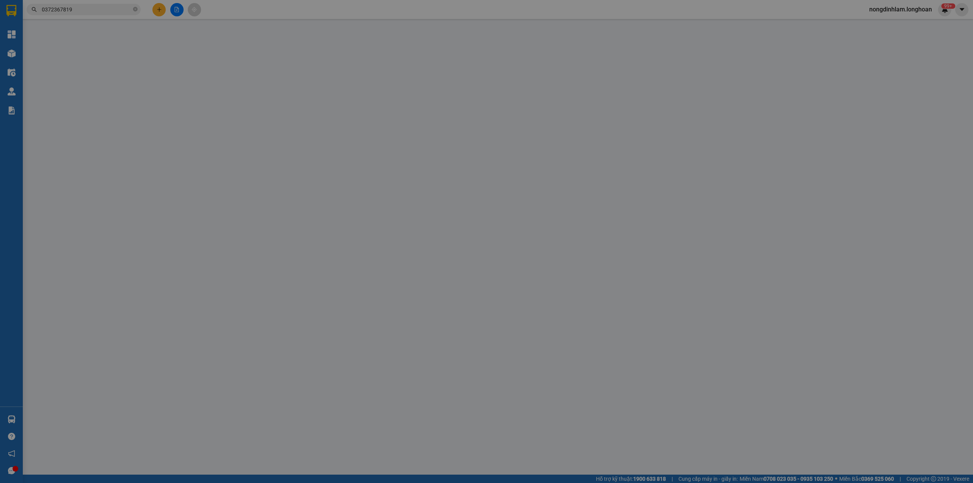
type input "215.000"
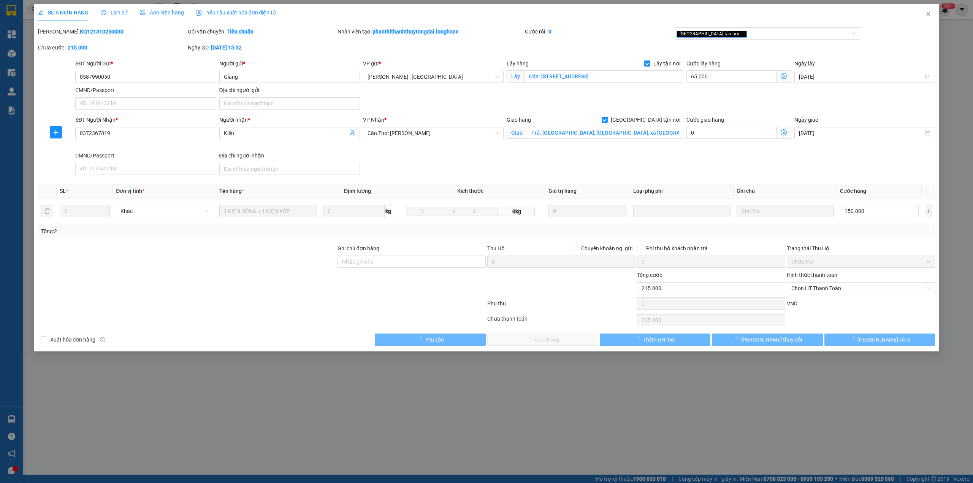
click at [115, 9] on span "Lịch sử" at bounding box center [114, 12] width 27 height 6
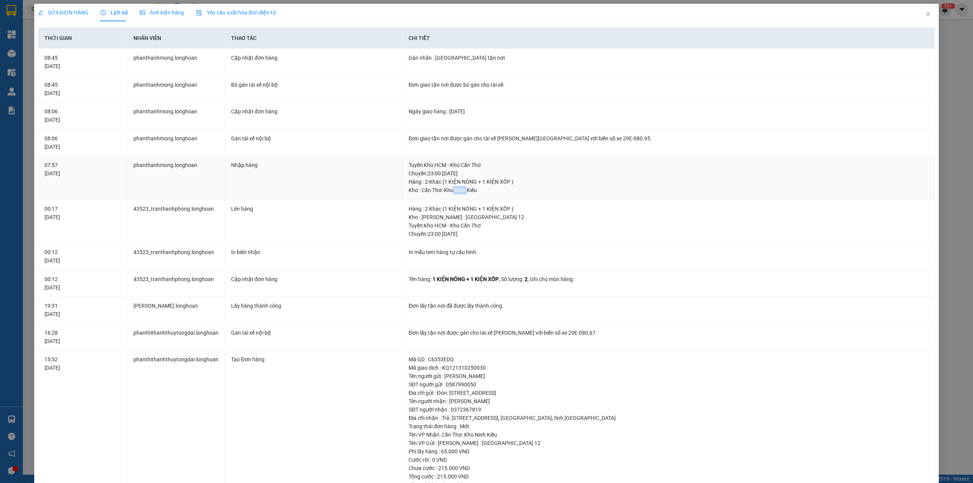
drag, startPoint x: 464, startPoint y: 190, endPoint x: 449, endPoint y: 191, distance: 14.8
click at [449, 191] on div "Kho : Cần Thơ: Kho Ninh Kiều" at bounding box center [668, 190] width 520 height 8
drag, startPoint x: 488, startPoint y: 182, endPoint x: 472, endPoint y: 181, distance: 16.0
click at [472, 181] on div "Hàng : 2 Khác (1 KIỆN NÓNG + 1 KIỆN XỐP )" at bounding box center [668, 181] width 520 height 8
click at [922, 10] on span "Close" at bounding box center [927, 14] width 21 height 21
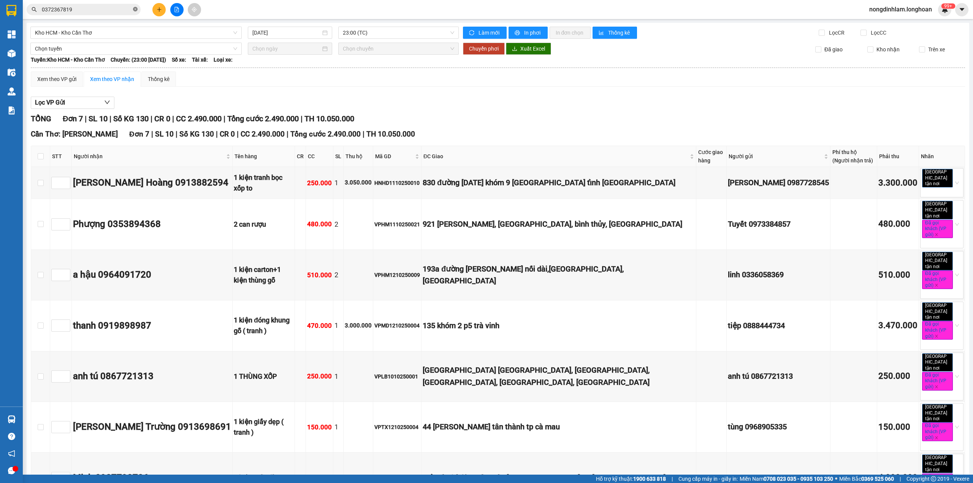
click at [136, 9] on icon "close-circle" at bounding box center [135, 9] width 5 height 5
click at [192, 34] on span "Kho HCM - Kho Cần Thơ" at bounding box center [136, 32] width 202 height 11
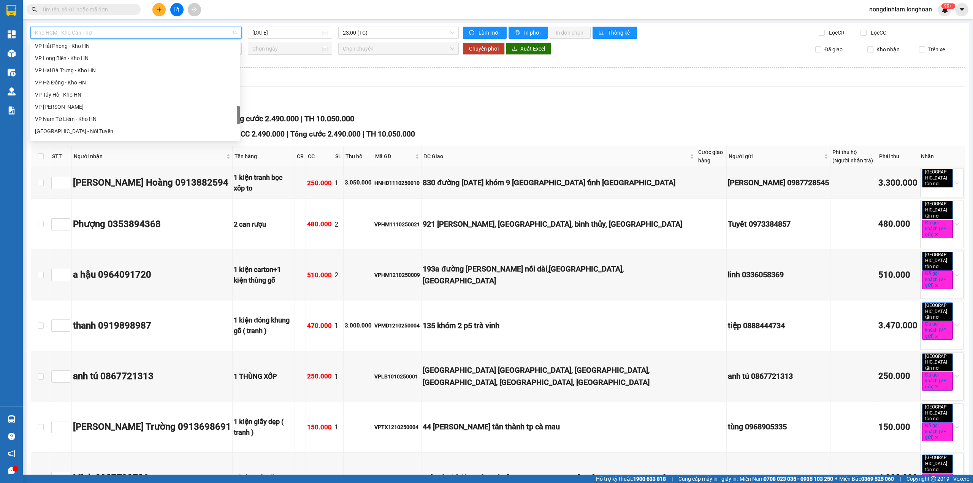
scroll to position [517, 0]
click at [90, 105] on div "Bắc [GEOGRAPHIC_DATA] QL1A" at bounding box center [135, 102] width 200 height 8
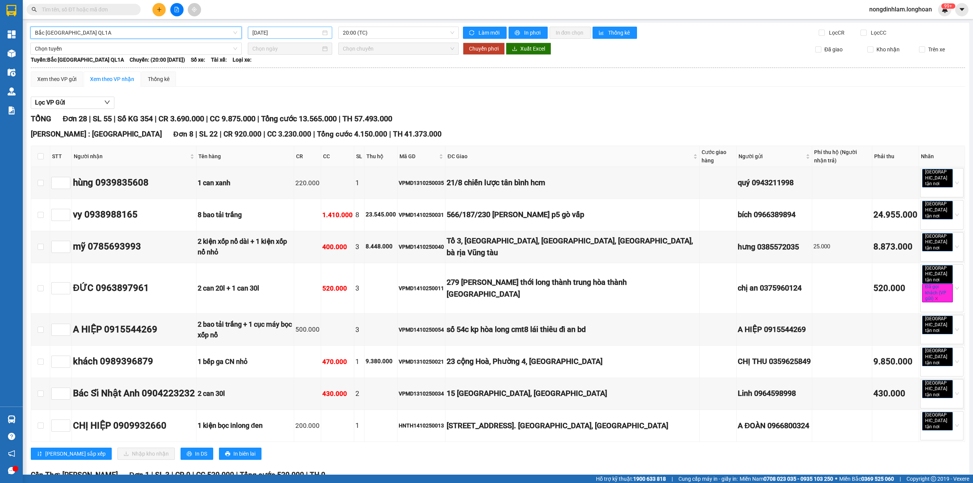
click at [280, 32] on input "[DATE]" at bounding box center [286, 32] width 68 height 8
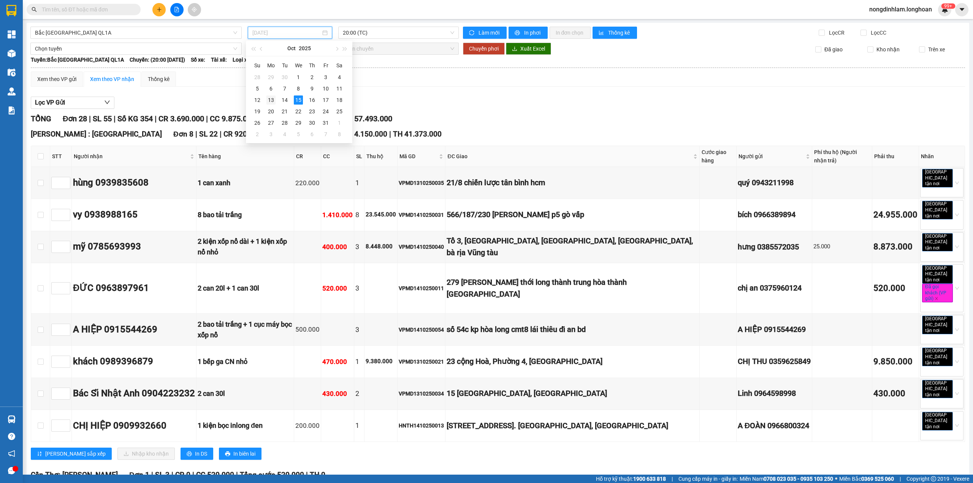
click at [274, 101] on div "13" at bounding box center [270, 99] width 9 height 9
type input "[DATE]"
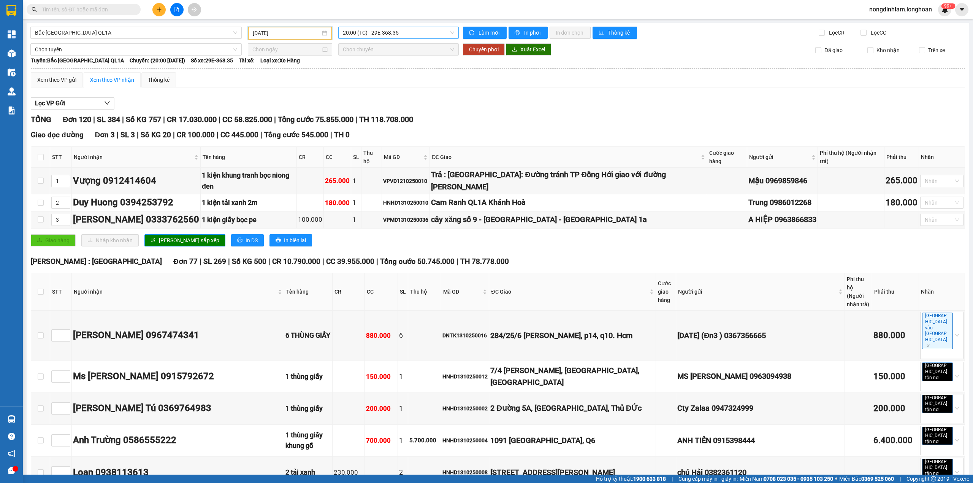
click at [376, 32] on span "20:00 (TC) - 29E-368.35" at bounding box center [399, 32] width 112 height 11
click at [376, 71] on div "23:00 (TC) - 29K-107.57" at bounding box center [369, 72] width 59 height 8
